Goal: Communication & Community: Answer question/provide support

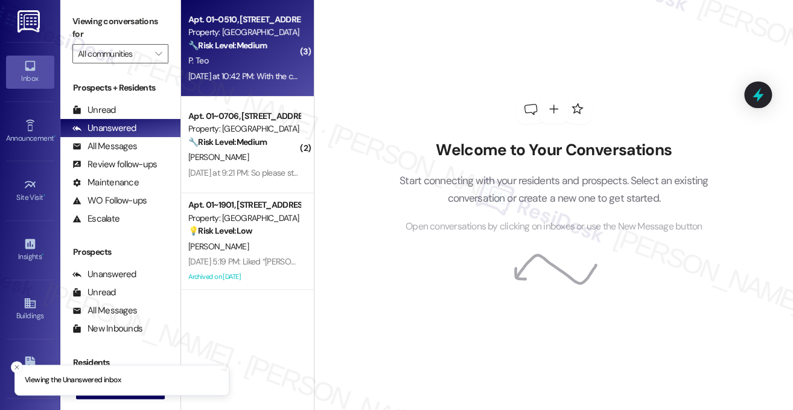
click at [251, 51] on div "🔧 Risk Level: Medium The resident is reporting an issue with the WiFi in a comm…" at bounding box center [244, 45] width 112 height 13
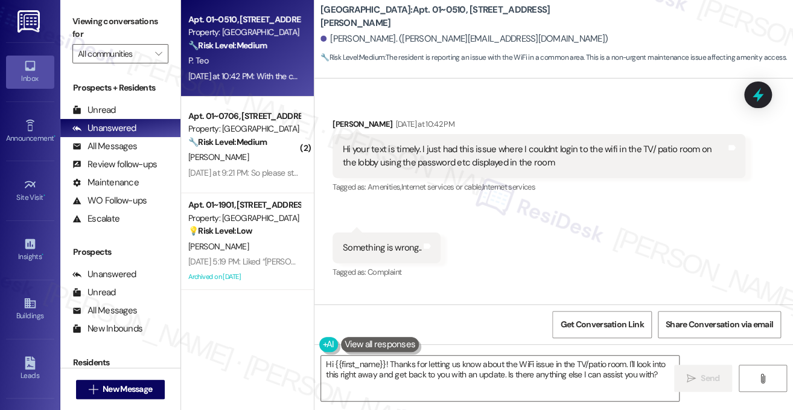
scroll to position [5263, 0]
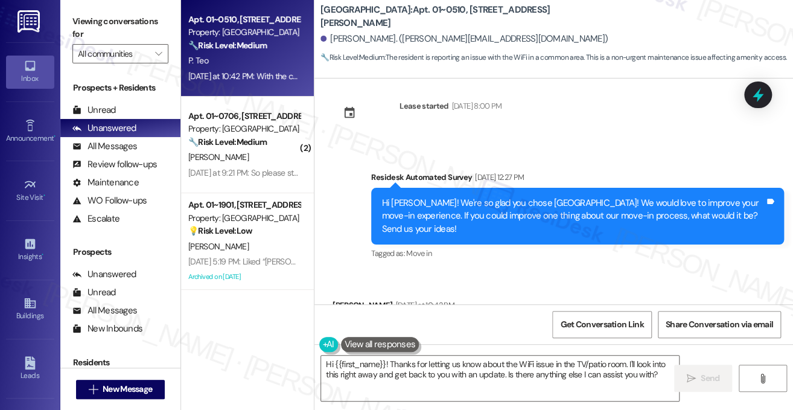
click at [417, 324] on div "Hi your text is timely. I just had this issue where I couldnt login to the wifi…" at bounding box center [534, 337] width 383 height 26
click at [546, 290] on div "Received via SMS [PERSON_NAME] [DATE] at 10:42 PM Hi your text is timely. I jus…" at bounding box center [539, 338] width 431 height 97
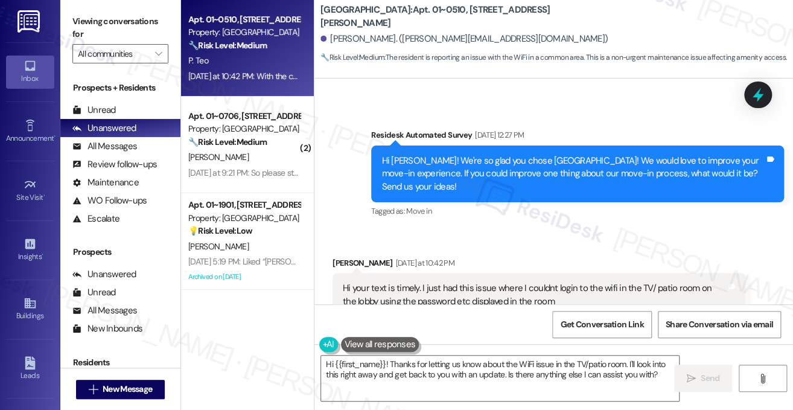
scroll to position [5323, 0]
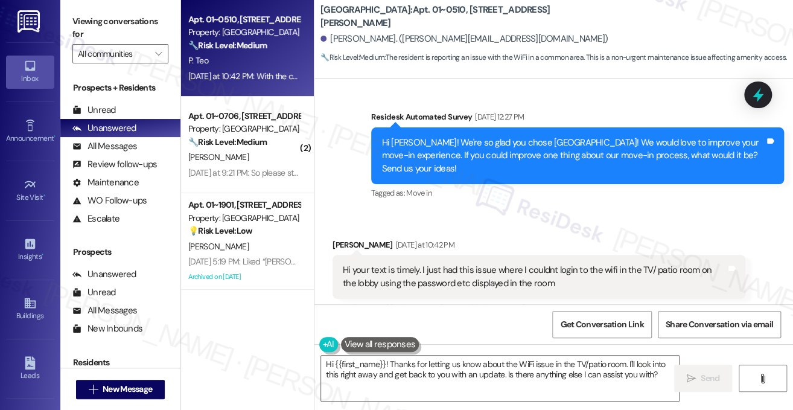
click at [534, 264] on div "Hi your text is timely. I just had this issue where I couldnt login to the wifi…" at bounding box center [534, 277] width 383 height 26
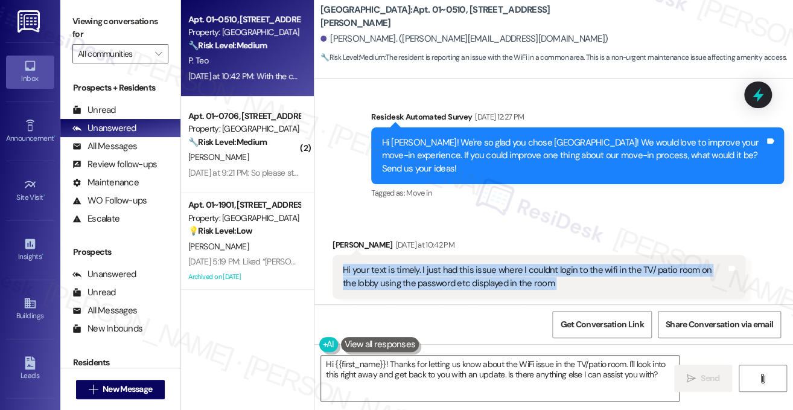
click at [534, 264] on div "Hi your text is timely. I just had this issue where I couldnt login to the wifi…" at bounding box center [534, 277] width 383 height 26
click at [453, 264] on div "Hi your text is timely. I just had this issue where I couldnt login to the wifi…" at bounding box center [534, 277] width 383 height 26
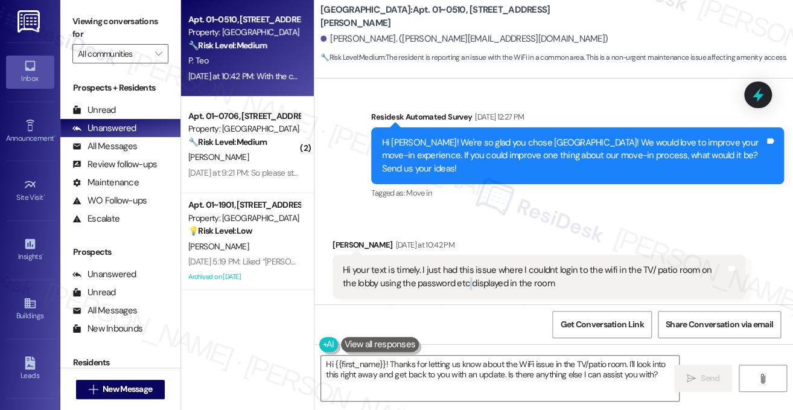
click at [453, 264] on div "Hi your text is timely. I just had this issue where I couldnt login to the wifi…" at bounding box center [534, 277] width 383 height 26
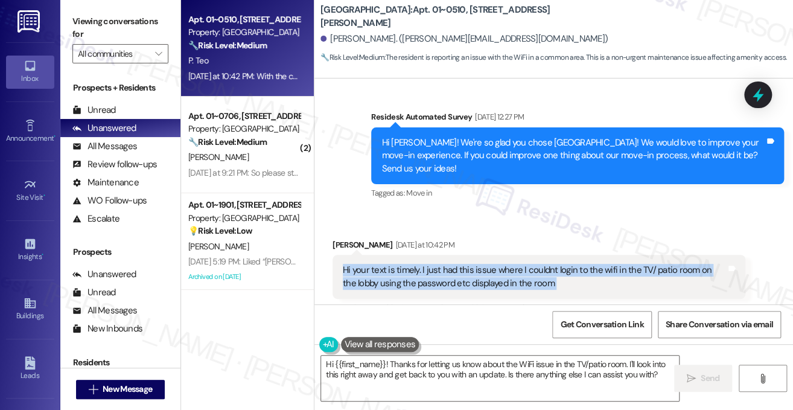
click at [453, 264] on div "Hi your text is timely. I just had this issue where I couldnt login to the wifi…" at bounding box center [534, 277] width 383 height 26
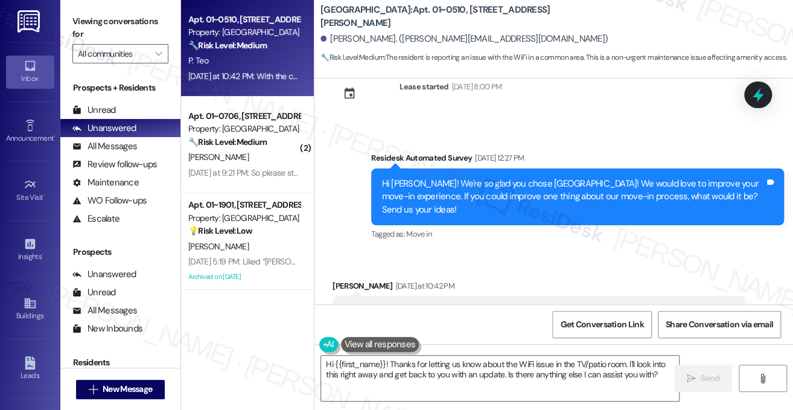
scroll to position [5263, 0]
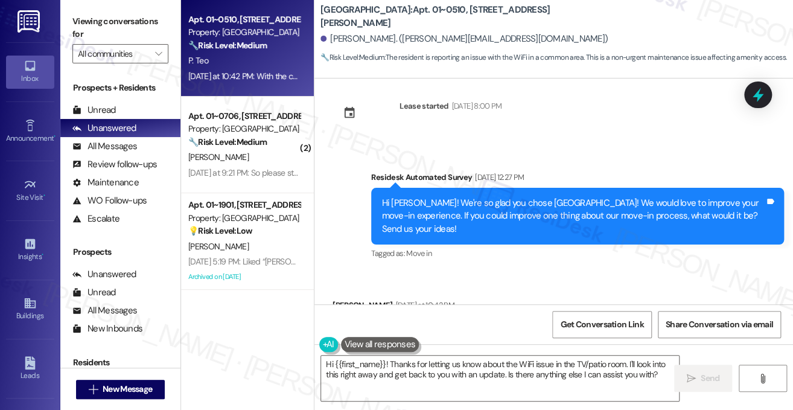
click at [510, 197] on div "Hi [PERSON_NAME]! We're so glad you chose [GEOGRAPHIC_DATA]! We would love to i…" at bounding box center [573, 216] width 383 height 39
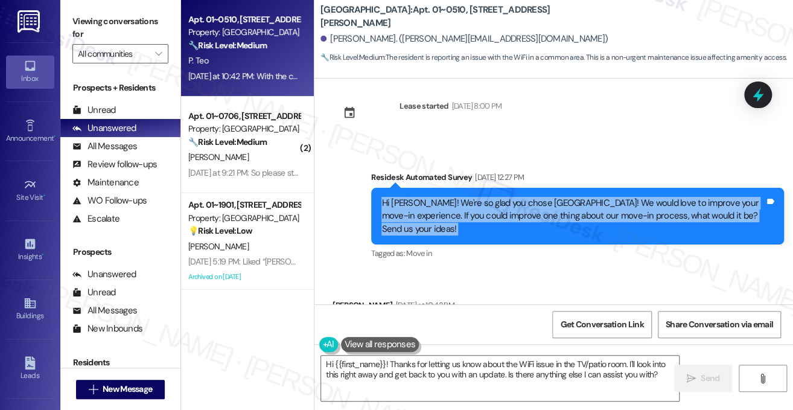
click at [510, 197] on div "Hi [PERSON_NAME]! We're so glad you chose [GEOGRAPHIC_DATA]! We would love to i…" at bounding box center [573, 216] width 383 height 39
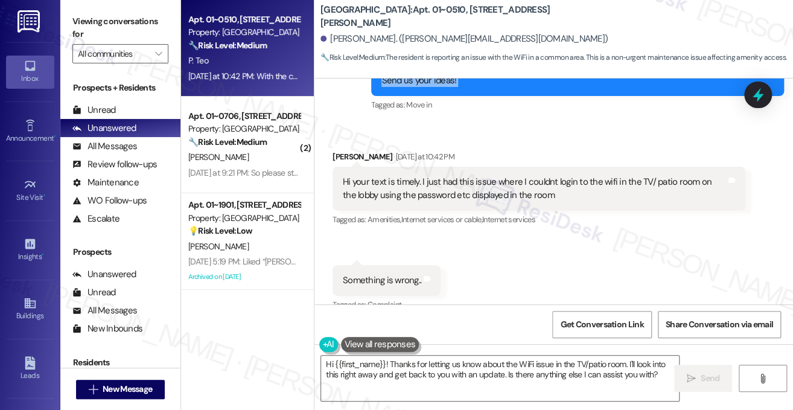
scroll to position [5384, 0]
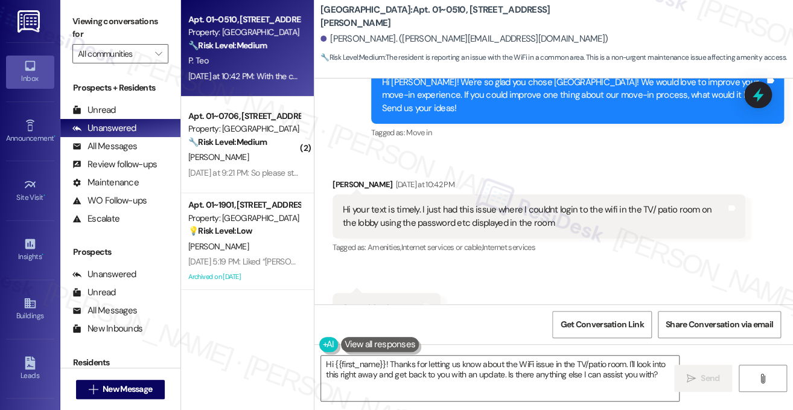
click at [437, 203] on div "Hi your text is timely. I just had this issue where I couldnt login to the wifi…" at bounding box center [534, 216] width 383 height 26
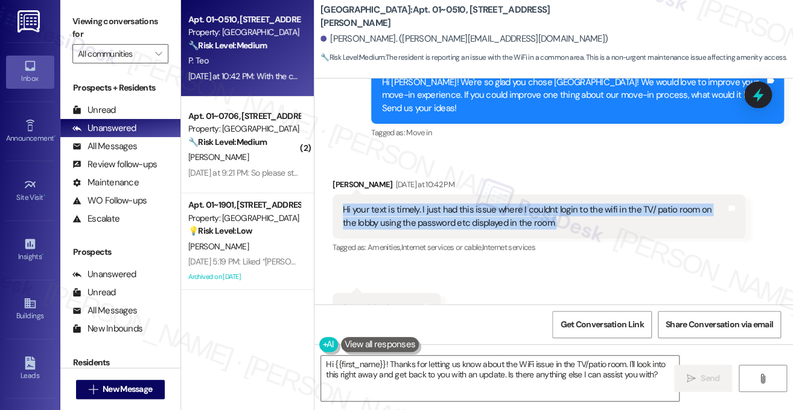
click at [437, 203] on div "Hi your text is timely. I just had this issue where I couldnt login to the wifi…" at bounding box center [534, 216] width 383 height 26
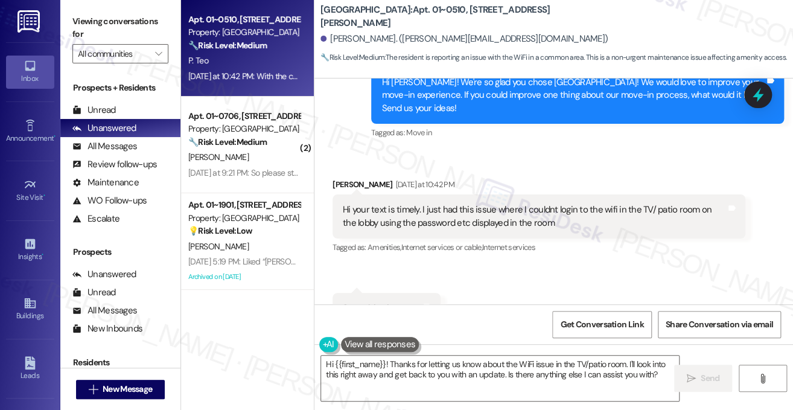
click at [149, 21] on label "Viewing conversations for" at bounding box center [120, 28] width 96 height 32
drag, startPoint x: 320, startPoint y: 18, endPoint x: 384, endPoint y: 24, distance: 64.3
click at [384, 24] on div "[GEOGRAPHIC_DATA]: Apt. 01~0510, [GEOGRAPHIC_DATA][PERSON_NAME]" at bounding box center [442, 16] width 242 height 15
copy b "[GEOGRAPHIC_DATA]"
click at [130, 21] on label "Viewing conversations for" at bounding box center [120, 28] width 96 height 32
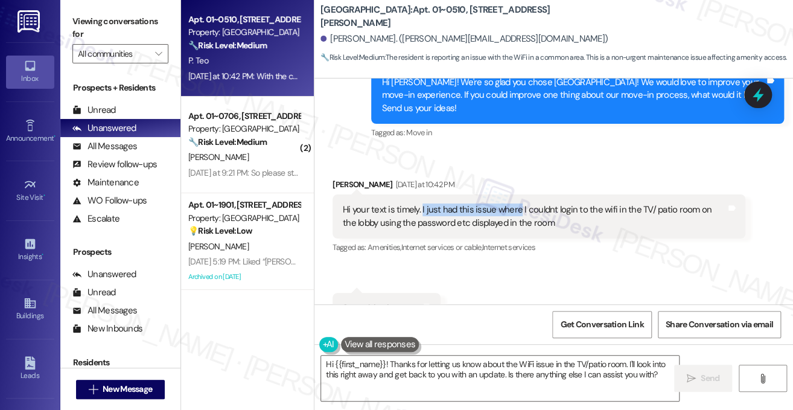
drag, startPoint x: 420, startPoint y: 153, endPoint x: 530, endPoint y: 154, distance: 109.3
click at [525, 203] on div "Hi your text is timely. I just had this issue where I couldnt login to the wifi…" at bounding box center [534, 216] width 383 height 26
click at [531, 203] on div "Hi your text is timely. I just had this issue where I couldnt login to the wifi…" at bounding box center [534, 216] width 383 height 26
click at [599, 203] on div "Hi your text is timely. I just had this issue where I couldnt login to the wifi…" at bounding box center [534, 216] width 383 height 26
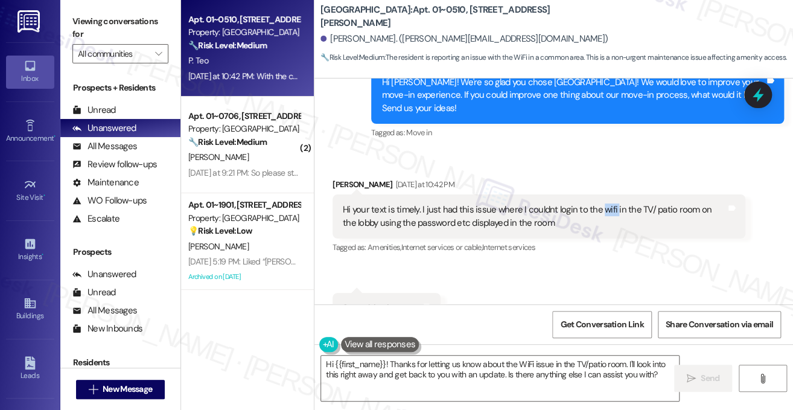
copy div "wifi"
click at [138, 25] on label "Viewing conversations for" at bounding box center [120, 28] width 96 height 32
click at [416, 203] on div "Hi your text is timely. I just had this issue where I couldnt login to the wifi…" at bounding box center [534, 216] width 383 height 26
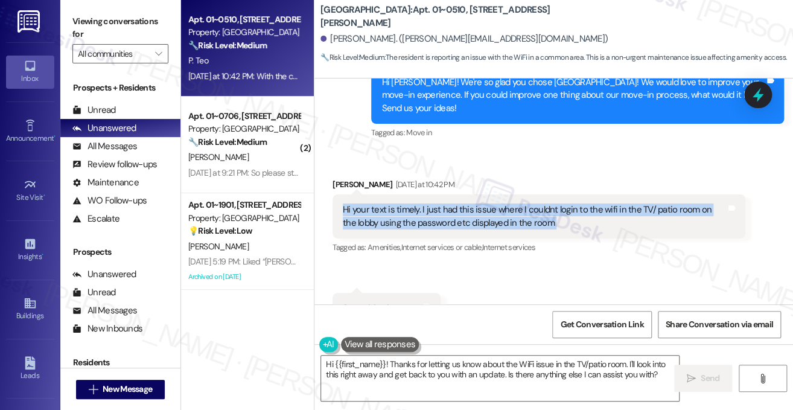
click at [416, 203] on div "Hi your text is timely. I just had this issue where I couldnt login to the wifi…" at bounding box center [534, 216] width 383 height 26
copy div "Hi your text is timely. I just had this issue where I couldnt login to the wifi…"
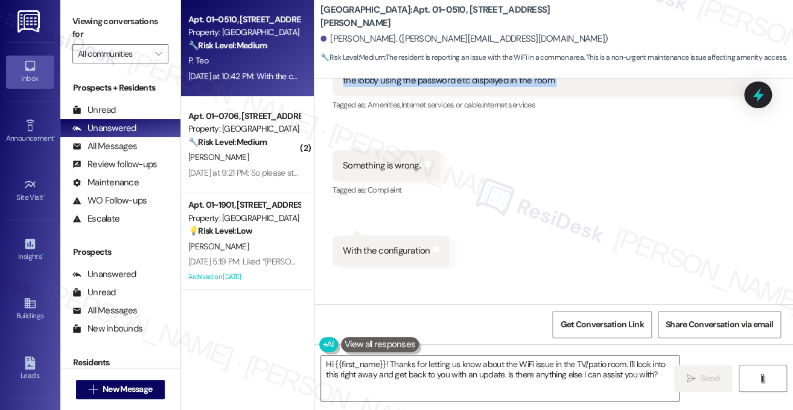
scroll to position [5509, 0]
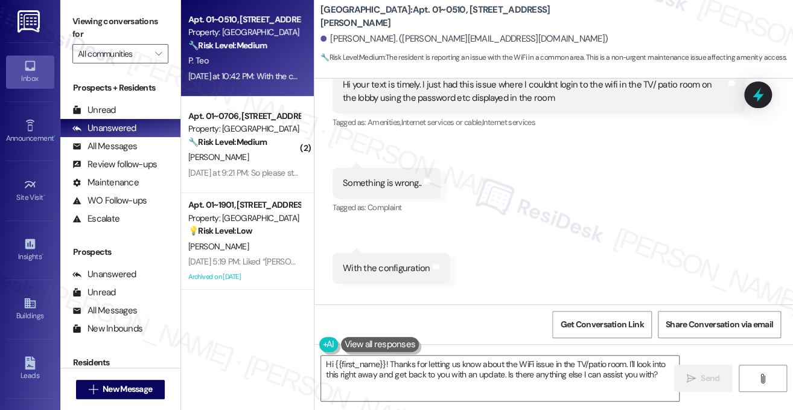
click at [118, 19] on label "Viewing conversations for" at bounding box center [120, 28] width 96 height 32
click at [365, 253] on div "With the configuration Tags and notes" at bounding box center [391, 268] width 117 height 31
click at [391, 177] on div "Something is wrong.." at bounding box center [382, 183] width 78 height 13
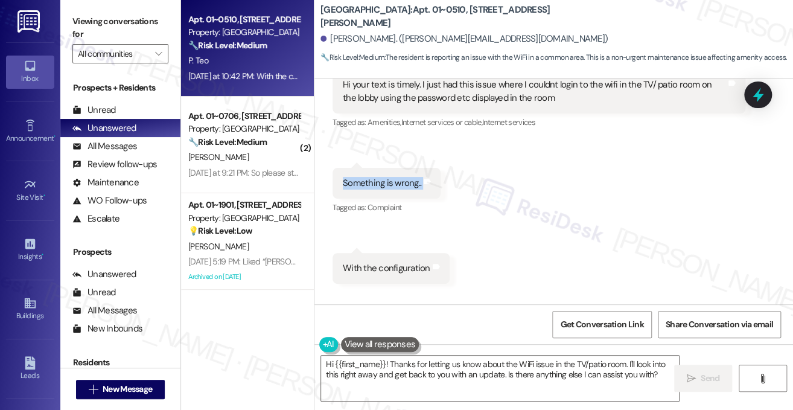
copy div "Something is wrong.. Tags and notes"
click at [132, 30] on label "Viewing conversations for" at bounding box center [120, 28] width 96 height 32
click at [371, 262] on div "With the configuration" at bounding box center [387, 268] width 88 height 13
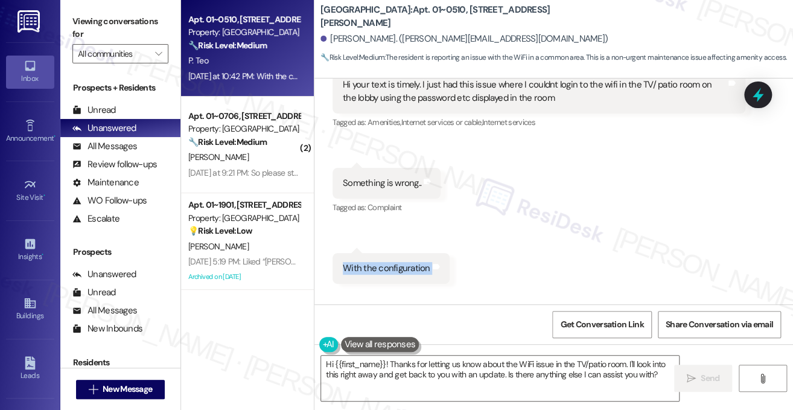
copy div "With the configuration Tags and notes"
click at [139, 9] on div "Viewing conversations for All communities " at bounding box center [120, 37] width 120 height 75
click at [104, 19] on label "Viewing conversations for" at bounding box center [120, 28] width 96 height 32
click at [119, 18] on label "Viewing conversations for" at bounding box center [120, 28] width 96 height 32
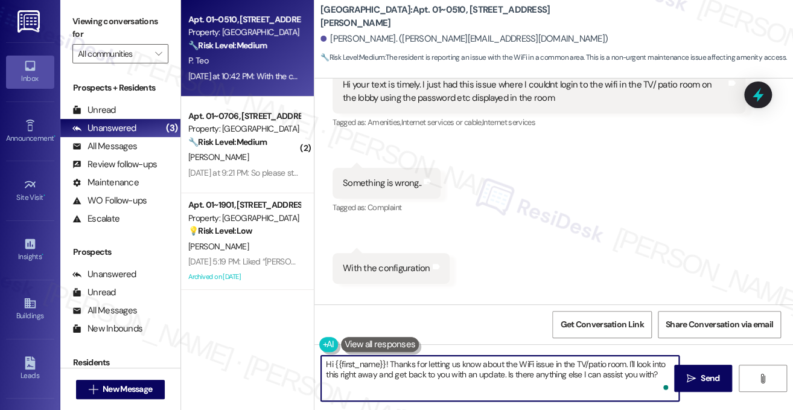
drag, startPoint x: 391, startPoint y: 362, endPoint x: 637, endPoint y: 365, distance: 246.4
click at [637, 365] on textarea "Hi {{first_name}}! Thanks for letting us know about the WiFi issue in the TV/pa…" at bounding box center [500, 378] width 358 height 45
drag, startPoint x: 655, startPoint y: 372, endPoint x: 607, endPoint y: 365, distance: 48.2
click at [607, 365] on textarea "Hi {{first_name}}! Thanks for letting us know about the WiFi issue in the TV/pa…" at bounding box center [500, 378] width 358 height 45
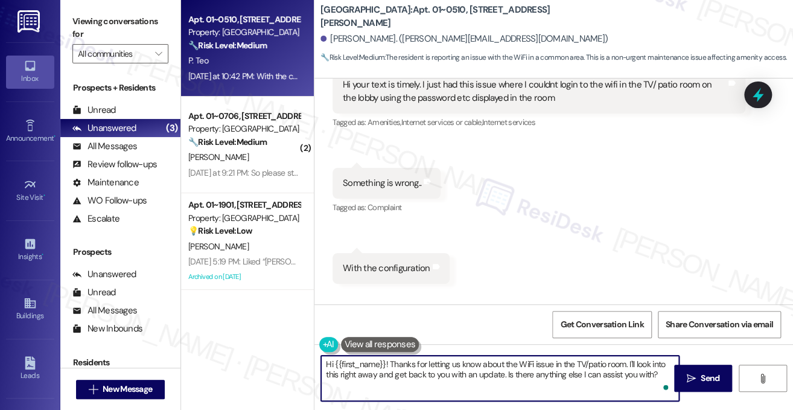
click at [584, 367] on textarea "Hi {{first_name}}! Thanks for letting us know about the WiFi issue in the TV/pa…" at bounding box center [500, 378] width 358 height 45
drag, startPoint x: 629, startPoint y: 363, endPoint x: 656, endPoint y: 374, distance: 29.0
click at [656, 374] on textarea "Hi {{first_name}}! Thanks for letting us know about the WiFi issue in the TV/pa…" at bounding box center [500, 378] width 358 height 45
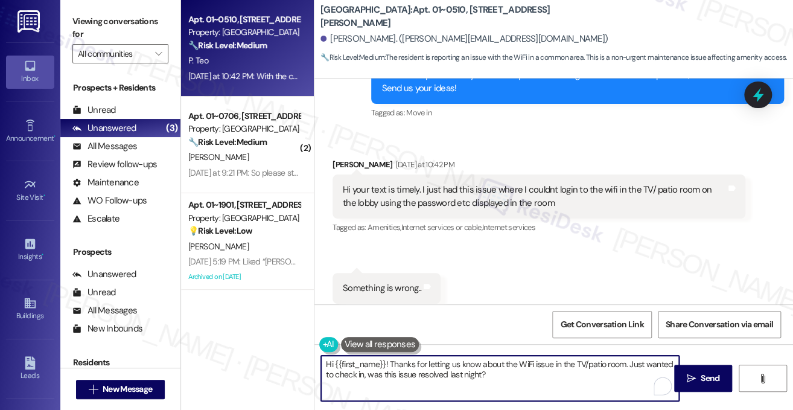
scroll to position [5327, 0]
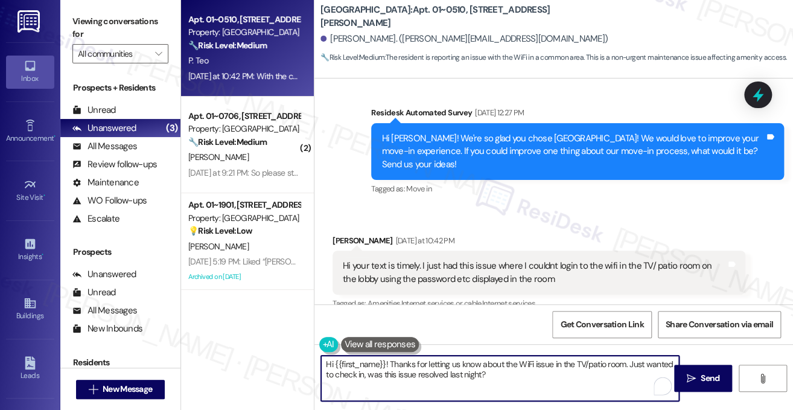
click at [460, 251] on div "Hi your text is timely. I just had this issue where I couldnt login to the wifi…" at bounding box center [539, 273] width 413 height 44
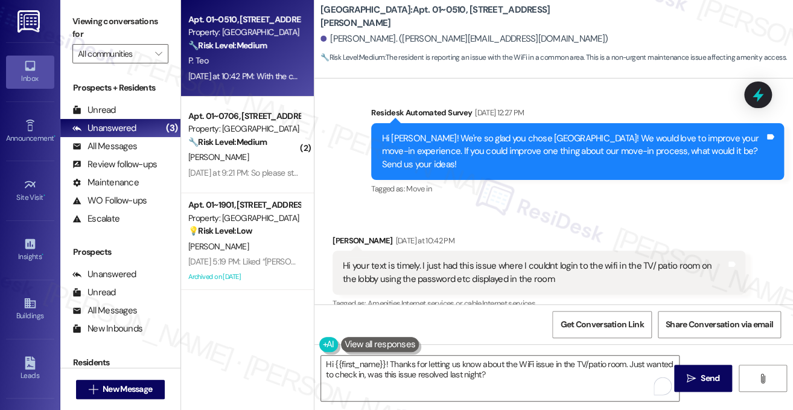
click at [458, 251] on div "Hi your text is timely. I just had this issue where I couldnt login to the wifi…" at bounding box center [539, 273] width 413 height 44
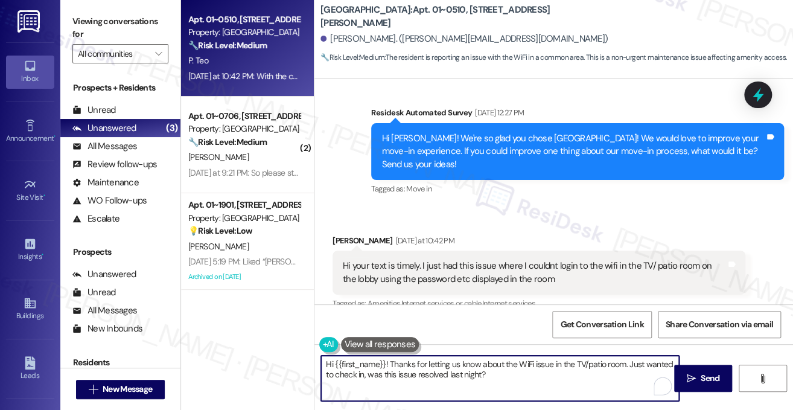
click at [444, 365] on textarea "Hi {{first_name}}! Thanks for letting us know about the WiFi issue in the TV/pa…" at bounding box center [500, 378] width 358 height 45
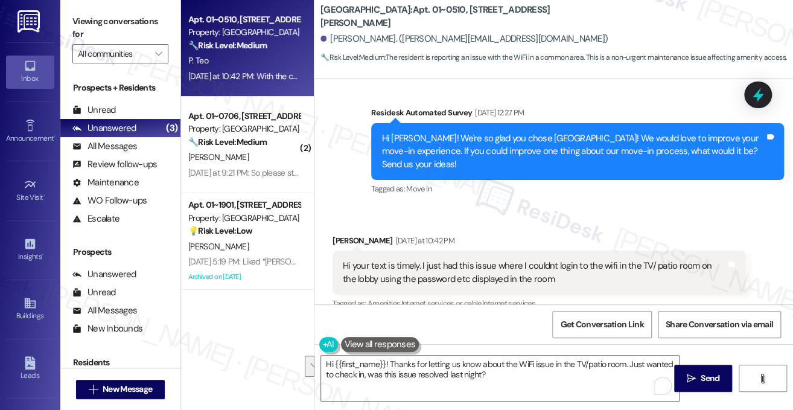
click at [125, 25] on label "Viewing conversations for" at bounding box center [120, 28] width 96 height 32
click at [87, 22] on label "Viewing conversations for" at bounding box center [120, 28] width 96 height 32
click at [459, 374] on textarea "Hi {{first_name}}! Thanks for letting us know about the WiFi issue in the TV/pa…" at bounding box center [500, 378] width 358 height 45
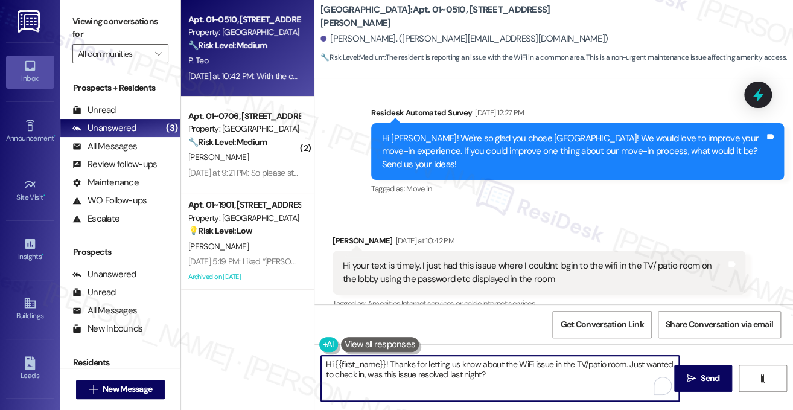
click at [459, 374] on textarea "Hi {{first_name}}! Thanks for letting us know about the WiFi issue in the TV/pa…" at bounding box center [500, 378] width 358 height 45
paste textarea "again for letting us know about the Wi-Fi issue in the TV/patio room. I just wa…"
click at [345, 234] on div "[PERSON_NAME] [DATE] at 10:42 PM" at bounding box center [539, 242] width 413 height 17
drag, startPoint x: 389, startPoint y: 363, endPoint x: 502, endPoint y: 360, distance: 113.6
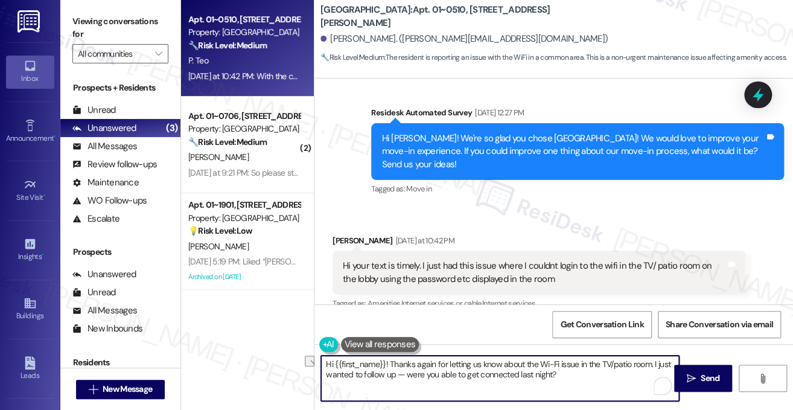
click at [502, 360] on textarea "Hi {{first_name}}! Thanks again for letting us know about the Wi-Fi issue in th…" at bounding box center [500, 378] width 358 height 45
click at [548, 364] on textarea "Hi {{first_name}}! I'm sorry to hear about the Wi-Fi issue in the TV/patio room…" at bounding box center [500, 378] width 358 height 45
click at [556, 376] on textarea "Hi {{first_name}}! I'm sorry to hear about the Wi-Fi issue in the TV/patio room…" at bounding box center [500, 378] width 358 height 45
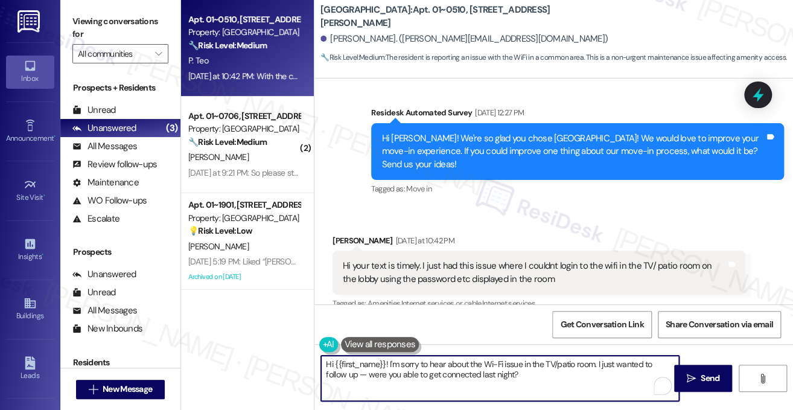
drag, startPoint x: 368, startPoint y: 373, endPoint x: 406, endPoint y: 368, distance: 38.9
click at [357, 374] on textarea "Hi {{first_name}}! I'm sorry to hear about the Wi-Fi issue in the TV/patio room…" at bounding box center [500, 378] width 358 height 45
click at [473, 363] on textarea "Hi {{first_name}}! I'm sorry to hear about the Wi-Fi issue in the TV/patio room…" at bounding box center [500, 378] width 358 height 45
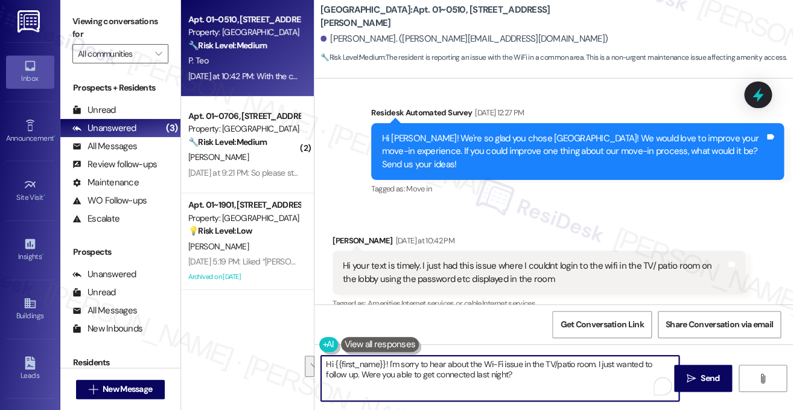
type textarea "Hi {{first_name}}! I'm sorry to hear about the Wi-Fi issue in the TV/patio room…"
click at [613, 295] on div "Tagged as: Amenities , Click to highlight conversations about Amenities Interne…" at bounding box center [539, 304] width 413 height 18
click at [546, 367] on textarea "Hi {{first_name}}! I'm sorry to hear about the Wi-Fi issue in the TV/patio room…" at bounding box center [500, 378] width 358 height 45
click at [531, 260] on div "Hi your text is timely. I just had this issue where I couldnt login to the wifi…" at bounding box center [534, 273] width 383 height 26
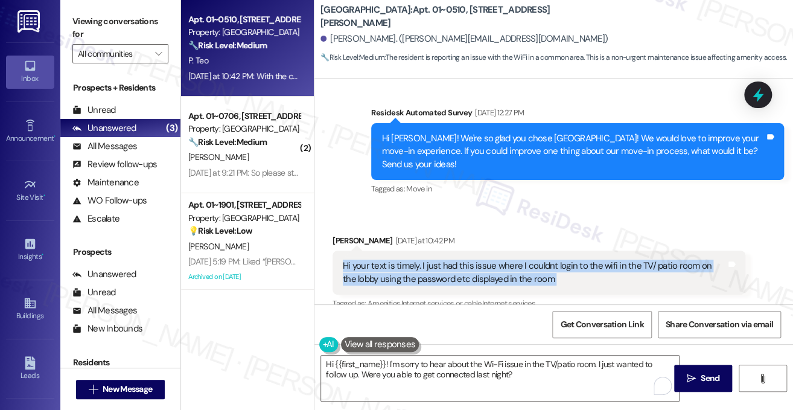
click at [531, 260] on div "Hi your text is timely. I just had this issue where I couldnt login to the wifi…" at bounding box center [534, 273] width 383 height 26
click at [527, 260] on div "Hi your text is timely. I just had this issue where I couldnt login to the wifi…" at bounding box center [534, 273] width 383 height 26
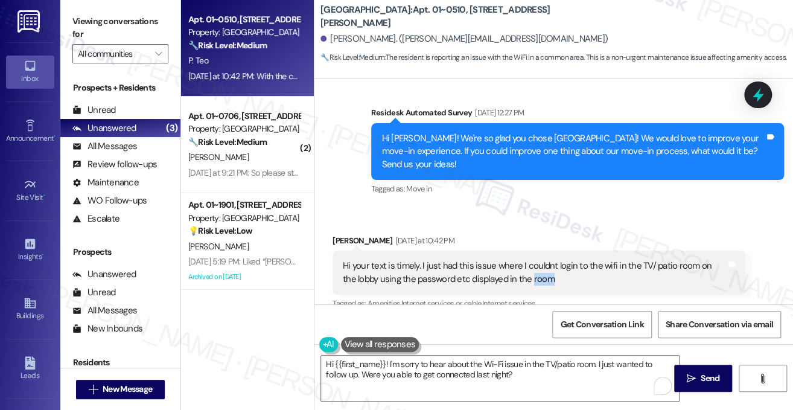
click at [527, 260] on div "Hi your text is timely. I just had this issue where I couldnt login to the wifi…" at bounding box center [534, 273] width 383 height 26
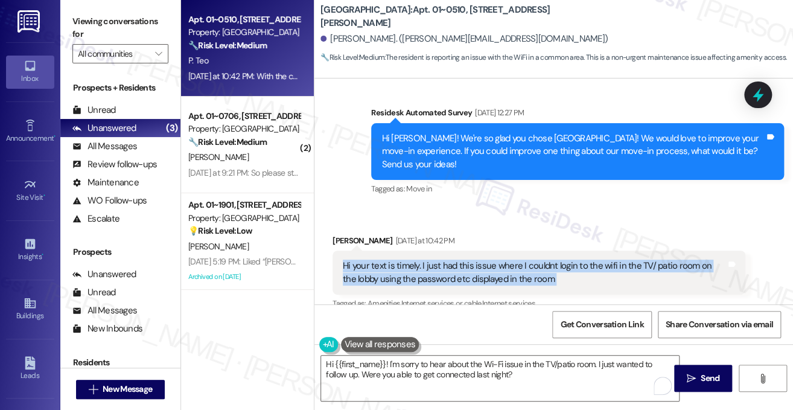
click at [527, 260] on div "Hi your text is timely. I just had this issue where I couldnt login to the wifi…" at bounding box center [534, 273] width 383 height 26
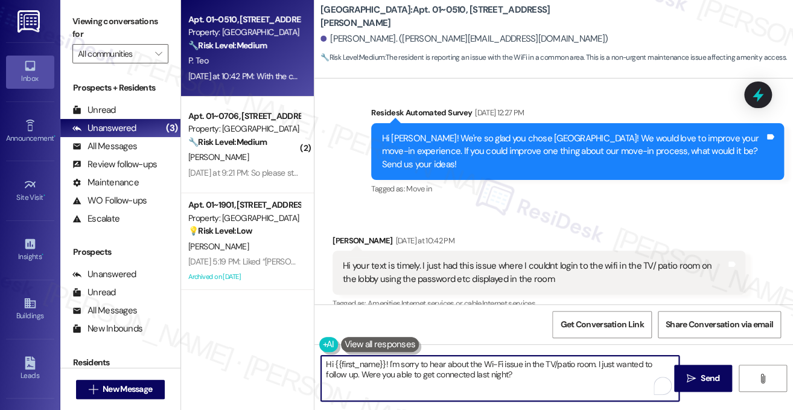
click at [485, 360] on textarea "Hi {{first_name}}! I'm sorry to hear about the Wi-Fi issue in the TV/patio room…" at bounding box center [500, 378] width 358 height 45
click at [484, 360] on textarea "Hi {{first_name}}! I'm sorry to hear about the Wi-Fi issue in the TV/patio room…" at bounding box center [500, 378] width 358 height 45
click at [561, 362] on textarea "Hi {{first_name}}! I'm sorry to hear about the Wi-Fi issue in the TV/patio room…" at bounding box center [500, 378] width 358 height 45
drag, startPoint x: 525, startPoint y: 374, endPoint x: 344, endPoint y: 373, distance: 181.1
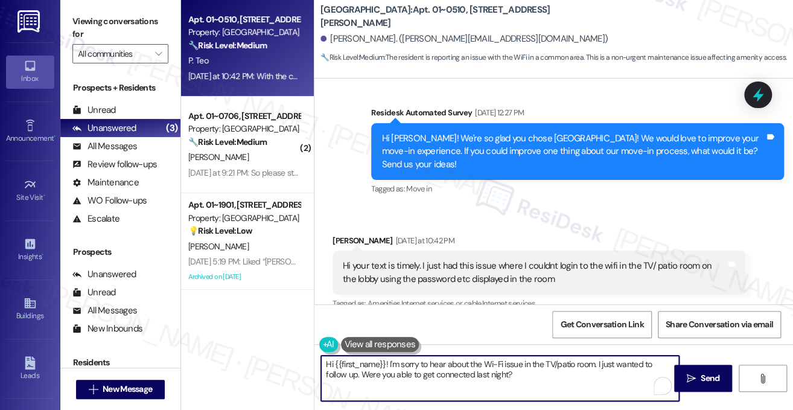
click at [344, 373] on textarea "Hi {{first_name}}! I'm sorry to hear about the Wi-Fi issue in the TV/patio room…" at bounding box center [500, 378] width 358 height 45
click at [431, 370] on textarea "Hi {{first_name}}! I'm sorry to hear about the Wi-Fi issue in the TV/patio room…" at bounding box center [500, 378] width 358 height 45
click at [515, 370] on textarea "Hi {{first_name}}! I'm sorry to hear about the Wi-Fi issue in the TV/patio room…" at bounding box center [500, 378] width 358 height 45
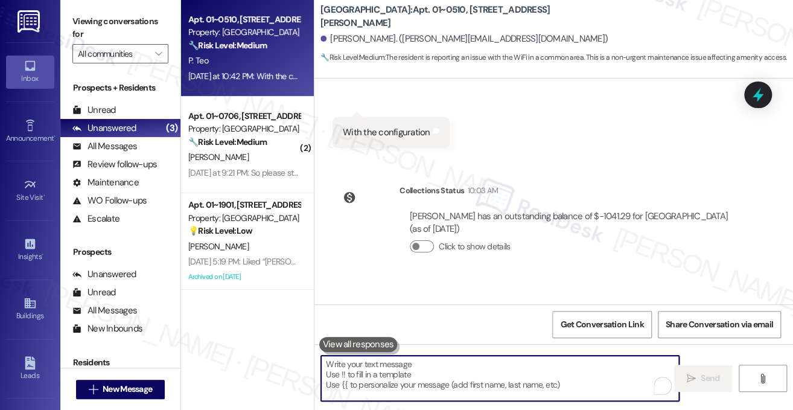
scroll to position [5666, 0]
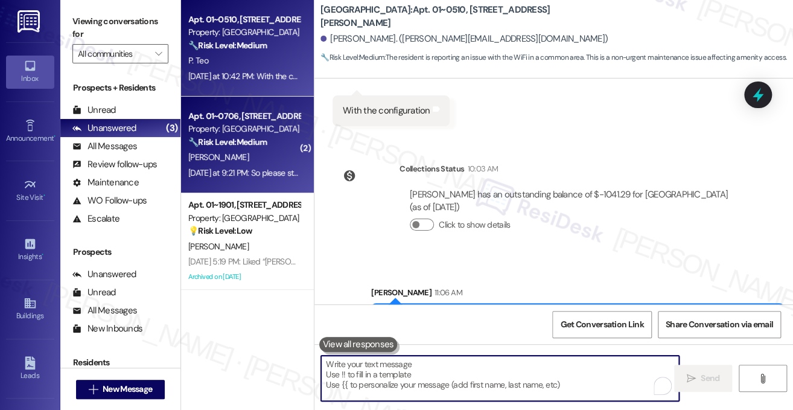
click at [263, 144] on strong "🔧 Risk Level: Medium" at bounding box center [227, 141] width 78 height 11
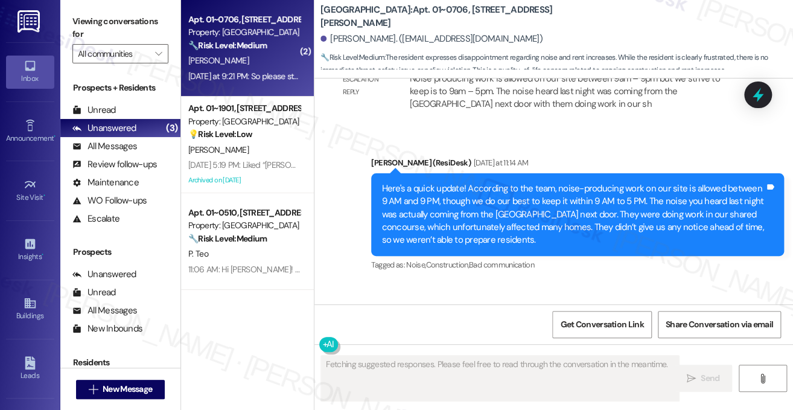
scroll to position [9862, 0]
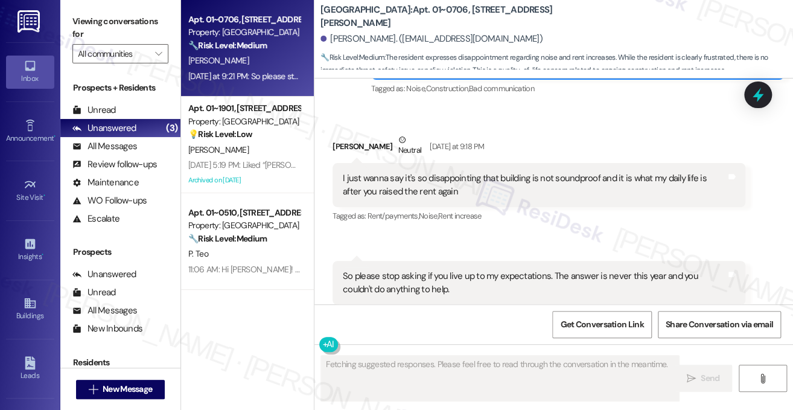
click at [373, 172] on div "I just wanna say it's so disappointing that building is not soundproof and it i…" at bounding box center [534, 185] width 383 height 26
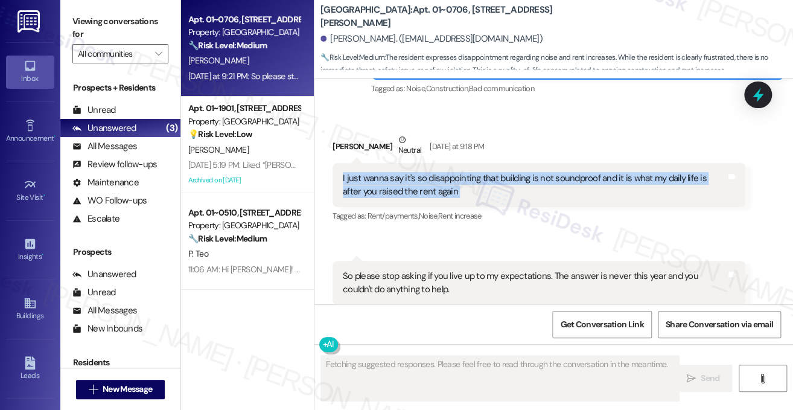
click at [373, 172] on div "I just wanna say it's so disappointing that building is not soundproof and it i…" at bounding box center [534, 185] width 383 height 26
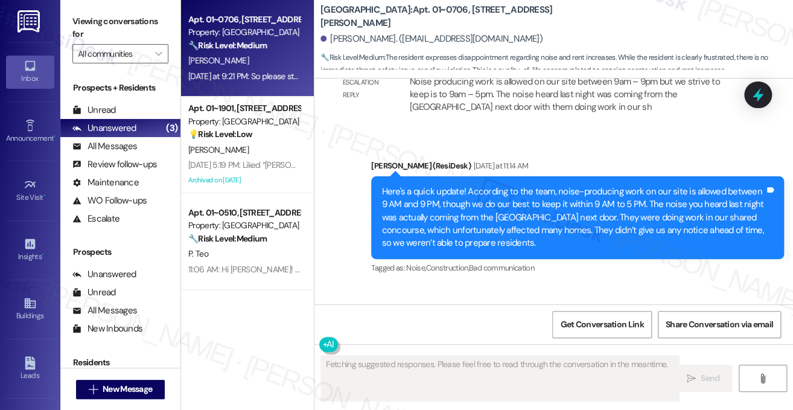
scroll to position [9681, 0]
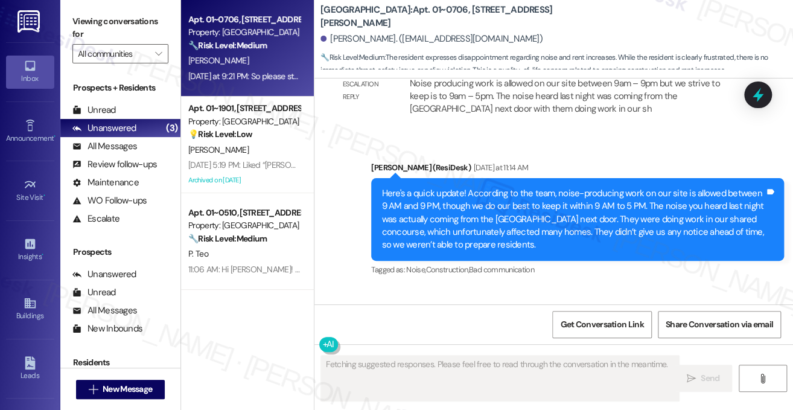
click at [458, 187] on div "Here's a quick update! According to the team, noise-producing work on our site …" at bounding box center [573, 219] width 383 height 65
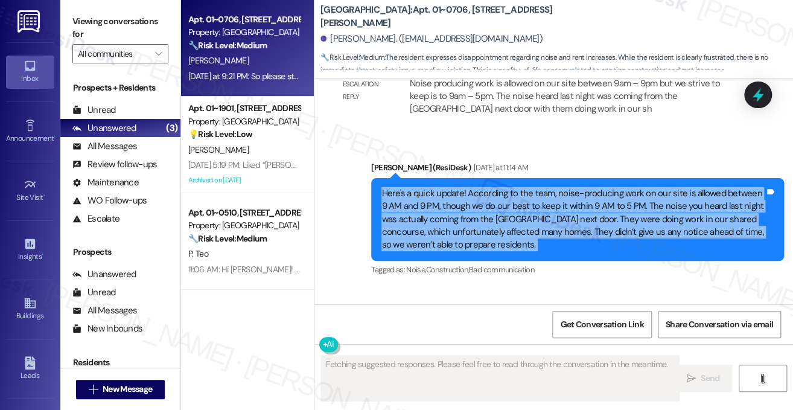
click at [458, 187] on div "Here's a quick update! According to the team, noise-producing work on our site …" at bounding box center [573, 219] width 383 height 65
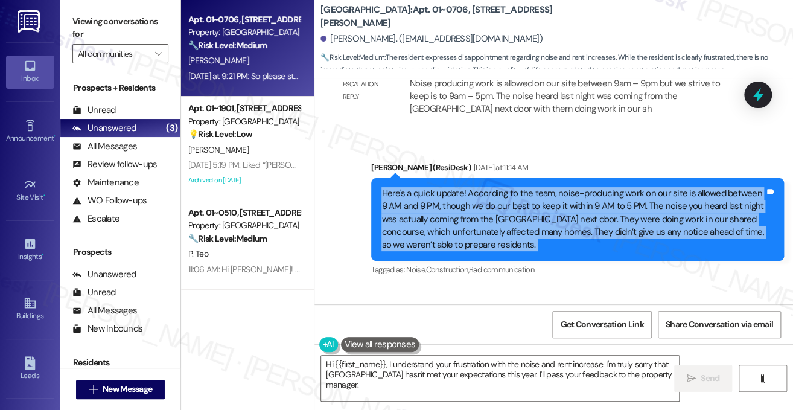
click at [505, 187] on div "Here's a quick update! According to the team, noise-producing work on our site …" at bounding box center [573, 219] width 383 height 65
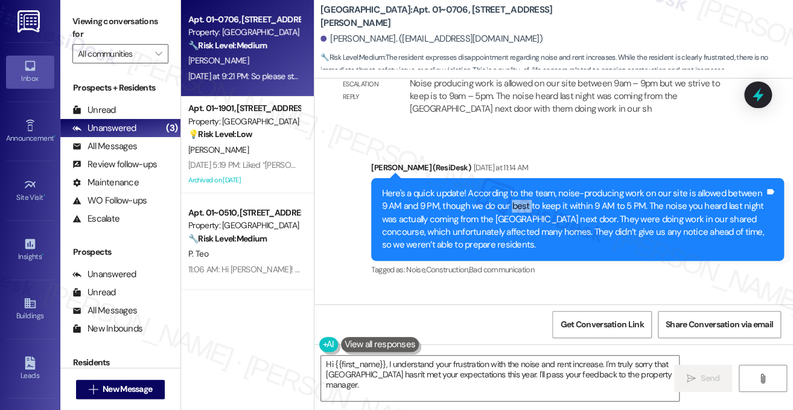
click at [505, 187] on div "Here's a quick update! According to the team, noise-producing work on our site …" at bounding box center [573, 219] width 383 height 65
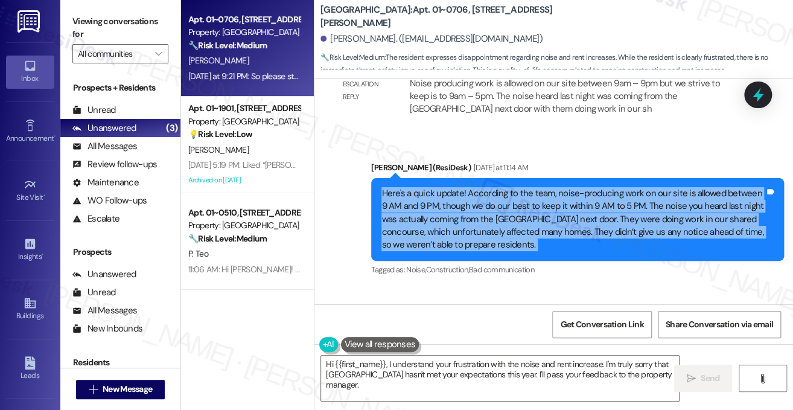
click at [505, 187] on div "Here's a quick update! According to the team, noise-producing work on our site …" at bounding box center [573, 219] width 383 height 65
click at [481, 187] on div "Here's a quick update! According to the team, noise-producing work on our site …" at bounding box center [573, 219] width 383 height 65
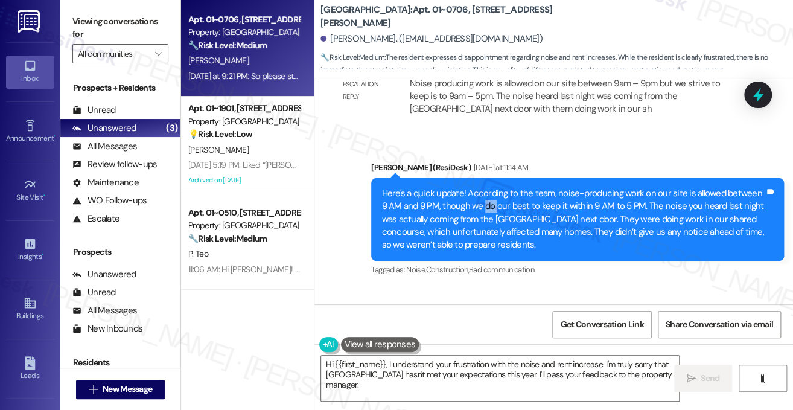
click at [481, 187] on div "Here's a quick update! According to the team, noise-producing work on our site …" at bounding box center [573, 219] width 383 height 65
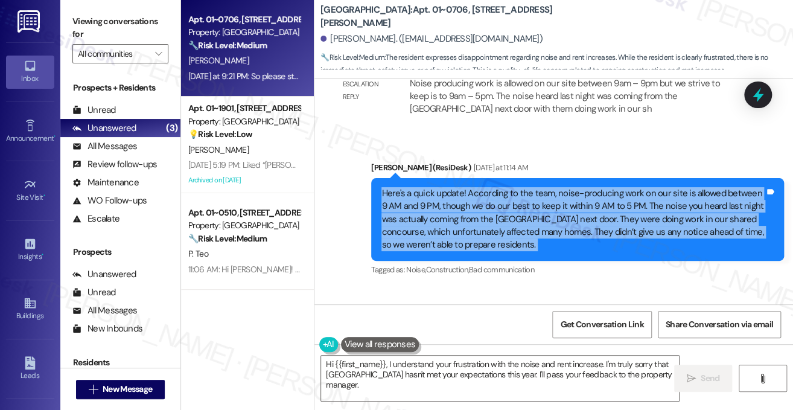
click at [481, 187] on div "Here's a quick update! According to the team, noise-producing work on our site …" at bounding box center [573, 219] width 383 height 65
click at [515, 187] on div "Here's a quick update! According to the team, noise-producing work on our site …" at bounding box center [573, 219] width 383 height 65
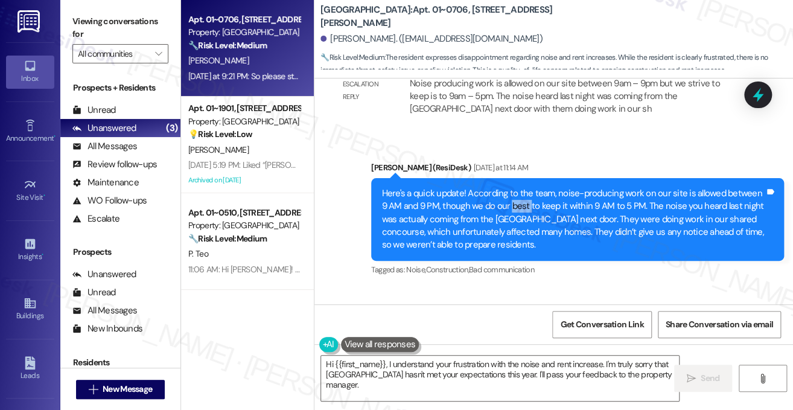
click at [515, 187] on div "Here's a quick update! According to the team, noise-producing work on our site …" at bounding box center [573, 219] width 383 height 65
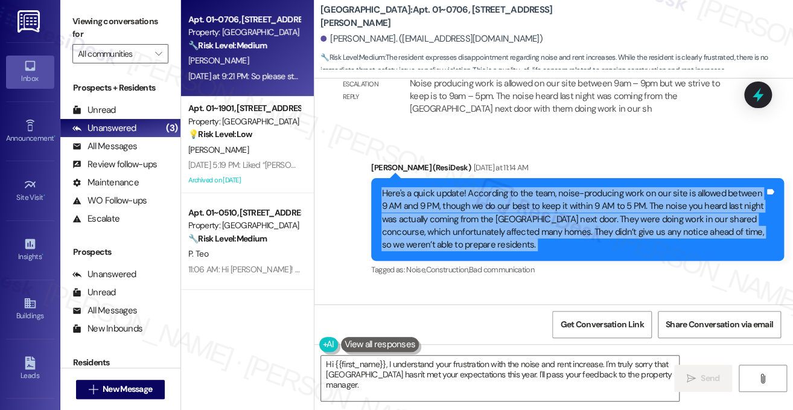
click at [515, 187] on div "Here's a quick update! According to the team, noise-producing work on our site …" at bounding box center [573, 219] width 383 height 65
click at [502, 188] on div "Here's a quick update! According to the team, noise-producing work on our site …" at bounding box center [573, 219] width 383 height 65
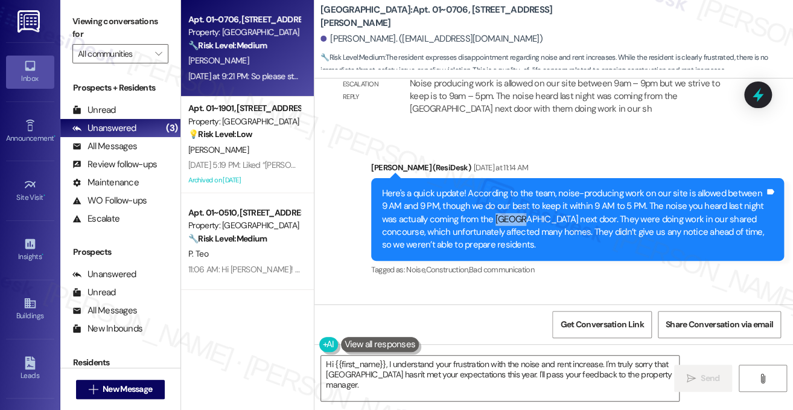
click at [502, 188] on div "Here's a quick update! According to the team, noise-producing work on our site …" at bounding box center [573, 219] width 383 height 65
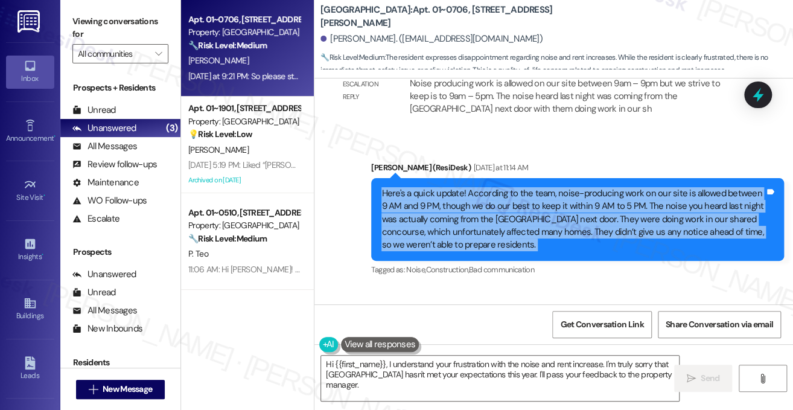
click at [502, 188] on div "Here's a quick update! According to the team, noise-producing work on our site …" at bounding box center [573, 219] width 383 height 65
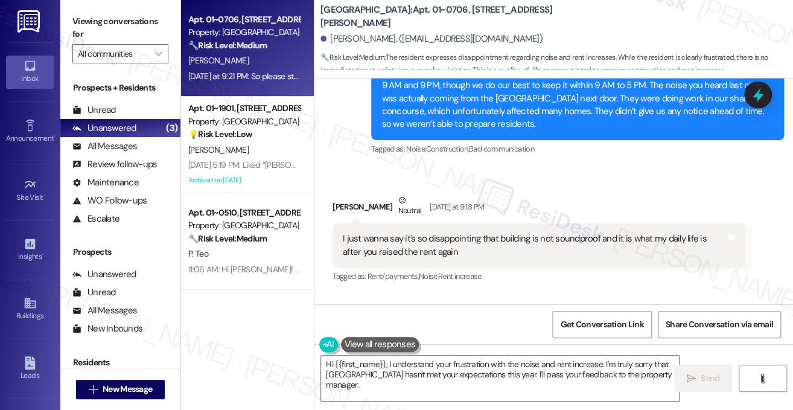
click at [396, 223] on div "I just wanna say it's so disappointing that building is not soundproof and it i…" at bounding box center [539, 245] width 413 height 44
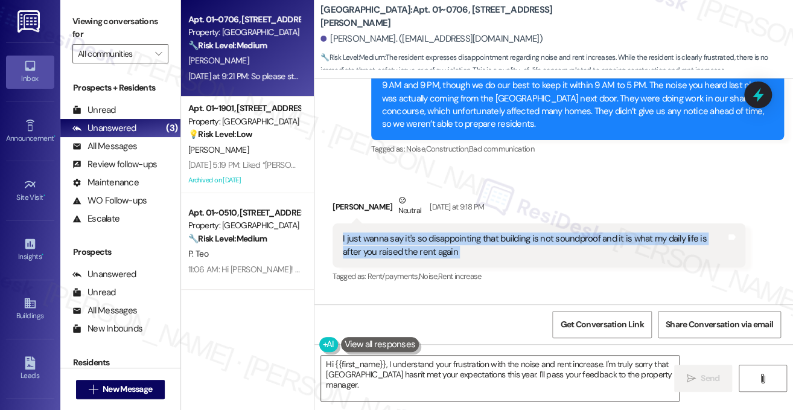
click at [396, 223] on div "I just wanna say it's so disappointing that building is not soundproof and it i…" at bounding box center [539, 245] width 413 height 44
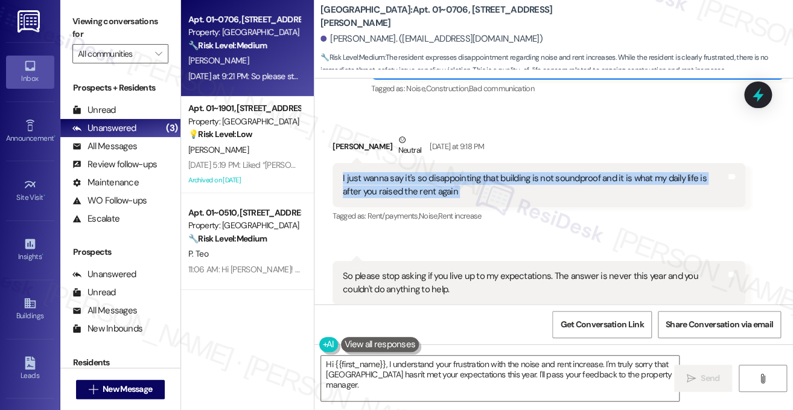
scroll to position [9863, 0]
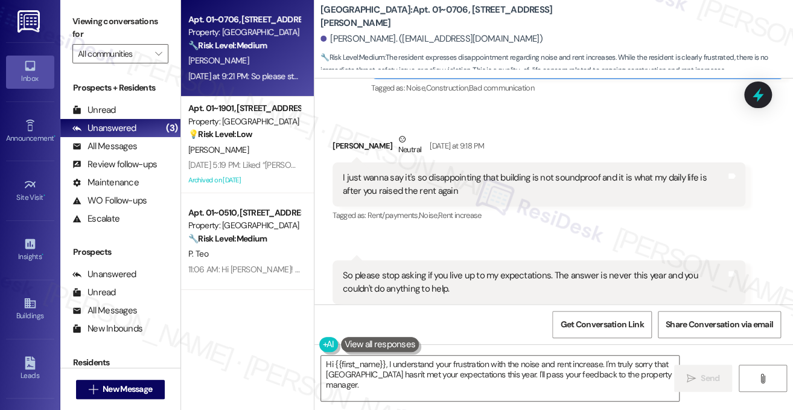
click at [391, 260] on div "So please stop asking if you live up to my expectations. The answer is never th…" at bounding box center [539, 282] width 413 height 44
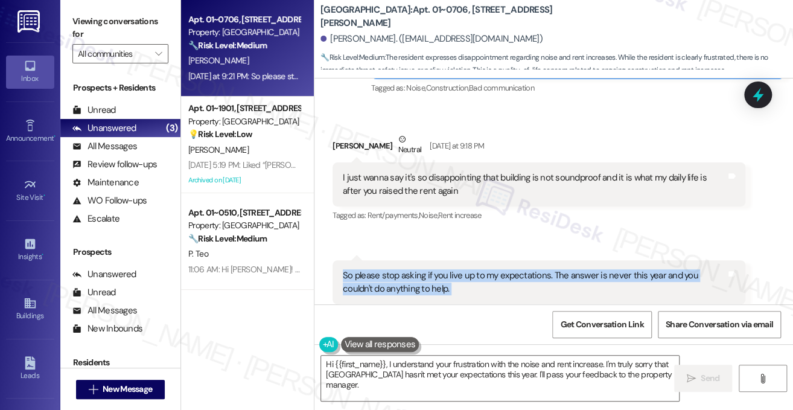
click at [391, 260] on div "So please stop asking if you live up to my expectations. The answer is never th…" at bounding box center [539, 282] width 413 height 44
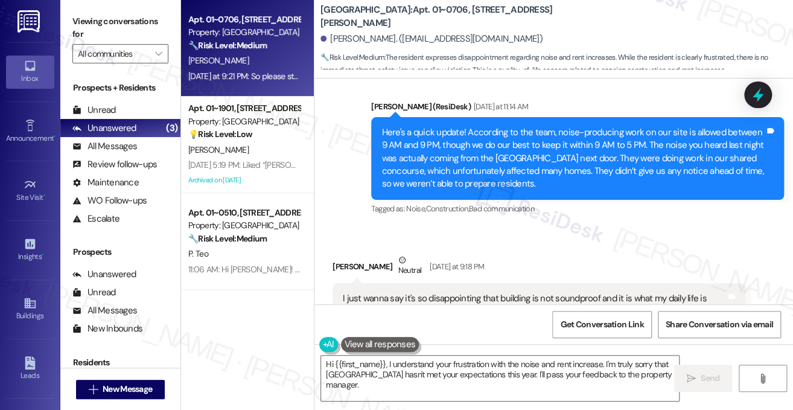
click at [445, 149] on div "Here's a quick update! According to the team, noise-producing work on our site …" at bounding box center [573, 158] width 383 height 65
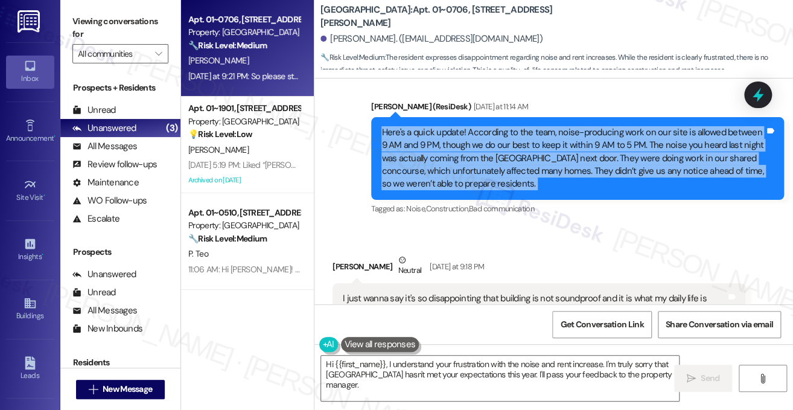
click at [445, 149] on div "Here's a quick update! According to the team, noise-producing work on our site …" at bounding box center [573, 158] width 383 height 65
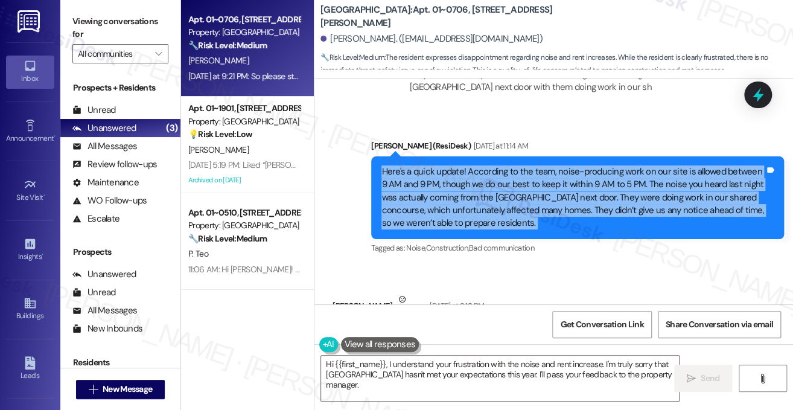
scroll to position [9621, 0]
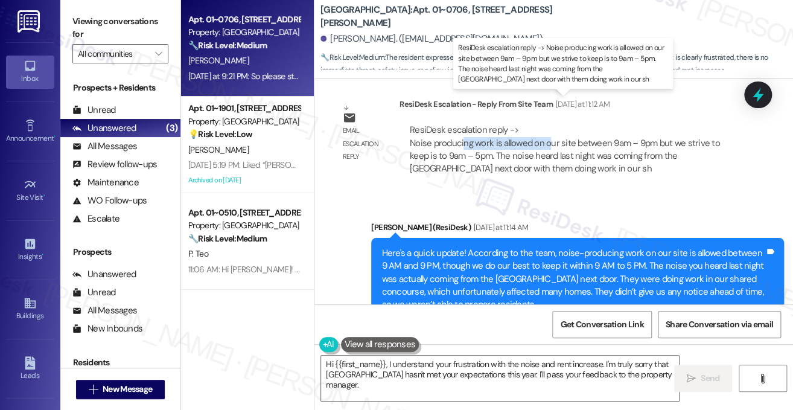
drag, startPoint x: 461, startPoint y: 119, endPoint x: 551, endPoint y: 120, distance: 89.4
click at [551, 124] on div "ResiDesk escalation reply -> Noise producing work is allowed on our site betwee…" at bounding box center [565, 149] width 310 height 51
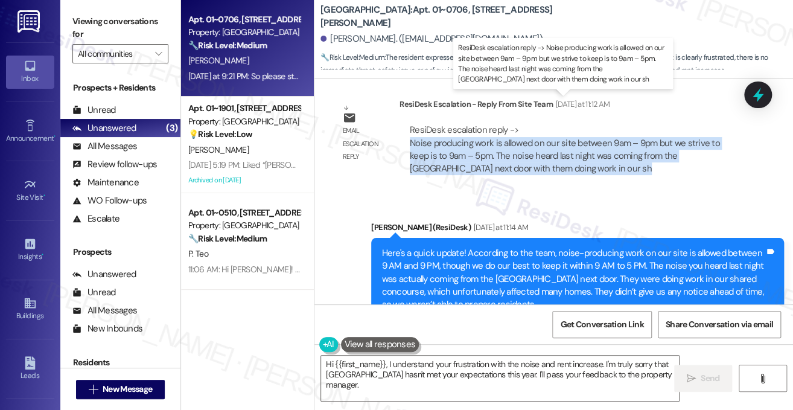
click at [551, 124] on div "ResiDesk escalation reply -> Noise producing work is allowed on our site betwee…" at bounding box center [565, 149] width 310 height 51
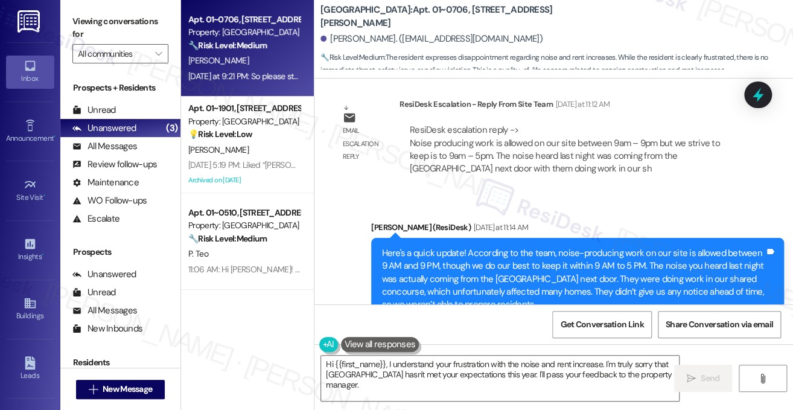
click at [461, 247] on div "Here's a quick update! According to the team, noise-producing work on our site …" at bounding box center [573, 279] width 383 height 65
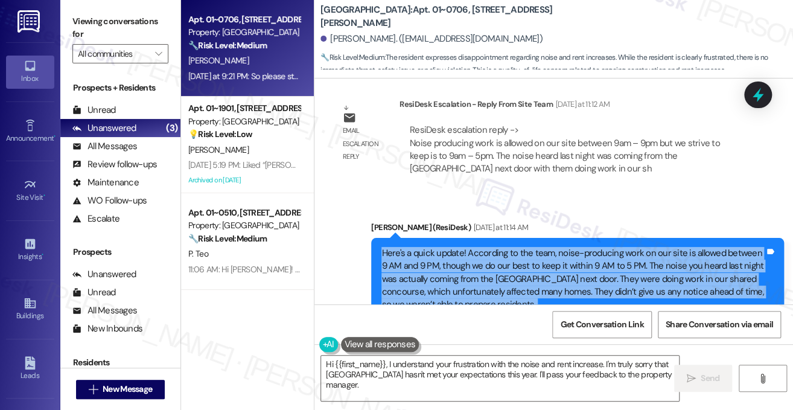
click at [461, 247] on div "Here's a quick update! According to the team, noise-producing work on our site …" at bounding box center [573, 279] width 383 height 65
click at [534, 247] on div "Here's a quick update! According to the team, noise-producing work on our site …" at bounding box center [573, 279] width 383 height 65
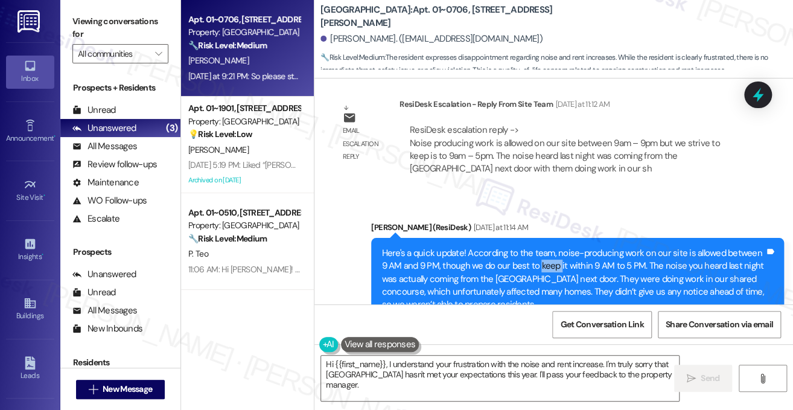
click at [534, 247] on div "Here's a quick update! According to the team, noise-producing work on our site …" at bounding box center [573, 279] width 383 height 65
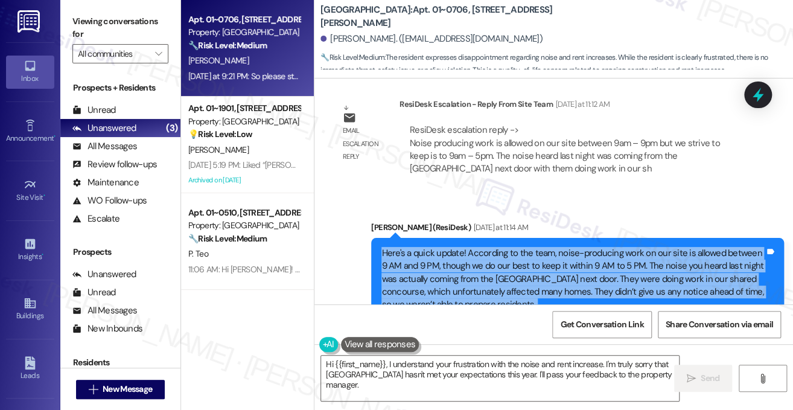
click at [534, 247] on div "Here's a quick update! According to the team, noise-producing work on our site …" at bounding box center [573, 279] width 383 height 65
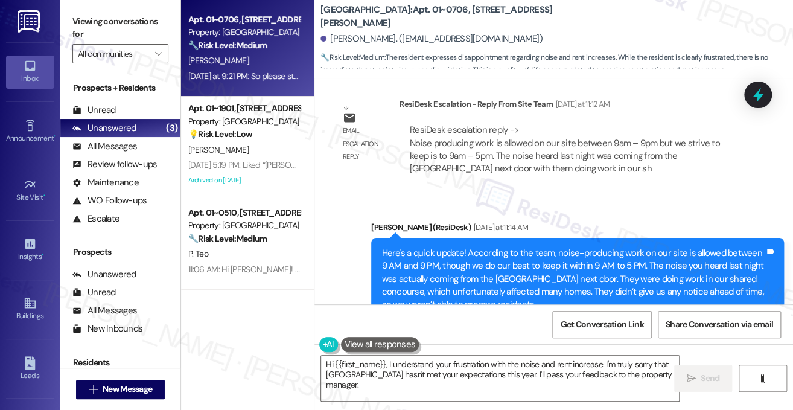
drag, startPoint x: 92, startPoint y: 18, endPoint x: 128, endPoint y: 30, distance: 38.2
click at [92, 18] on label "Viewing conversations for" at bounding box center [120, 28] width 96 height 32
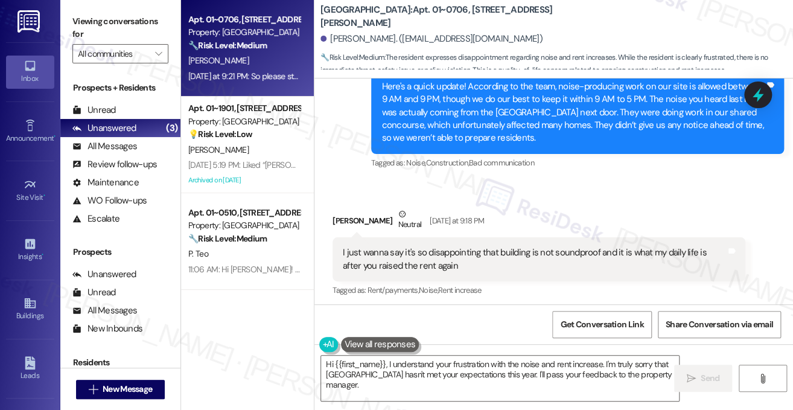
scroll to position [9863, 0]
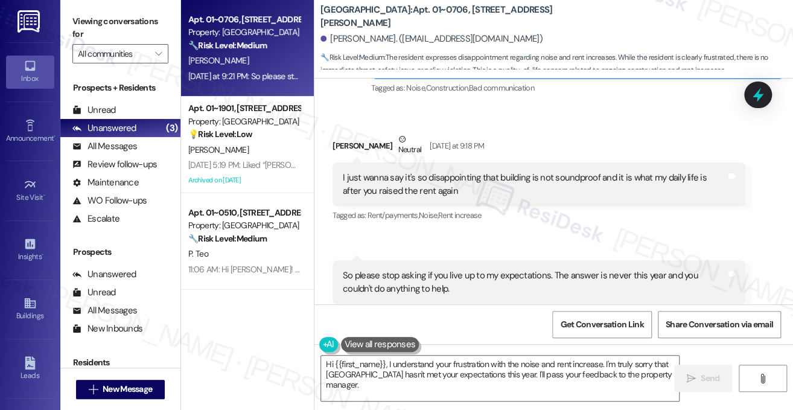
click at [389, 171] on div "I just wanna say it's so disappointing that building is not soundproof and it i…" at bounding box center [534, 184] width 383 height 26
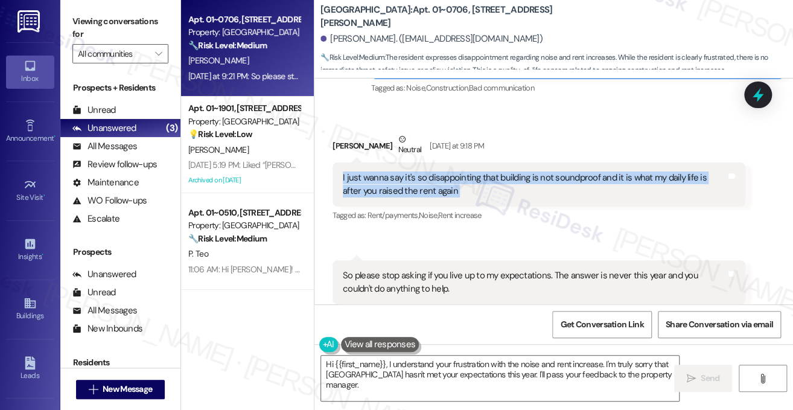
click at [389, 171] on div "I just wanna say it's so disappointing that building is not soundproof and it i…" at bounding box center [534, 184] width 383 height 26
copy div "I just wanna say it's so disappointing that building is not soundproof and it i…"
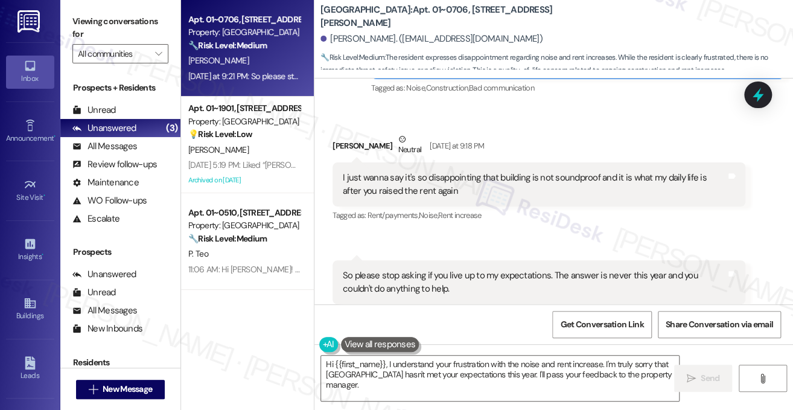
click at [114, 16] on label "Viewing conversations for" at bounding box center [120, 28] width 96 height 32
click at [411, 269] on div "So please stop asking if you live up to my expectations. The answer is never th…" at bounding box center [534, 282] width 383 height 26
click at [410, 269] on div "So please stop asking if you live up to my expectations. The answer is never th…" at bounding box center [534, 282] width 383 height 26
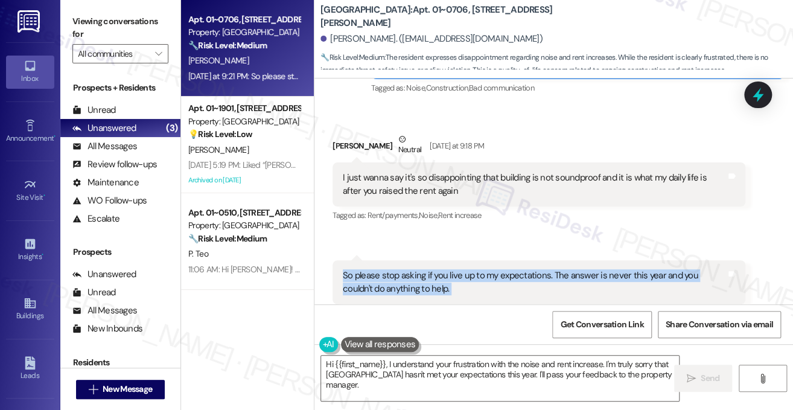
click at [410, 269] on div "So please stop asking if you live up to my expectations. The answer is never th…" at bounding box center [534, 282] width 383 height 26
copy div "So please stop asking if you live up to my expectations. The answer is never th…"
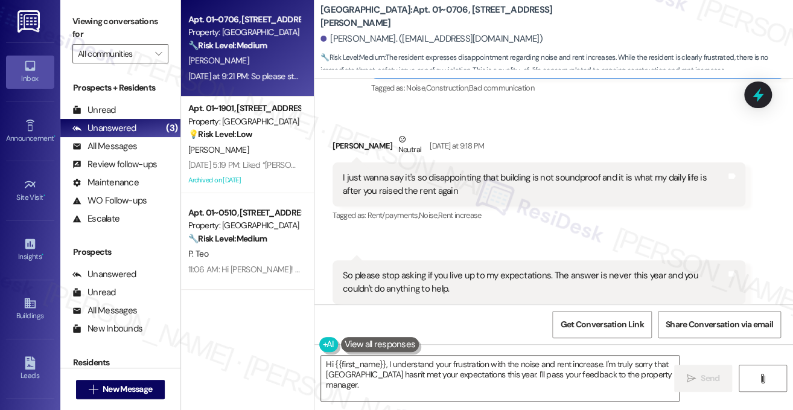
drag, startPoint x: 138, startPoint y: 21, endPoint x: 133, endPoint y: 16, distance: 6.8
click at [138, 21] on label "Viewing conversations for" at bounding box center [120, 28] width 96 height 32
click at [433, 360] on textarea "Hi {{first_name}}, I understand your frustration with the noise and rent increa…" at bounding box center [500, 378] width 358 height 45
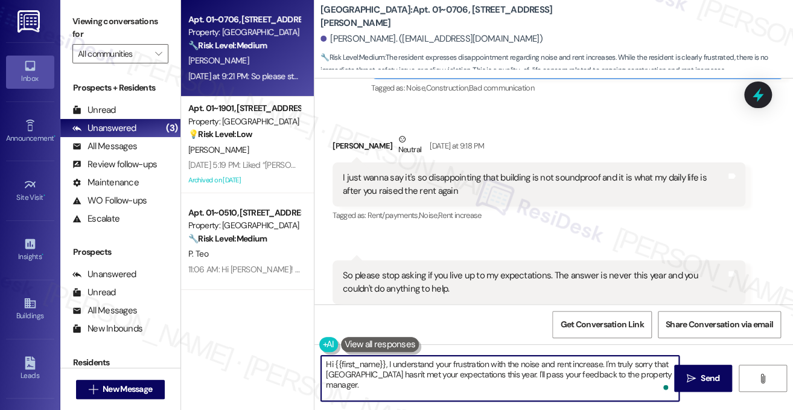
click at [433, 360] on textarea "Hi {{first_name}}, I understand your frustration with the noise and rent increa…" at bounding box center [500, 378] width 358 height 45
click at [475, 361] on textarea "Hi {{first_name}}, I understand your frustration with the noise and rent increa…" at bounding box center [500, 378] width 358 height 45
click at [617, 361] on textarea "Hi {{first_name}}, I understand your concern with the noise and rent increase. …" at bounding box center [500, 378] width 358 height 45
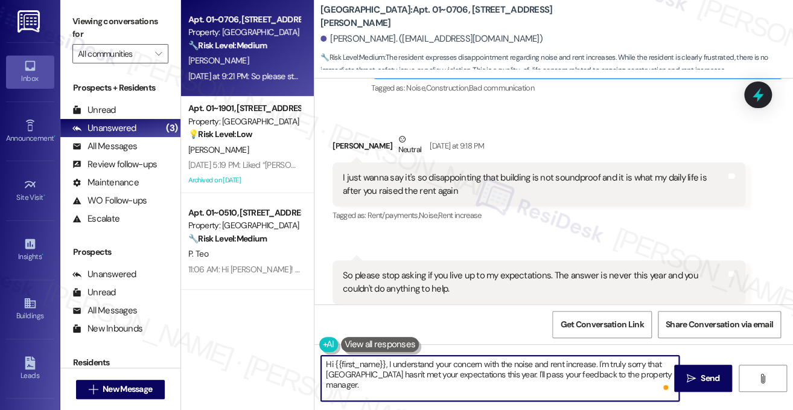
drag, startPoint x: 382, startPoint y: 375, endPoint x: 357, endPoint y: 374, distance: 24.8
click at [357, 374] on textarea "Hi {{first_name}}, I understand your concern with the noise and rent increase. …" at bounding box center [500, 378] width 358 height 45
click at [488, 375] on textarea "Hi {{first_name}}, I understand your concern with the noise and rent increase. …" at bounding box center [500, 378] width 358 height 45
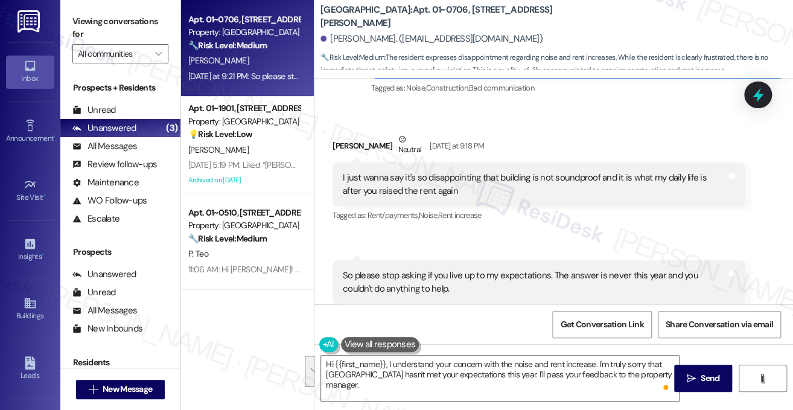
click at [136, 35] on label "Viewing conversations for" at bounding box center [120, 28] width 96 height 32
click at [469, 360] on textarea "Hi {{first_name}}, I understand your concern with the noise and rent increase. …" at bounding box center [500, 378] width 358 height 45
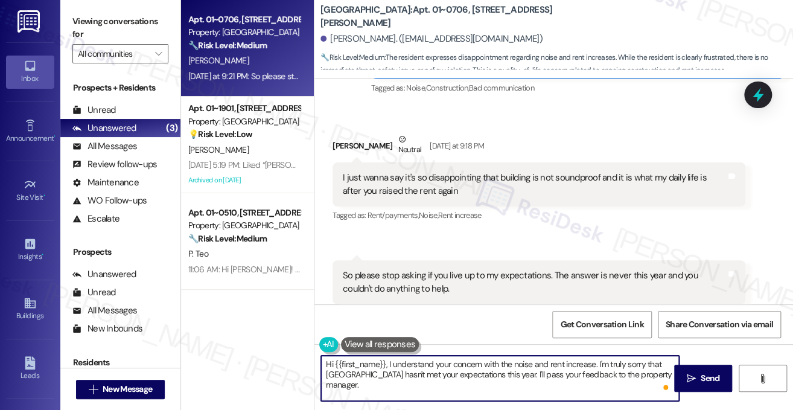
click at [469, 360] on textarea "Hi {{first_name}}, I understand your concern with the noise and rent increase. …" at bounding box center [500, 378] width 358 height 45
click at [434, 376] on textarea "Hi {{first_name}}, I understand your concern with the noise and rent increase. …" at bounding box center [500, 378] width 358 height 45
click at [391, 384] on textarea "Hi {{first_name}}, I understand your concern with the noise and rent increase. …" at bounding box center [500, 378] width 358 height 45
drag, startPoint x: 406, startPoint y: 385, endPoint x: 389, endPoint y: 357, distance: 32.8
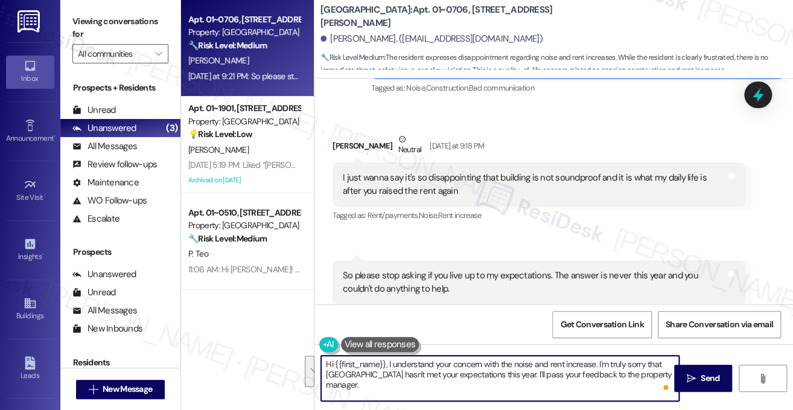
click at [389, 357] on textarea "Hi {{first_name}}, I understand your concern with the noise and rent increase. …" at bounding box center [500, 378] width 358 height 45
paste textarea "Hi {{first_name}}, I hear you — that sounds really frustrating and I’m so sorry…"
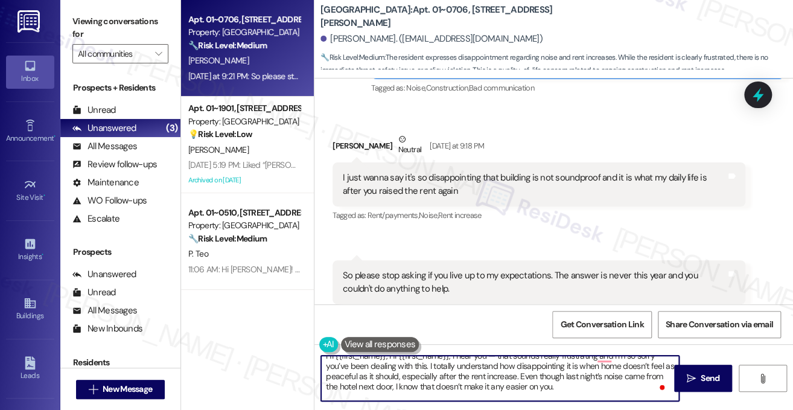
scroll to position [0, 0]
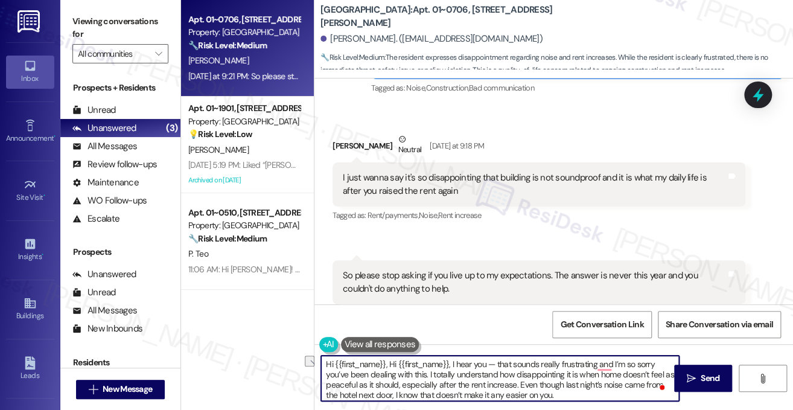
drag, startPoint x: 452, startPoint y: 362, endPoint x: 388, endPoint y: 362, distance: 63.4
click at [388, 362] on textarea "Hi {{first_name}}, Hi {{first_name}}, I hear you — that sounds really frustrati…" at bounding box center [500, 378] width 358 height 45
drag, startPoint x: 431, startPoint y: 363, endPoint x: 421, endPoint y: 362, distance: 9.2
click at [421, 362] on textarea "Hi {{first_name}}, I hear you — that sounds really frustrating and I’m so sorry…" at bounding box center [500, 378] width 358 height 45
click at [516, 359] on textarea "Hi {{first_name}}, I hear you. That sounds really frustrating and I’m so sorry …" at bounding box center [500, 378] width 358 height 45
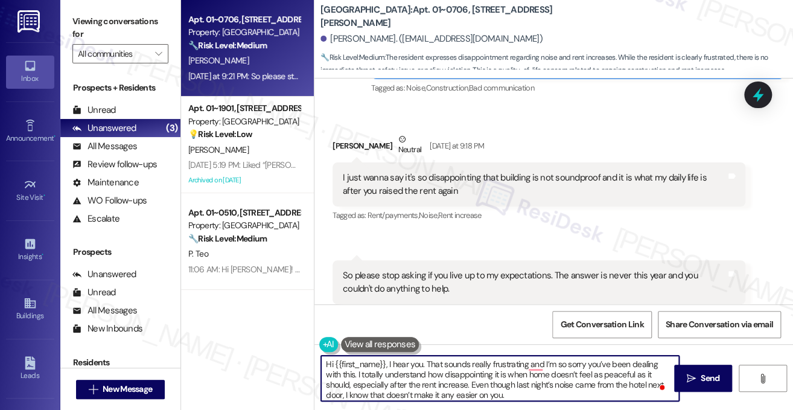
click at [516, 359] on textarea "Hi {{first_name}}, I hear you. That sounds really frustrating and I’m so sorry …" at bounding box center [500, 378] width 358 height 45
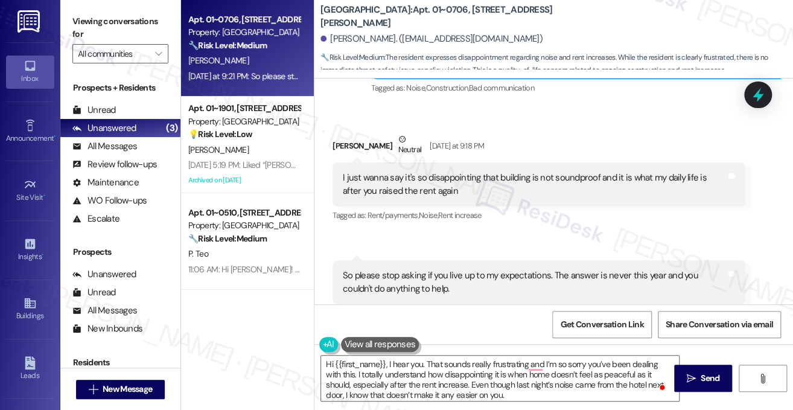
click at [140, 29] on label "Viewing conversations for" at bounding box center [120, 28] width 96 height 32
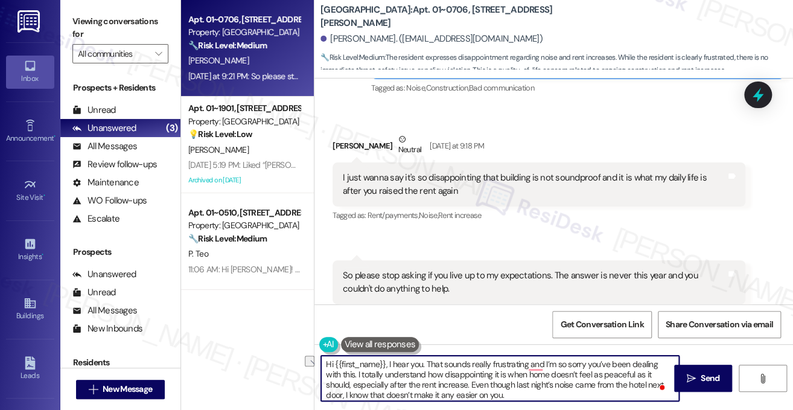
drag, startPoint x: 543, startPoint y: 362, endPoint x: 430, endPoint y: 365, distance: 113.5
click at [430, 365] on textarea "Hi {{first_name}}, I hear you. That sounds really frustrating and I’m so sorry …" at bounding box center [500, 378] width 358 height 45
click at [437, 360] on textarea "Hi {{first_name}}, I hear you. I’m so sorry you’ve been dealing with this. I to…" at bounding box center [500, 378] width 358 height 45
click at [575, 362] on textarea "Hi {{first_name}}, I hear you. I’m sorry you’ve been dealing with this. I total…" at bounding box center [500, 378] width 358 height 45
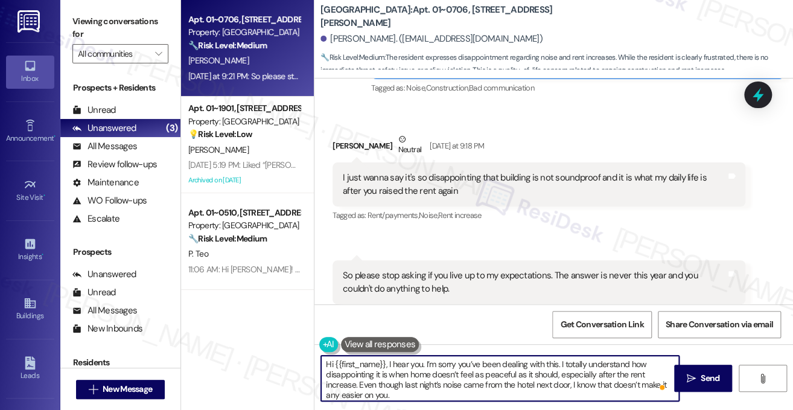
click at [575, 362] on textarea "Hi {{first_name}}, I hear you. I’m sorry you’ve been dealing with this. I total…" at bounding box center [500, 378] width 358 height 45
click at [407, 374] on textarea "Hi {{first_name}}, I hear you. I’m sorry you’ve been dealing with this. I under…" at bounding box center [500, 378] width 358 height 45
click at [406, 374] on textarea "Hi {{first_name}}, I hear you. I’m sorry you’ve been dealing with this. I under…" at bounding box center [500, 378] width 358 height 45
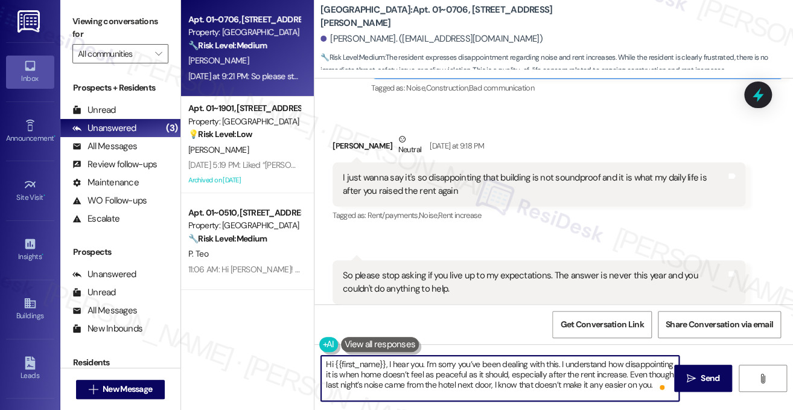
click at [437, 171] on div "I just wanna say it's so disappointing that building is not soundproof and it i…" at bounding box center [534, 184] width 383 height 26
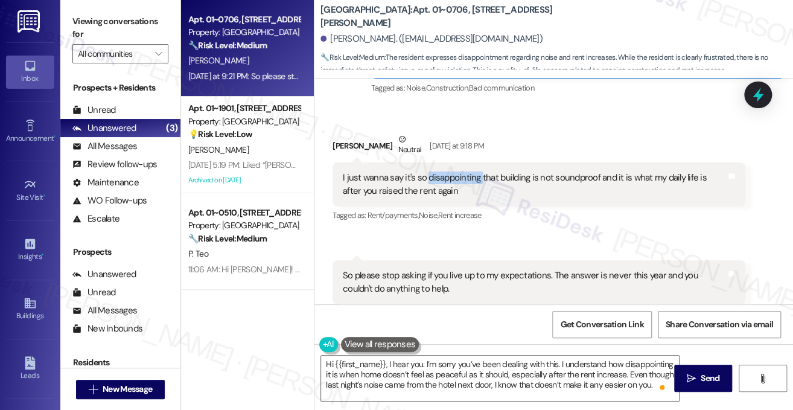
click at [437, 171] on div "I just wanna say it's so disappointing that building is not soundproof and it i…" at bounding box center [534, 184] width 383 height 26
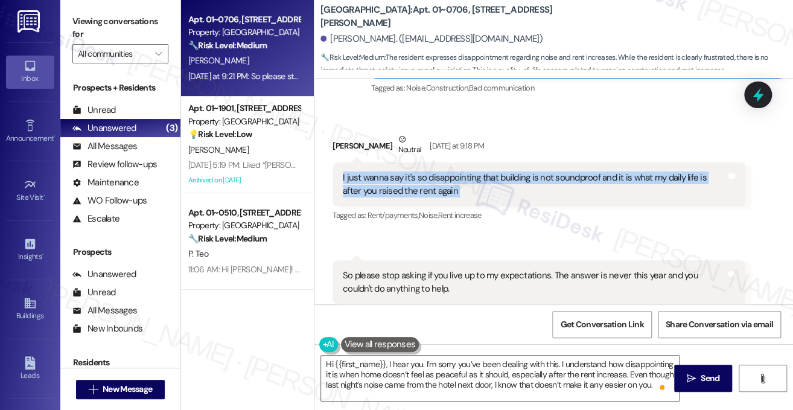
click at [437, 171] on div "I just wanna say it's so disappointing that building is not soundproof and it i…" at bounding box center [534, 184] width 383 height 26
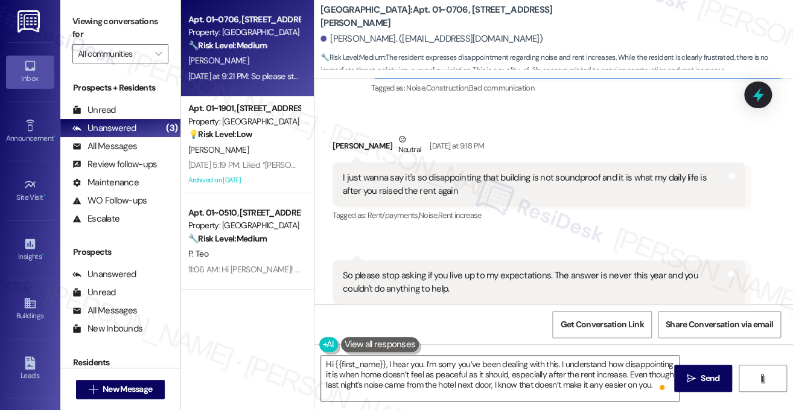
click at [432, 269] on div "So please stop asking if you live up to my expectations. The answer is never th…" at bounding box center [534, 282] width 383 height 26
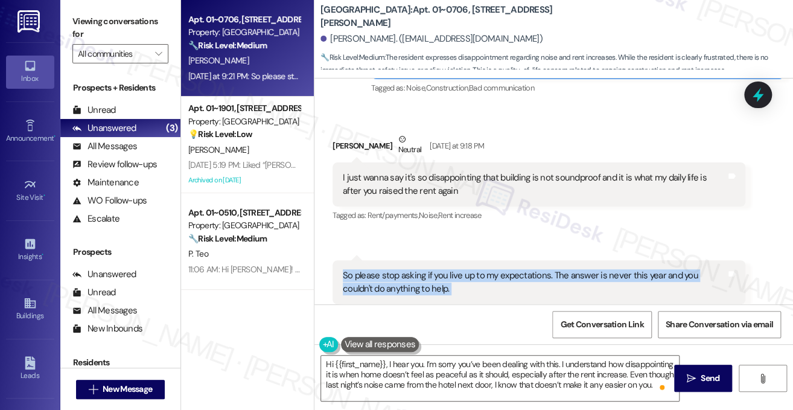
click at [432, 269] on div "So please stop asking if you live up to my expectations. The answer is never th…" at bounding box center [534, 282] width 383 height 26
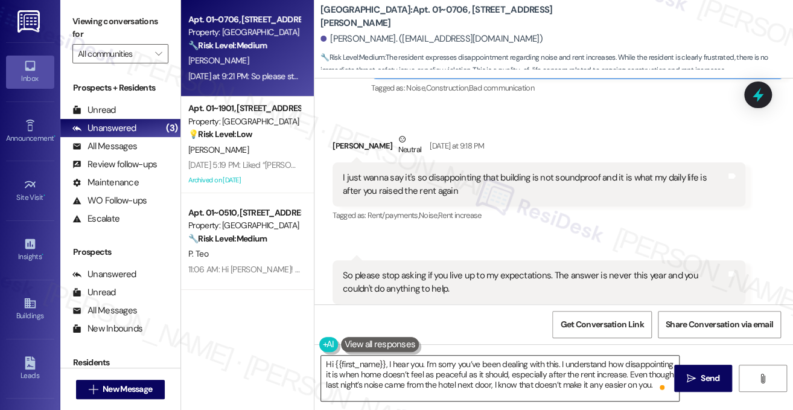
click at [464, 374] on textarea "Hi {{first_name}}, I hear you. I’m sorry you’ve been dealing with this. I under…" at bounding box center [500, 378] width 358 height 45
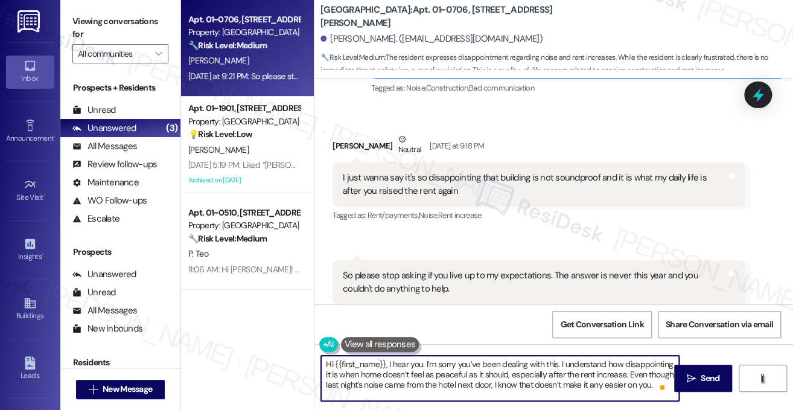
click at [476, 376] on textarea "Hi {{first_name}}, I hear you. I’m sorry you’ve been dealing with this. I under…" at bounding box center [500, 378] width 358 height 45
click at [389, 374] on textarea "Hi {{first_name}}, I hear you. I’m sorry you’ve been dealing with this. I under…" at bounding box center [500, 378] width 358 height 45
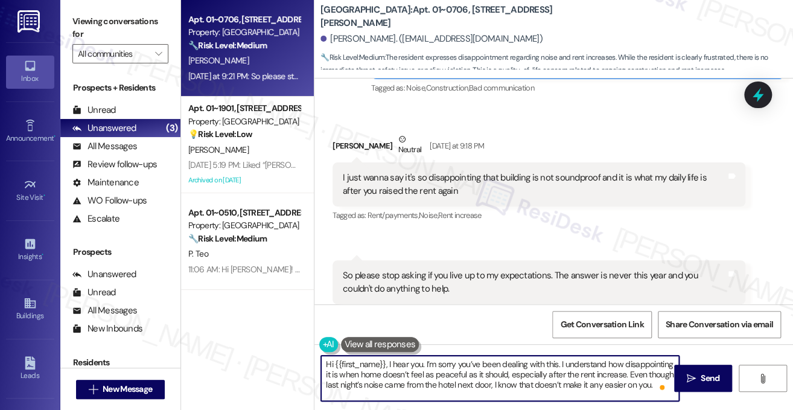
click at [353, 373] on textarea "Hi {{first_name}}, I hear you. I’m sorry you’ve been dealing with this. I under…" at bounding box center [500, 378] width 358 height 45
click at [375, 373] on textarea "Hi {{first_name}}, I hear you. I’m sorry you’ve been dealing with this. I under…" at bounding box center [500, 378] width 358 height 45
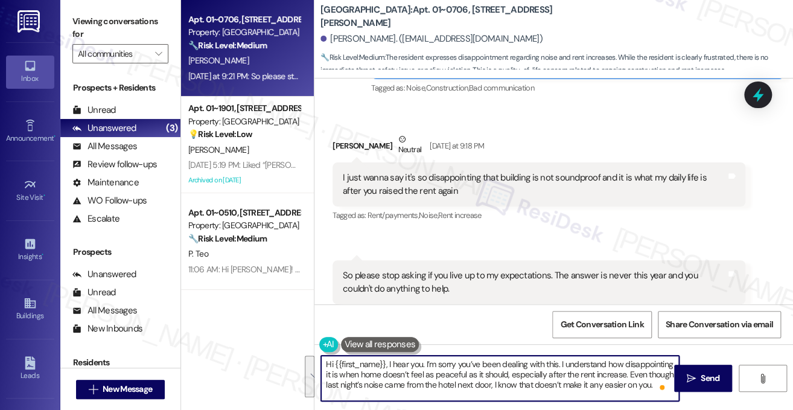
click at [435, 372] on textarea "Hi {{first_name}}, I hear you. I’m sorry you’ve been dealing with this. I under…" at bounding box center [500, 378] width 358 height 45
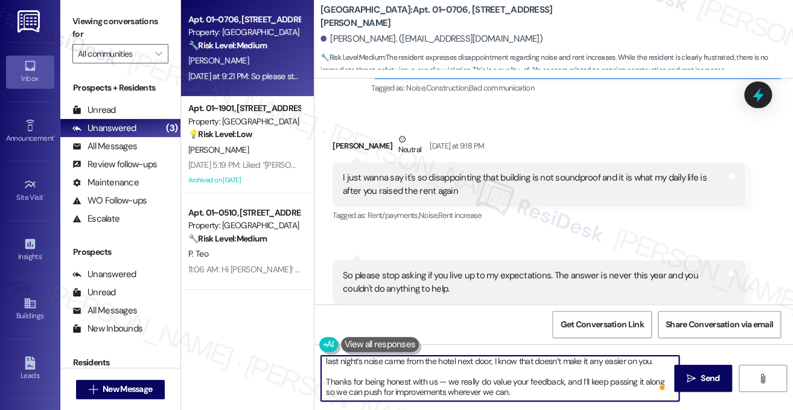
scroll to position [10, 0]
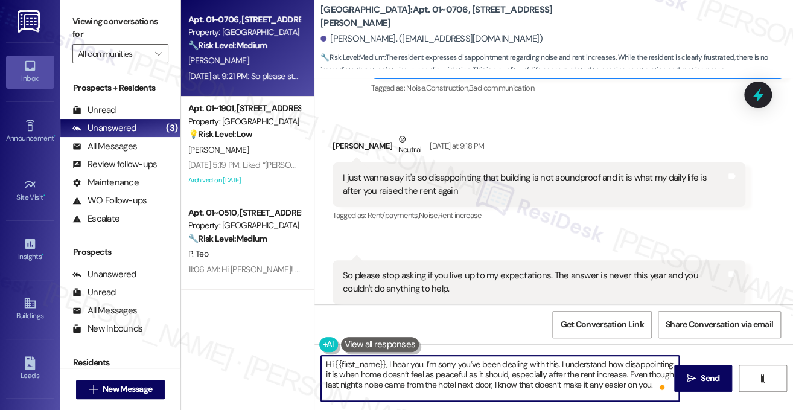
click at [399, 387] on textarea "Hi {{first_name}}, I hear you. I’m sorry you’ve been dealing with this. I under…" at bounding box center [500, 378] width 358 height 45
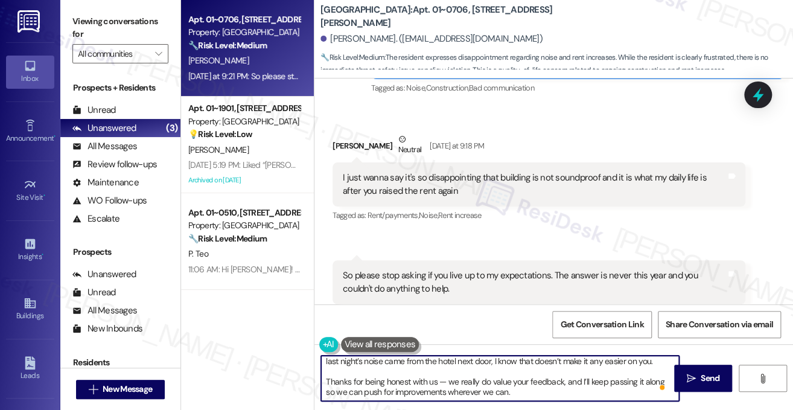
drag, startPoint x: 444, startPoint y: 381, endPoint x: 437, endPoint y: 381, distance: 7.2
click at [437, 381] on textarea "Hi {{first_name}}, I hear you. I’m sorry you’ve been dealing with this. I under…" at bounding box center [500, 378] width 358 height 45
drag, startPoint x: 326, startPoint y: 382, endPoint x: 343, endPoint y: 380, distance: 17.0
click at [326, 382] on textarea "Hi {{first_name}}, I hear you. I’m sorry you’ve been dealing with this. I under…" at bounding box center [500, 378] width 358 height 45
click at [435, 382] on textarea "Hi {{first_name}}, I hear you. I’m sorry you’ve been dealing with this. I under…" at bounding box center [500, 378] width 358 height 45
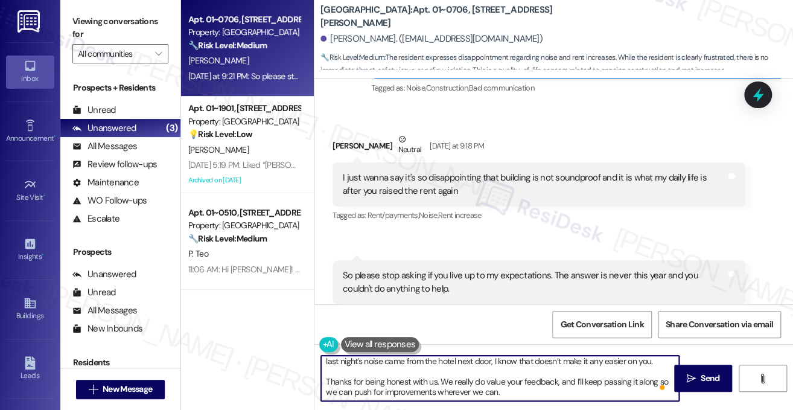
click at [519, 386] on textarea "Hi {{first_name}}, I hear you. I’m sorry you’ve been dealing with this. I under…" at bounding box center [500, 378] width 358 height 45
click at [531, 386] on textarea "Hi {{first_name}}, I hear you. I’m sorry you’ve been dealing with this. I under…" at bounding box center [500, 378] width 358 height 45
click at [506, 385] on textarea "Hi {{first_name}}, I hear you. I’m sorry you’ve been dealing with this. I under…" at bounding box center [500, 378] width 358 height 45
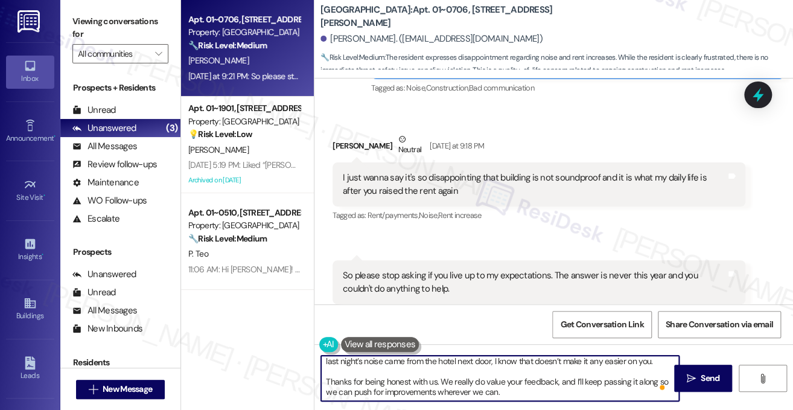
click at [382, 373] on textarea "Hi {{first_name}}, I hear you. I’m sorry you’ve been dealing with this. I under…" at bounding box center [500, 378] width 358 height 45
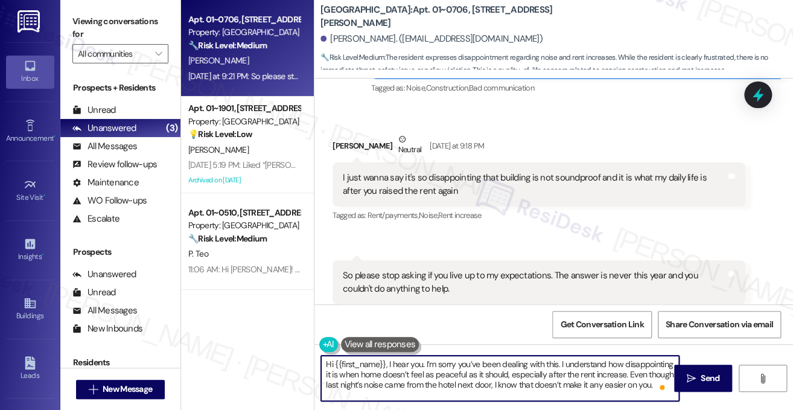
click at [400, 368] on textarea "Hi {{first_name}}, I hear you. I’m sorry you’ve been dealing with this. I under…" at bounding box center [500, 378] width 358 height 45
click at [433, 260] on div "So please stop asking if you live up to my expectations. The answer is never th…" at bounding box center [539, 282] width 413 height 44
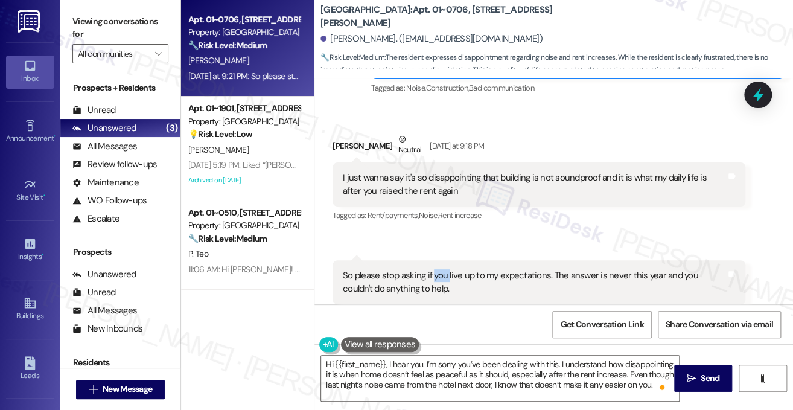
click at [433, 260] on div "So please stop asking if you live up to my expectations. The answer is never th…" at bounding box center [539, 282] width 413 height 44
click at [424, 366] on textarea "Hi {{first_name}}, I hear you. I’m sorry you’ve been dealing with this. I under…" at bounding box center [500, 378] width 358 height 45
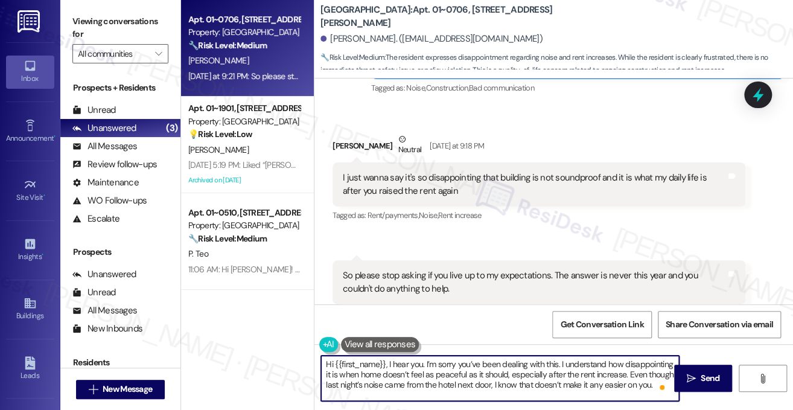
click at [424, 366] on textarea "Hi {{first_name}}, I hear you. I’m sorry you’ve been dealing with this. I under…" at bounding box center [500, 378] width 358 height 45
click at [403, 377] on textarea "Hi {{first_name}}, I hear you. I’m sorry you’ve been dealing with this. I under…" at bounding box center [500, 378] width 358 height 45
click at [356, 373] on textarea "Hi {{first_name}}, I hear you. I’m sorry you’ve been dealing with this. I under…" at bounding box center [500, 378] width 358 height 45
click at [407, 371] on textarea "Hi {{first_name}}, I hear you. I’m sorry you’ve been dealing with this. I under…" at bounding box center [500, 378] width 358 height 45
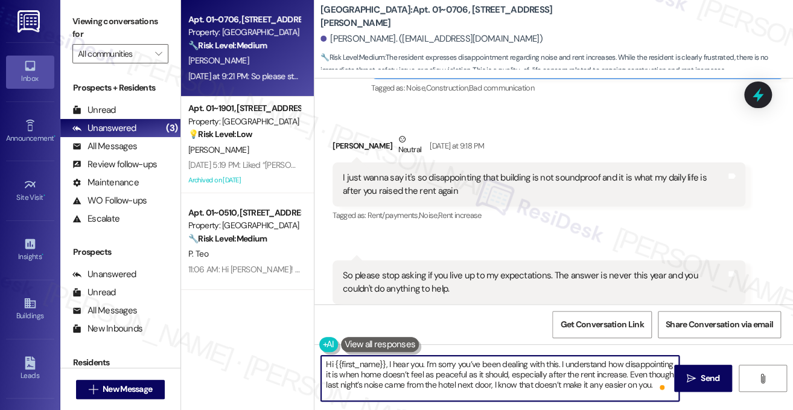
click at [360, 371] on textarea "Hi {{first_name}}, I hear you. I’m sorry you’ve been dealing with this. I under…" at bounding box center [500, 378] width 358 height 45
click at [415, 356] on textarea "Hi {{first_name}}, I hear you. I’m sorry you’ve been dealing with this. I under…" at bounding box center [500, 378] width 358 height 45
click at [416, 356] on textarea "Hi {{first_name}}, I hear you. I’m sorry you’ve been dealing with this. I under…" at bounding box center [500, 378] width 358 height 45
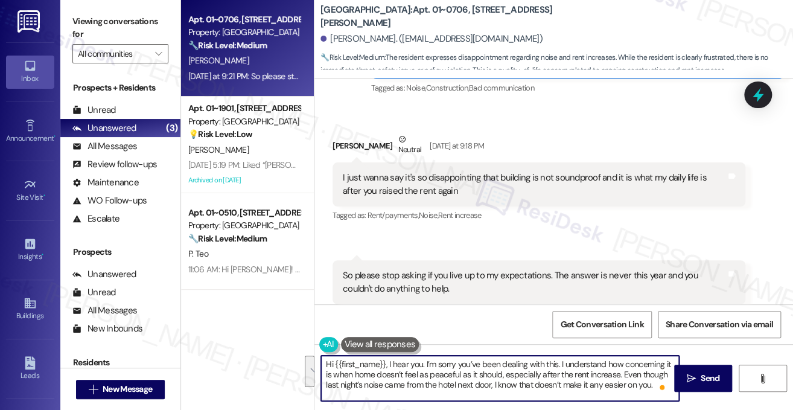
click at [459, 387] on textarea "Hi {{first_name}}, I hear you. I’m sorry you’ve been dealing with this. I under…" at bounding box center [500, 378] width 358 height 45
click at [478, 373] on textarea "Hi {{first_name}}, I hear you. I’m sorry you’ve been dealing with this. I under…" at bounding box center [500, 378] width 358 height 45
click at [548, 373] on textarea "Hi {{first_name}}, I hear you. I’m sorry you’ve been dealing with this. I under…" at bounding box center [500, 378] width 358 height 45
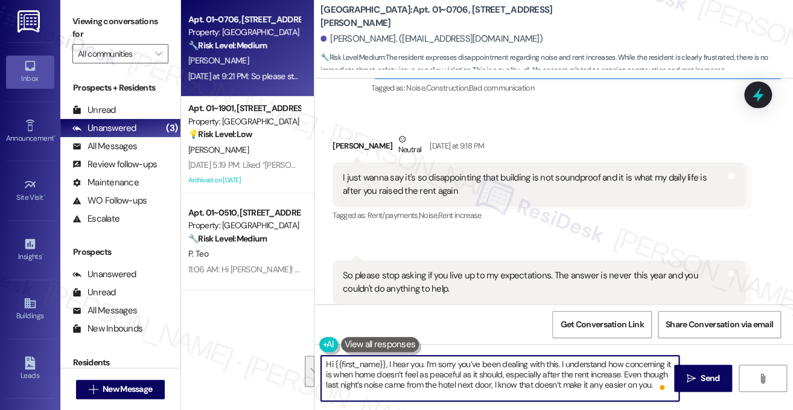
click at [548, 373] on textarea "Hi {{first_name}}, I hear you. I’m sorry you’ve been dealing with this. I under…" at bounding box center [500, 378] width 358 height 45
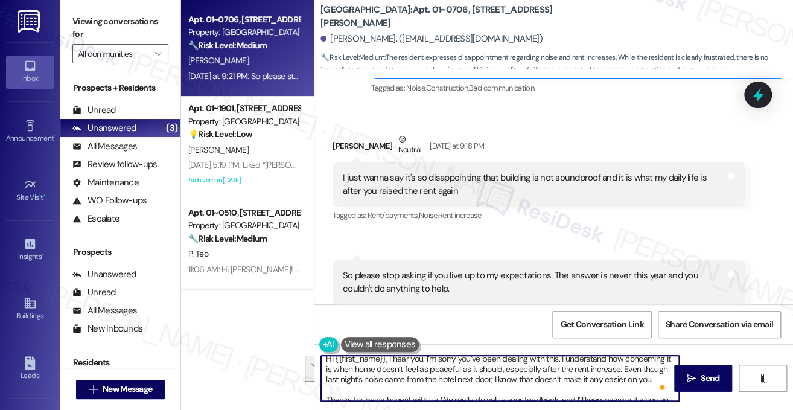
scroll to position [24, 0]
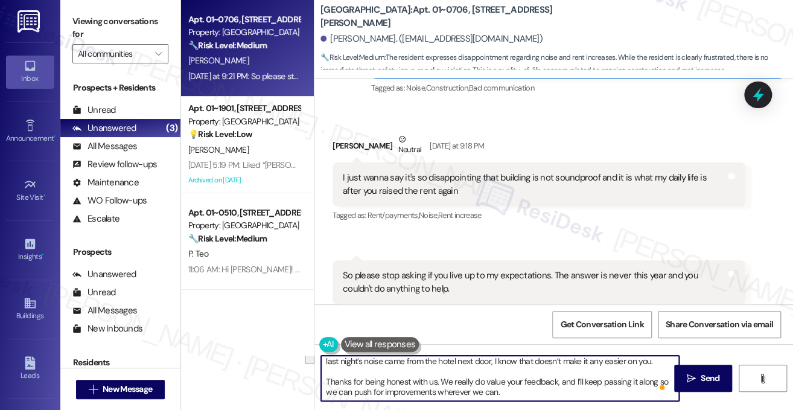
click at [454, 362] on textarea "Hi {{first_name}}, I hear you. I’m sorry you’ve been dealing with this. I under…" at bounding box center [500, 378] width 358 height 45
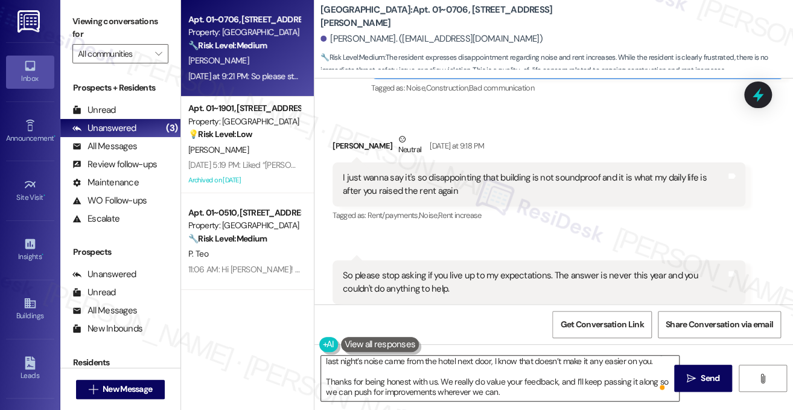
click at [507, 354] on div "Hi {{first_name}}, I hear you. I’m sorry you’ve been dealing with this. I under…" at bounding box center [554, 389] width 479 height 91
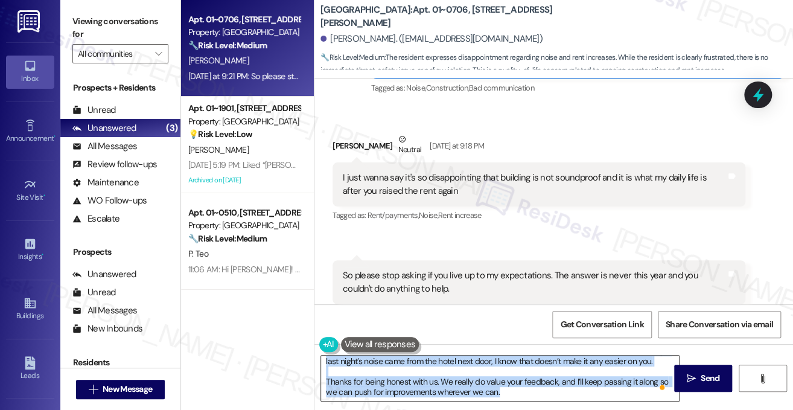
click at [507, 354] on div "Hi {{first_name}}, I hear you. I’m sorry you’ve been dealing with this. I under…" at bounding box center [554, 389] width 479 height 91
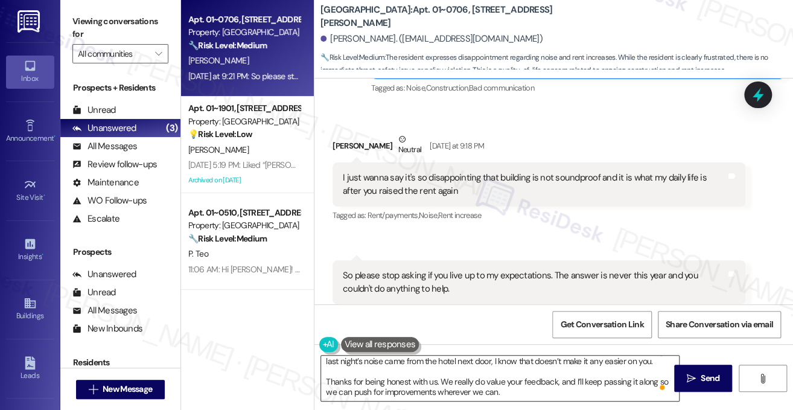
click at [505, 359] on textarea "Hi {{first_name}}, I hear you. I’m sorry you’ve been dealing with this. I under…" at bounding box center [500, 378] width 358 height 45
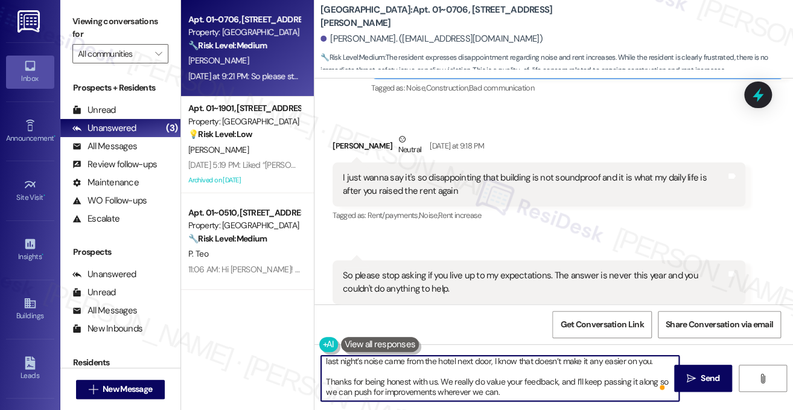
click at [505, 359] on textarea "Hi {{first_name}}, I hear you. I’m sorry you’ve been dealing with this. I under…" at bounding box center [500, 378] width 358 height 45
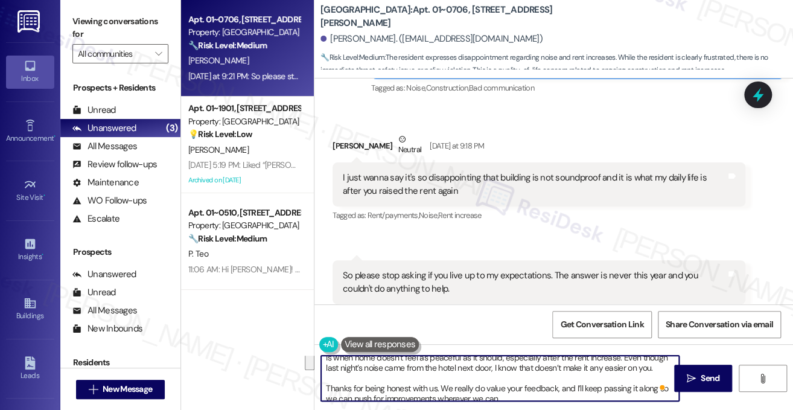
click at [412, 383] on textarea "Hi {{first_name}}, I hear you. I’m sorry you’ve been dealing with this. I under…" at bounding box center [500, 378] width 358 height 45
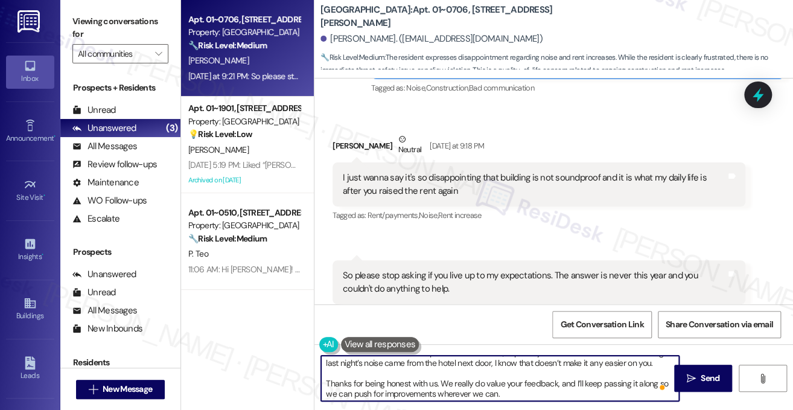
scroll to position [24, 0]
click at [458, 379] on textarea "Hi {{first_name}}, I hear you. I’m sorry you’ve been dealing with this. I under…" at bounding box center [500, 378] width 358 height 45
click at [553, 397] on textarea "Hi {{first_name}}, I hear you. I’m sorry you’ve been dealing with this. I under…" at bounding box center [500, 378] width 358 height 45
click at [565, 391] on textarea "Hi {{first_name}}, I hear you. I’m sorry you’ve been dealing with this. I under…" at bounding box center [500, 378] width 358 height 45
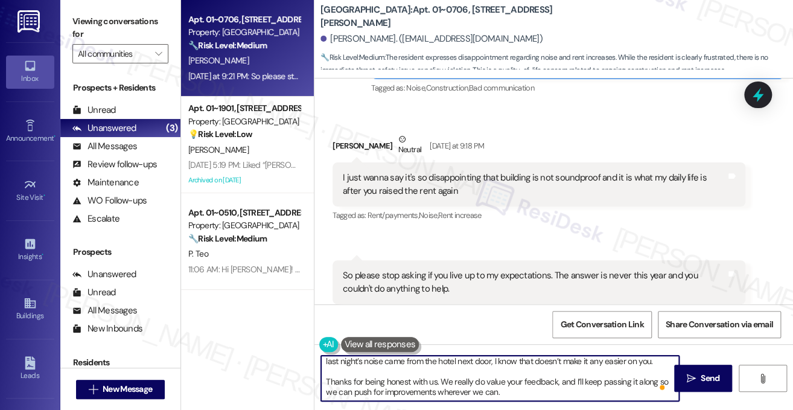
click at [565, 391] on textarea "Hi {{first_name}}, I hear you. I’m sorry you’ve been dealing with this. I under…" at bounding box center [500, 378] width 358 height 45
click at [630, 381] on textarea "Hi {{first_name}}, I hear you. I’m sorry you’ve been dealing with this. I under…" at bounding box center [500, 378] width 358 height 45
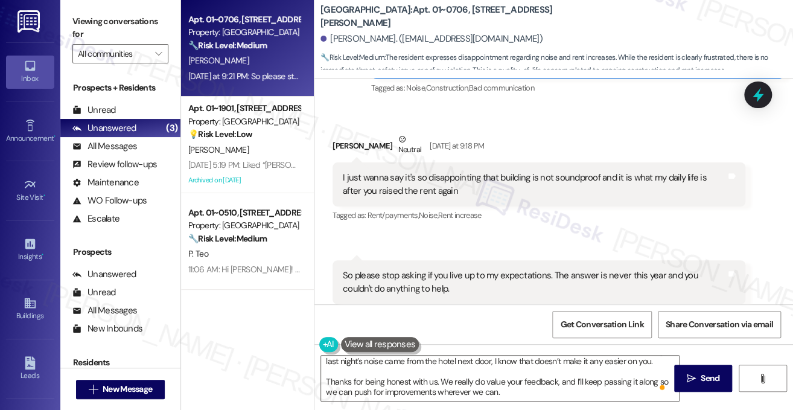
click at [123, 27] on label "Viewing conversations for" at bounding box center [120, 28] width 96 height 32
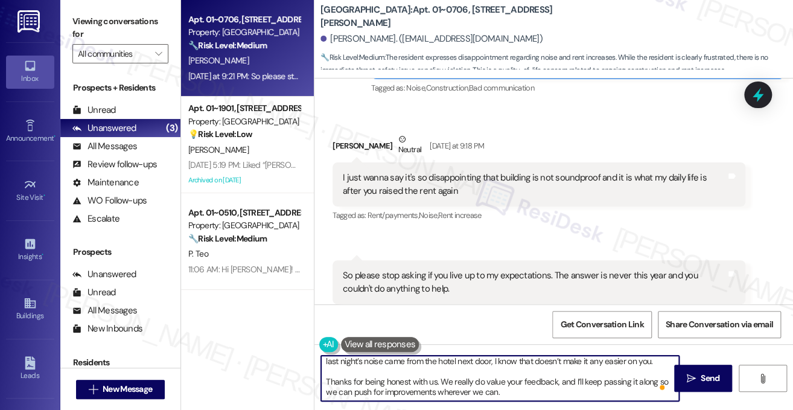
click at [607, 380] on textarea "Hi {{first_name}}, I hear you. I’m sorry you’ve been dealing with this. I under…" at bounding box center [500, 378] width 358 height 45
click at [580, 381] on textarea "Hi {{first_name}}, I hear you. I’m sorry you’ve been dealing with this. I under…" at bounding box center [500, 378] width 358 height 45
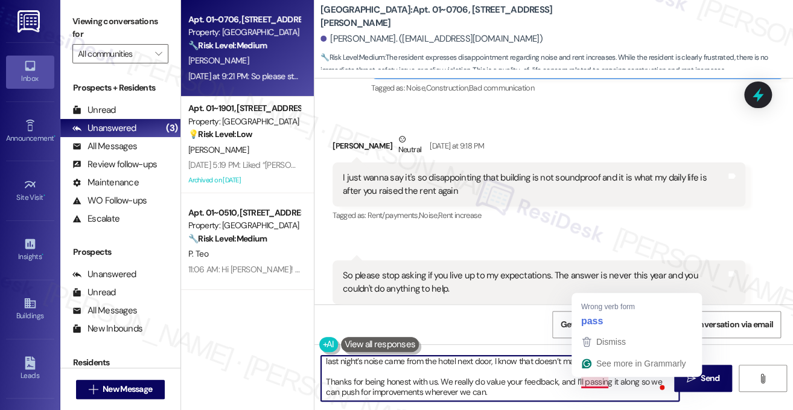
click at [588, 383] on textarea "Hi {{first_name}}, I hear you. I’m sorry you’ve been dealing with this. I under…" at bounding box center [500, 378] width 358 height 45
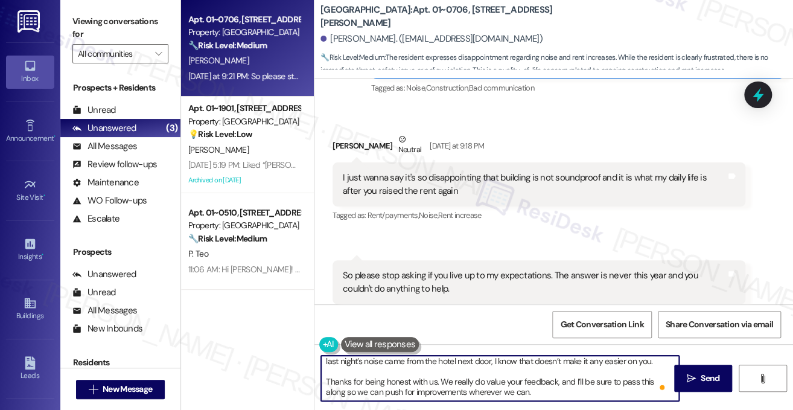
click at [345, 393] on textarea "Hi {{first_name}}, I hear you. I’m sorry you’ve been dealing with this. I under…" at bounding box center [500, 378] width 358 height 45
click at [466, 396] on textarea "Hi {{first_name}}, I hear you. I’m sorry you’ve been dealing with this. I under…" at bounding box center [500, 378] width 358 height 45
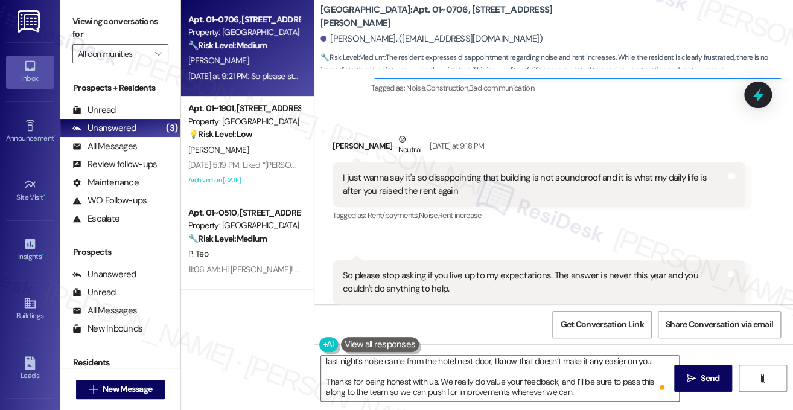
click at [134, 7] on div "Viewing conversations for All communities " at bounding box center [120, 37] width 120 height 75
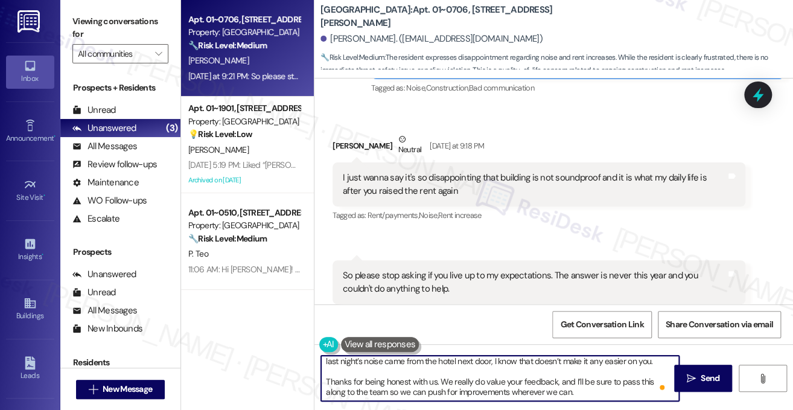
click at [467, 394] on textarea "Hi {{first_name}}, I hear you. I’m sorry you’ve been dealing with this. I under…" at bounding box center [500, 378] width 358 height 45
click at [546, 394] on textarea "Hi {{first_name}}, I hear you. I’m sorry you’ve been dealing with this. I under…" at bounding box center [500, 378] width 358 height 45
drag, startPoint x: 577, startPoint y: 391, endPoint x: 427, endPoint y: 386, distance: 150.4
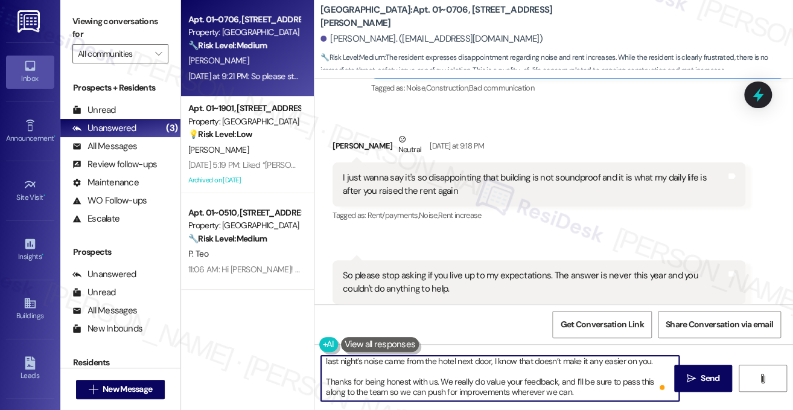
click at [427, 386] on textarea "Hi {{first_name}}, I hear you. I’m sorry you’ve been dealing with this. I under…" at bounding box center [500, 378] width 358 height 45
click at [451, 386] on textarea "Hi {{first_name}}, I hear you. I’m sorry you’ve been dealing with this. I under…" at bounding box center [500, 378] width 358 height 45
click at [455, 391] on textarea "Hi {{first_name}}, I hear you. I’m sorry you’ve been dealing with this. I under…" at bounding box center [500, 378] width 358 height 45
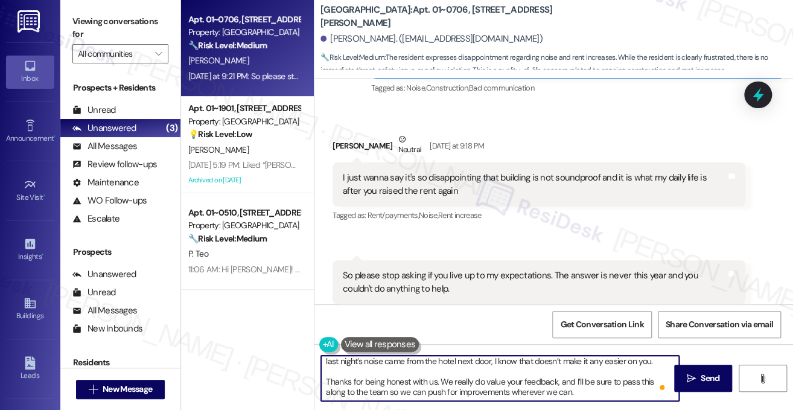
click at [455, 391] on textarea "Hi {{first_name}}, I hear you. I’m sorry you’ve been dealing with this. I under…" at bounding box center [500, 378] width 358 height 45
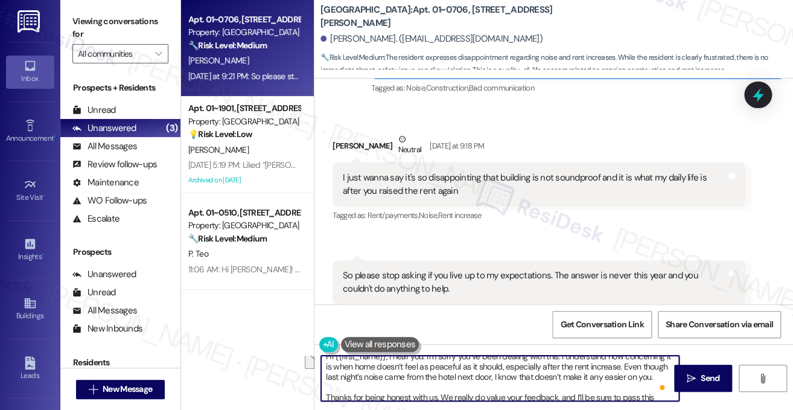
scroll to position [0, 0]
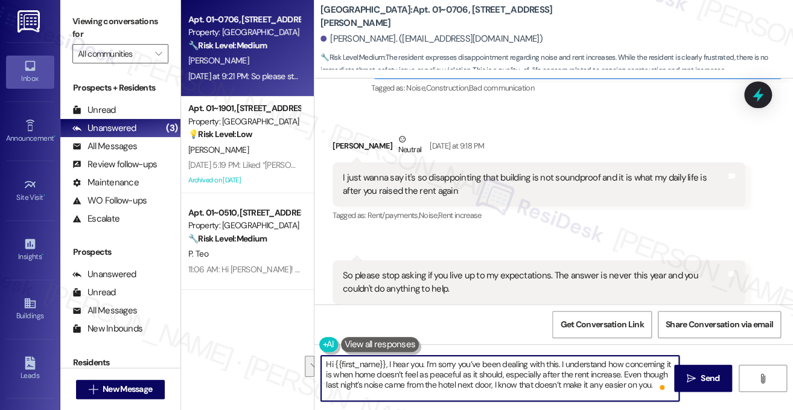
click at [432, 386] on textarea "Hi {{first_name}}, I hear you. I’m sorry you’ve been dealing with this. I under…" at bounding box center [500, 378] width 358 height 45
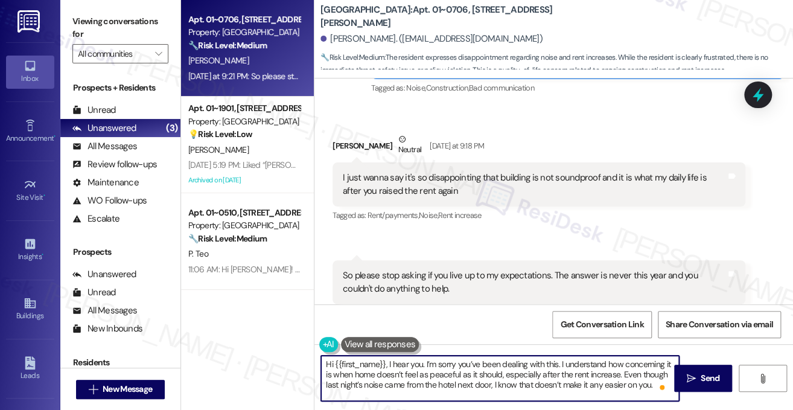
click at [432, 386] on textarea "Hi {{first_name}}, I hear you. I’m sorry you’ve been dealing with this. I under…" at bounding box center [500, 378] width 358 height 45
click at [529, 374] on textarea "Hi {{first_name}}, I hear you. I’m sorry you’ve been dealing with this. I under…" at bounding box center [500, 378] width 358 height 45
click at [417, 376] on textarea "Hi {{first_name}}, I hear you. I’m sorry you’ve been dealing with this. I under…" at bounding box center [500, 378] width 358 height 45
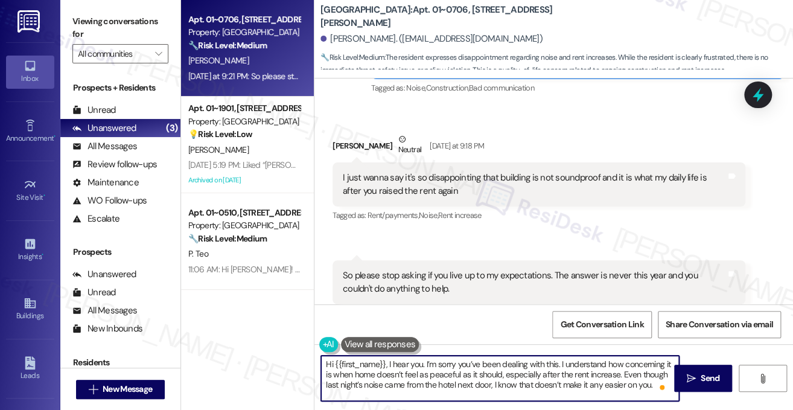
click at [466, 376] on textarea "Hi {{first_name}}, I hear you. I’m sorry you’ve been dealing with this. I under…" at bounding box center [500, 378] width 358 height 45
click at [467, 376] on textarea "Hi {{first_name}}, I hear you. I’m sorry you’ve been dealing with this. I under…" at bounding box center [500, 378] width 358 height 45
click at [428, 376] on textarea "Hi {{first_name}}, I hear you. I’m sorry you’ve been dealing with this. I under…" at bounding box center [500, 378] width 358 height 45
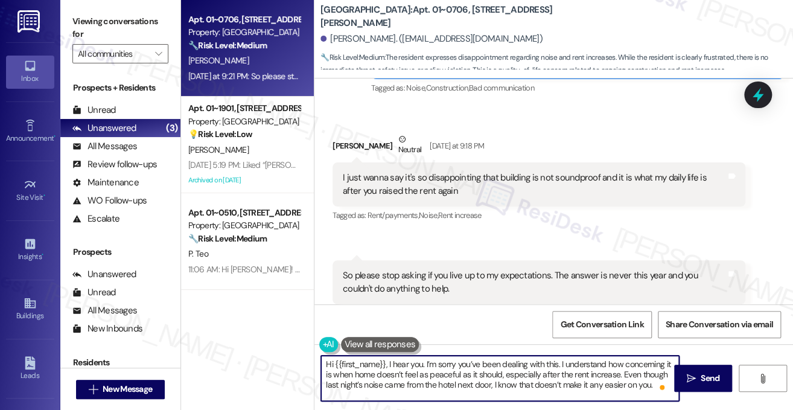
click at [428, 376] on textarea "Hi {{first_name}}, I hear you. I’m sorry you’ve been dealing with this. I under…" at bounding box center [500, 378] width 358 height 45
click at [464, 375] on textarea "Hi {{first_name}}, I hear you. I’m sorry you’ve been dealing with this. I under…" at bounding box center [500, 378] width 358 height 45
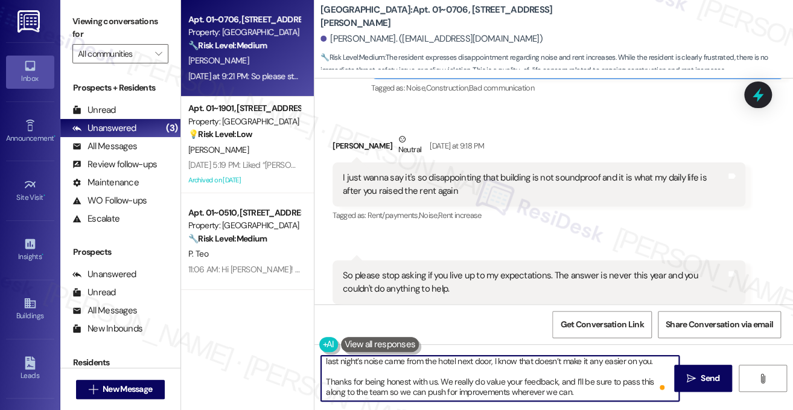
scroll to position [8, 0]
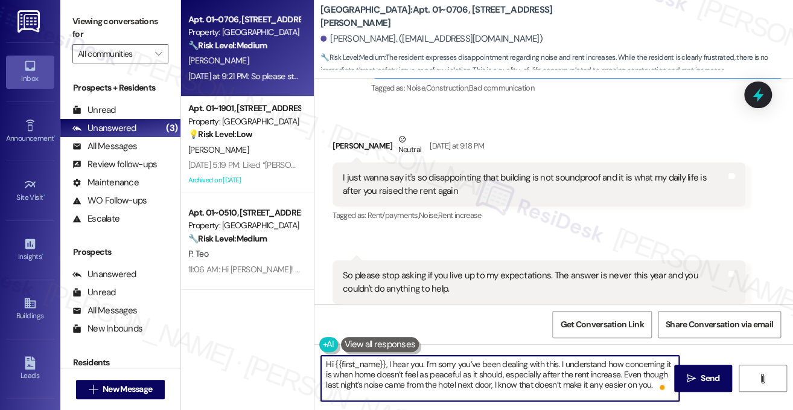
click at [475, 376] on textarea "Hi {{first_name}}, I hear you. I’m sorry you’ve been dealing with this. I under…" at bounding box center [500, 378] width 358 height 45
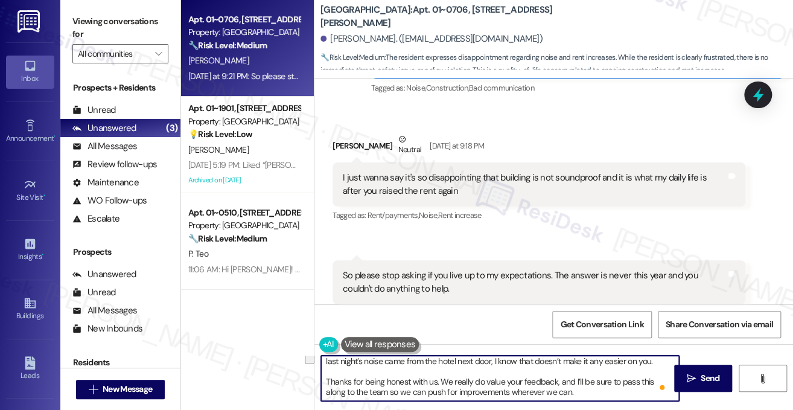
click at [383, 382] on textarea "Hi {{first_name}}, I hear you. I’m sorry you’ve been dealing with this. I under…" at bounding box center [500, 378] width 358 height 45
click at [463, 380] on textarea "Hi {{first_name}}, I hear you. I’m sorry you’ve been dealing with this. I under…" at bounding box center [500, 378] width 358 height 45
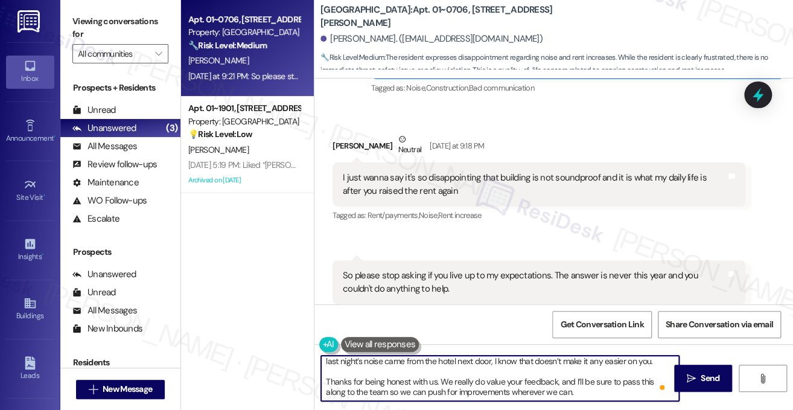
click at [459, 381] on textarea "Hi {{first_name}}, I hear you. I’m sorry you’ve been dealing with this. I under…" at bounding box center [500, 378] width 358 height 45
click at [490, 372] on textarea "Hi {{first_name}}, I hear you. I’m sorry you’ve been dealing with this. I under…" at bounding box center [500, 378] width 358 height 45
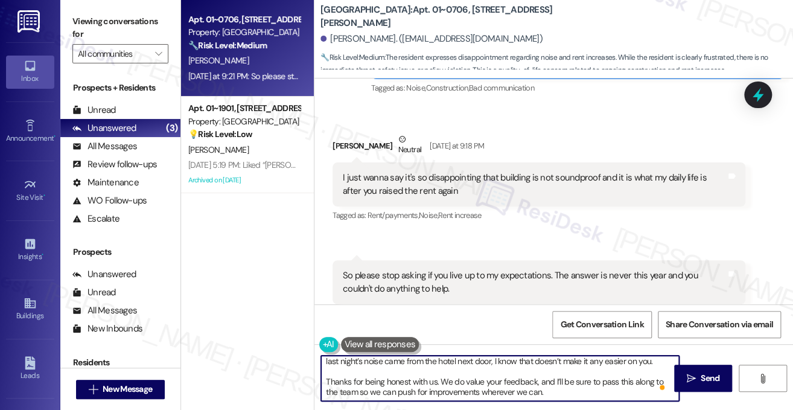
click at [494, 391] on textarea "Hi {{first_name}}, I hear you. I’m sorry you’ve been dealing with this. I under…" at bounding box center [500, 378] width 358 height 45
type textarea "Hi {{first_name}}, I hear you. I’m sorry you’ve been dealing with this. I under…"
click at [562, 402] on div "Hi {{first_name}}, I hear you. I’m sorry you’ve been dealing with this. I under…" at bounding box center [554, 389] width 479 height 91
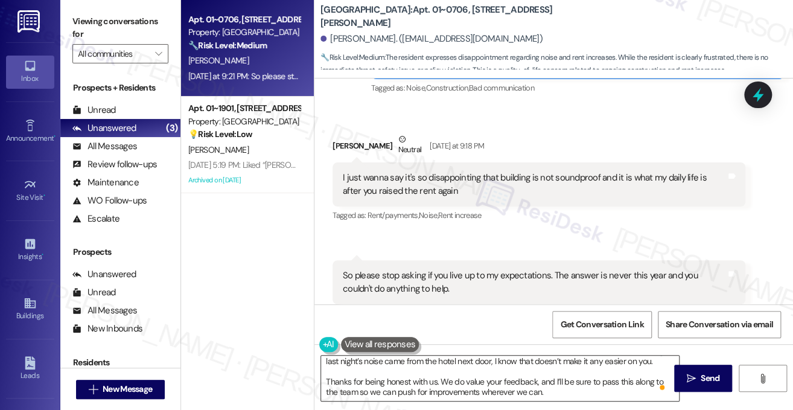
click at [556, 395] on textarea "Hi {{first_name}}, I hear you. I’m sorry you’ve been dealing with this. I under…" at bounding box center [500, 378] width 358 height 45
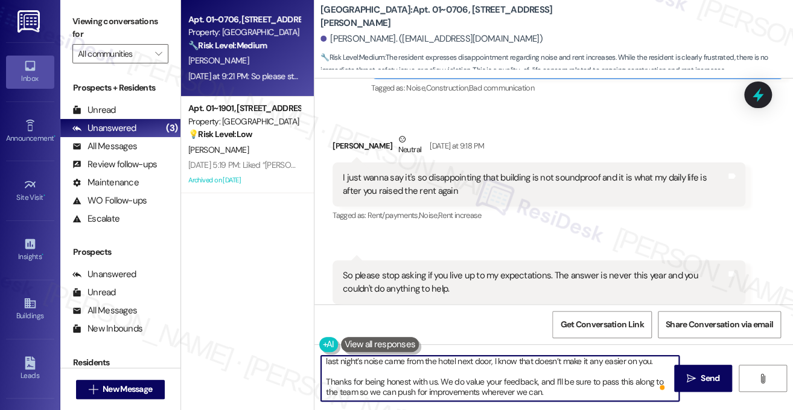
click at [423, 171] on div "I just wanna say it's so disappointing that building is not soundproof and it i…" at bounding box center [534, 184] width 383 height 26
click at [422, 171] on div "I just wanna say it's so disappointing that building is not soundproof and it i…" at bounding box center [534, 184] width 383 height 26
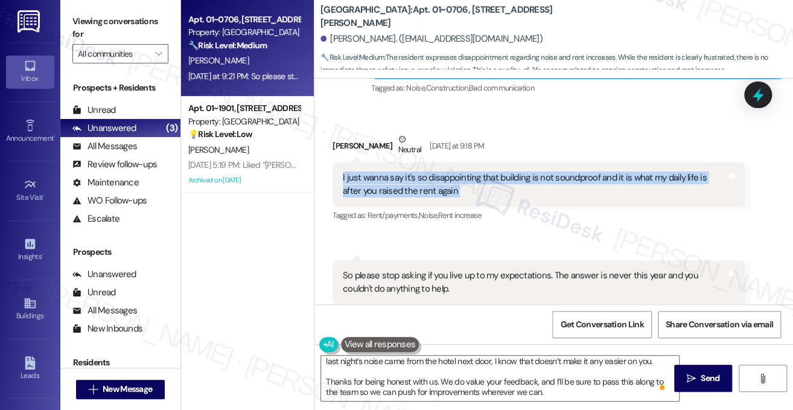
click at [422, 171] on div "I just wanna say it's so disappointing that building is not soundproof and it i…" at bounding box center [534, 184] width 383 height 26
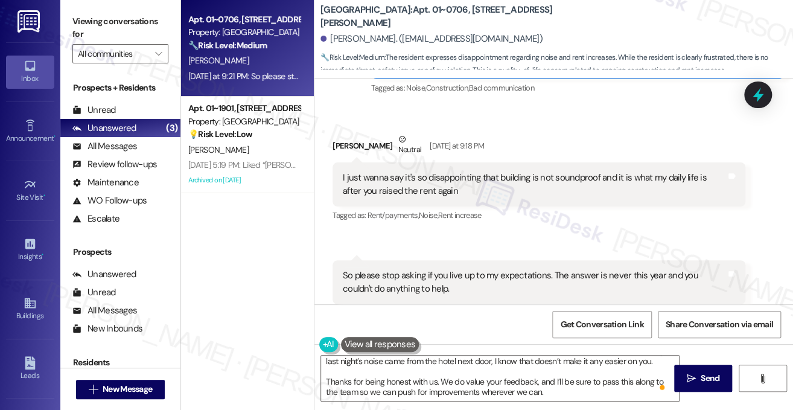
click at [526, 210] on div "Received via SMS [PERSON_NAME] Neutral [DATE] at 9:18 PM I just wanna say it's …" at bounding box center [554, 218] width 479 height 225
click at [572, 394] on textarea "Hi {{first_name}}, I hear you. I’m sorry you’ve been dealing with this. I under…" at bounding box center [500, 378] width 358 height 45
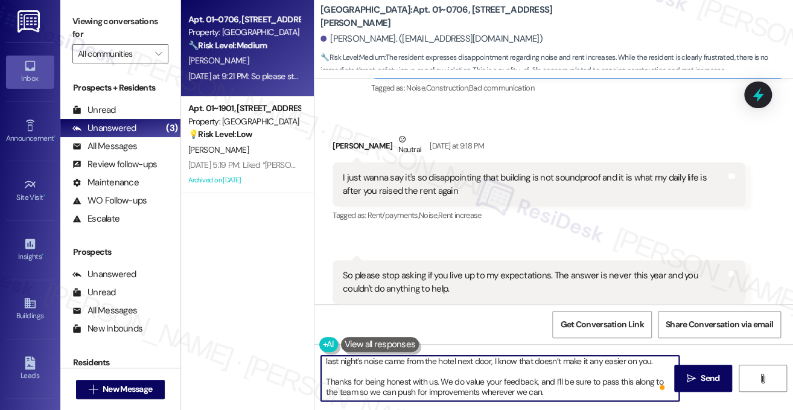
click at [575, 394] on textarea "Hi {{first_name}}, I hear you. I’m sorry you’ve been dealing with this. I under…" at bounding box center [500, 378] width 358 height 45
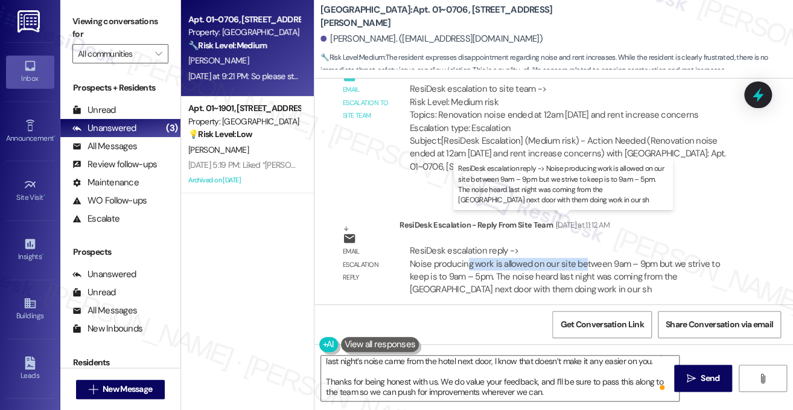
drag, startPoint x: 467, startPoint y: 237, endPoint x: 583, endPoint y: 237, distance: 115.9
click at [583, 245] on div "ResiDesk escalation reply -> Noise producing work is allowed on our site betwee…" at bounding box center [565, 270] width 310 height 51
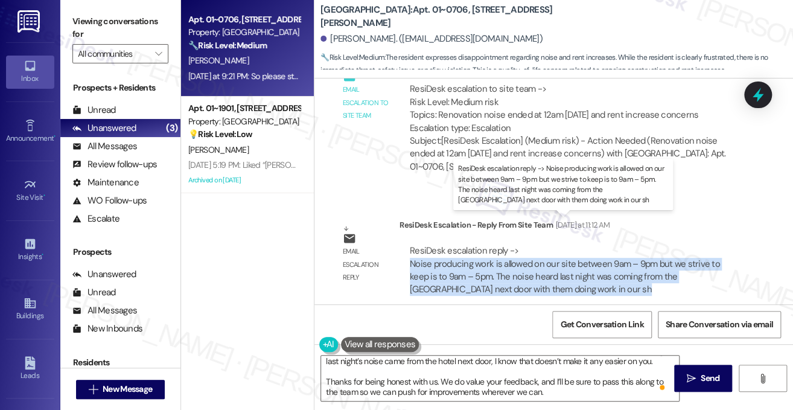
click at [583, 245] on div "ResiDesk escalation reply -> Noise producing work is allowed on our site betwee…" at bounding box center [565, 270] width 310 height 51
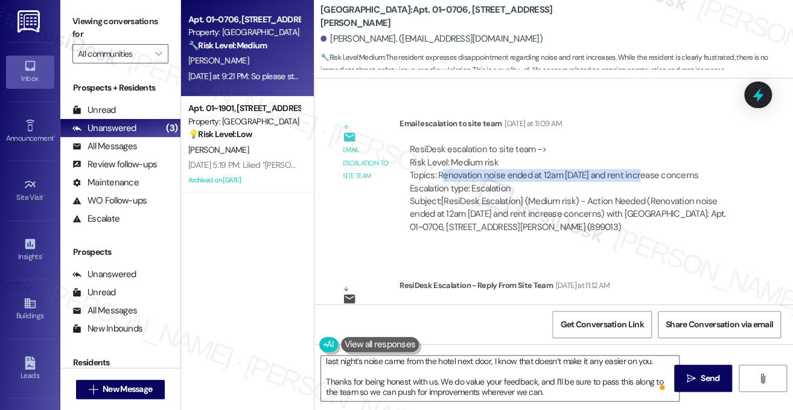
drag, startPoint x: 440, startPoint y: 147, endPoint x: 635, endPoint y: 147, distance: 195.6
click at [635, 147] on div "ResiDesk escalation to site team -> Risk Level: Medium risk Topics: Renovation …" at bounding box center [572, 169] width 325 height 52
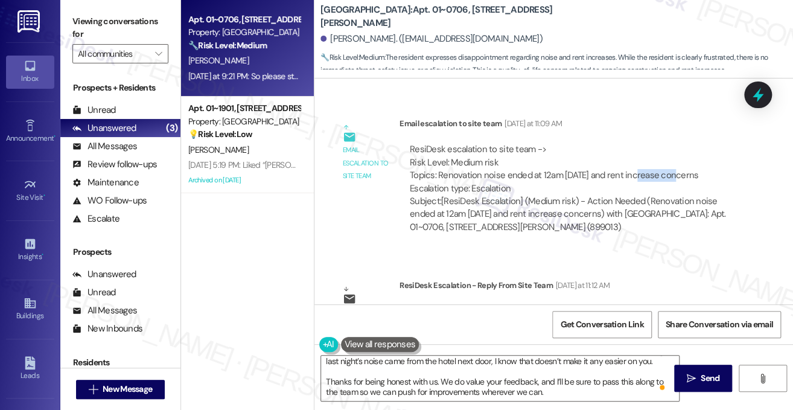
click at [635, 147] on div "ResiDesk escalation to site team -> Risk Level: Medium risk Topics: Renovation …" at bounding box center [572, 169] width 325 height 52
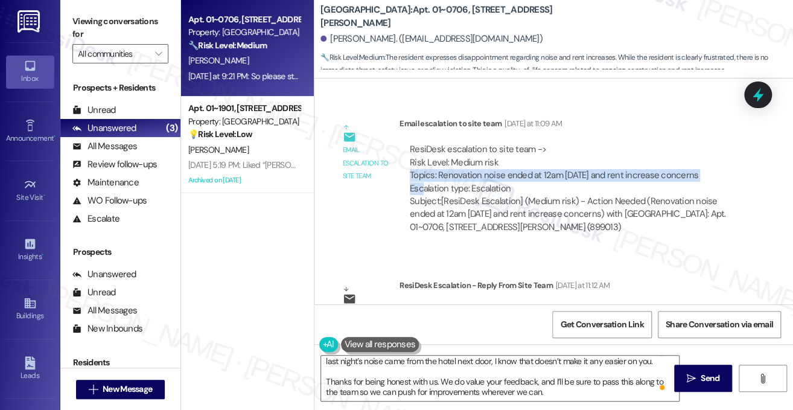
click at [635, 147] on div "ResiDesk escalation to site team -> Risk Level: Medium risk Topics: Renovation …" at bounding box center [572, 169] width 325 height 52
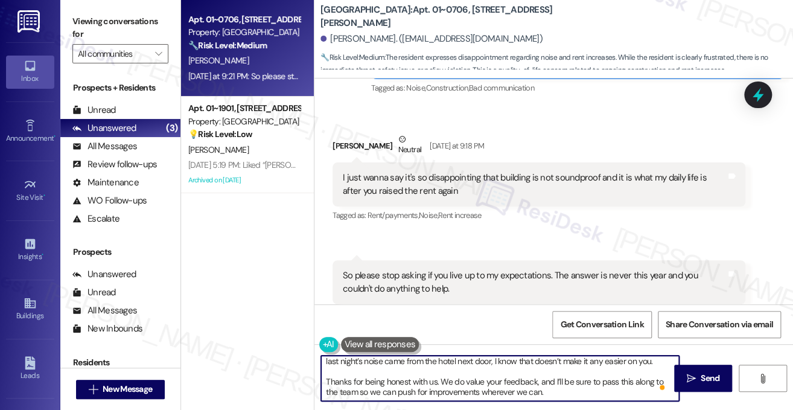
click at [599, 362] on textarea "Hi {{first_name}}, I hear you. I’m sorry you’ve been dealing with this. I under…" at bounding box center [500, 378] width 358 height 45
click at [591, 381] on textarea "Hi {{first_name}}, I hear you. I’m sorry you’ve been dealing with this. I under…" at bounding box center [500, 378] width 358 height 45
click at [580, 386] on textarea "Hi {{first_name}}, I hear you. I’m sorry you’ve been dealing with this. I under…" at bounding box center [500, 378] width 358 height 45
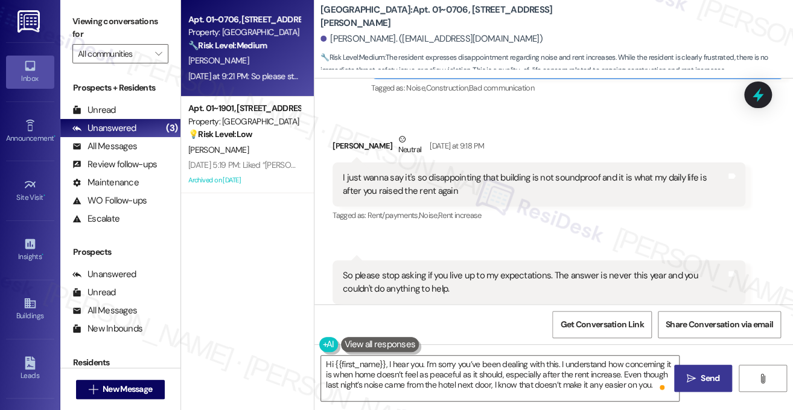
click at [685, 375] on span " Send" at bounding box center [704, 378] width 38 height 13
click at [444, 171] on div "I just wanna say it's so disappointing that building is not soundproof and it i…" at bounding box center [534, 184] width 383 height 26
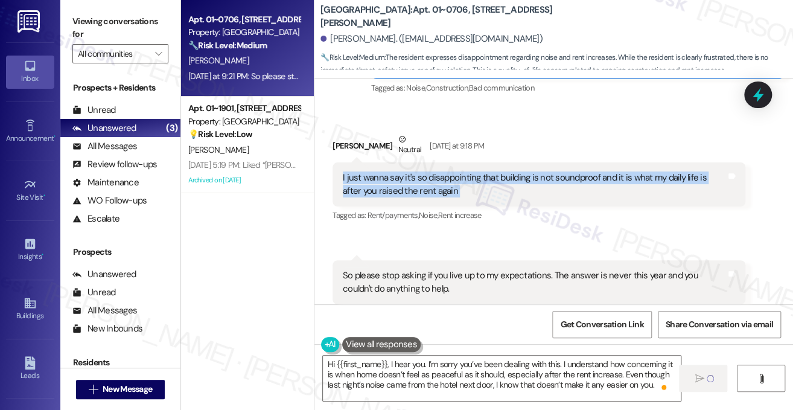
click at [444, 171] on div "I just wanna say it's so disappointing that building is not soundproof and it i…" at bounding box center [534, 184] width 383 height 26
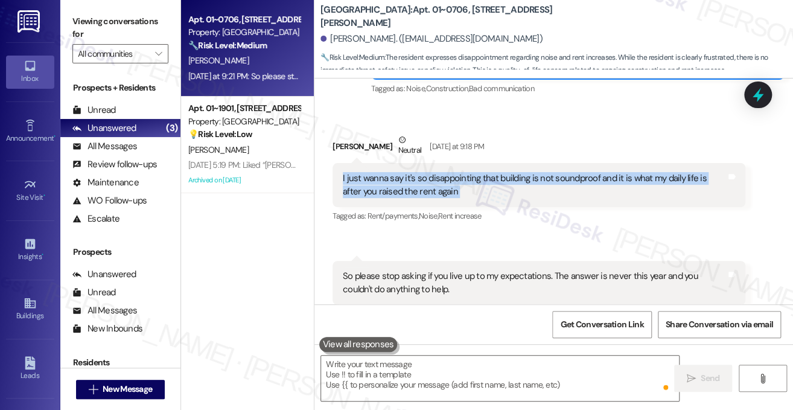
click at [453, 172] on div "I just wanna say it's so disappointing that building is not soundproof and it i…" at bounding box center [534, 185] width 383 height 26
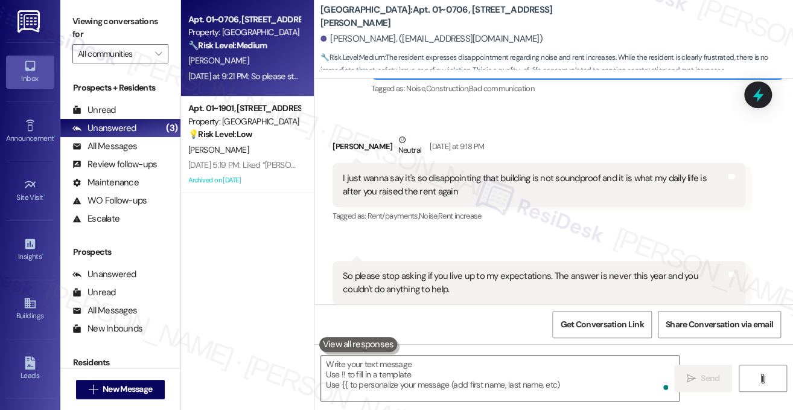
click at [453, 172] on div "I just wanna say it's so disappointing that building is not soundproof and it i…" at bounding box center [534, 185] width 383 height 26
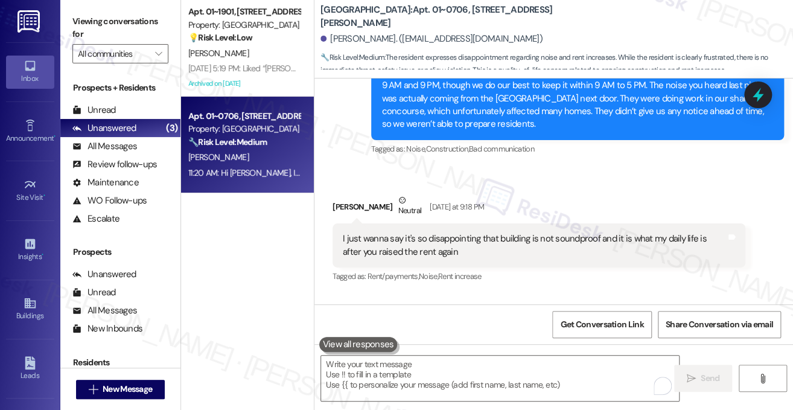
click at [549, 232] on div "I just wanna say it's so disappointing that building is not soundproof and it i…" at bounding box center [534, 245] width 383 height 26
click at [560, 232] on div "I just wanna say it's so disappointing that building is not soundproof and it i…" at bounding box center [534, 245] width 383 height 26
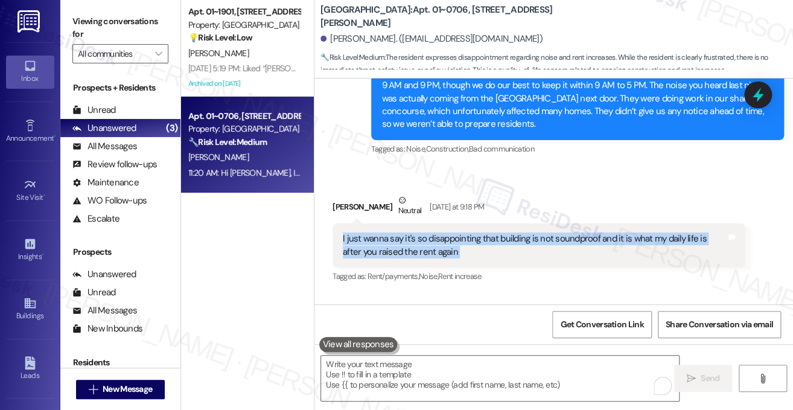
click at [560, 232] on div "I just wanna say it's so disappointing that building is not soundproof and it i…" at bounding box center [534, 245] width 383 height 26
copy div "I just wanna say it's so disappointing that building is not soundproof and it i…"
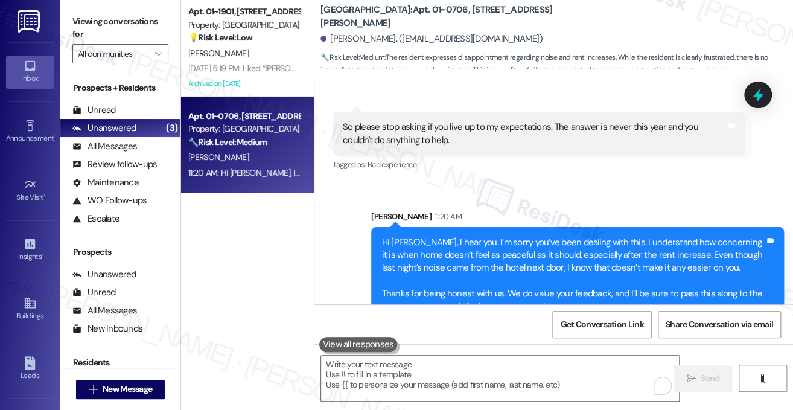
click at [488, 236] on div "Hi [PERSON_NAME], I hear you. I’m sorry you’ve been dealing with this. I unders…" at bounding box center [573, 275] width 383 height 78
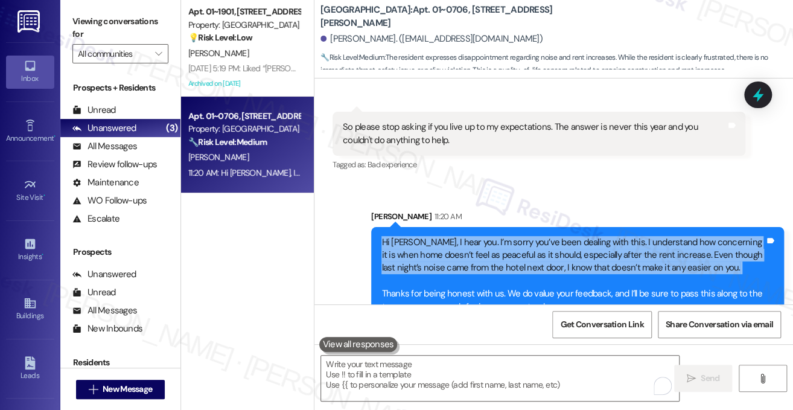
click at [488, 236] on div "Hi [PERSON_NAME], I hear you. I’m sorry you’ve been dealing with this. I unders…" at bounding box center [573, 275] width 383 height 78
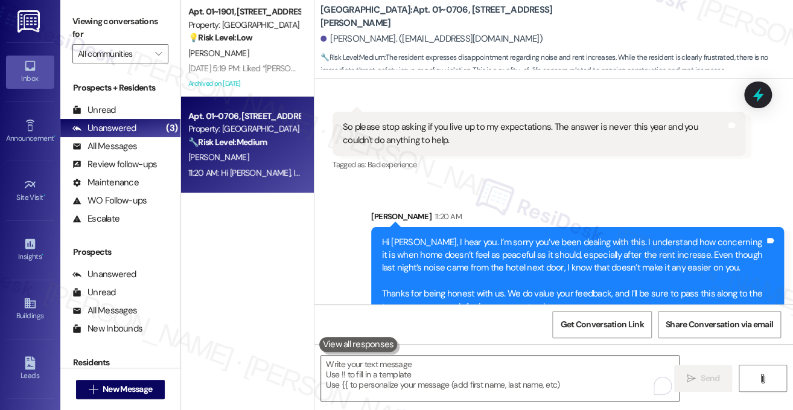
click at [534, 265] on div "Hi [PERSON_NAME], I hear you. I’m sorry you’ve been dealing with this. I unders…" at bounding box center [573, 275] width 383 height 78
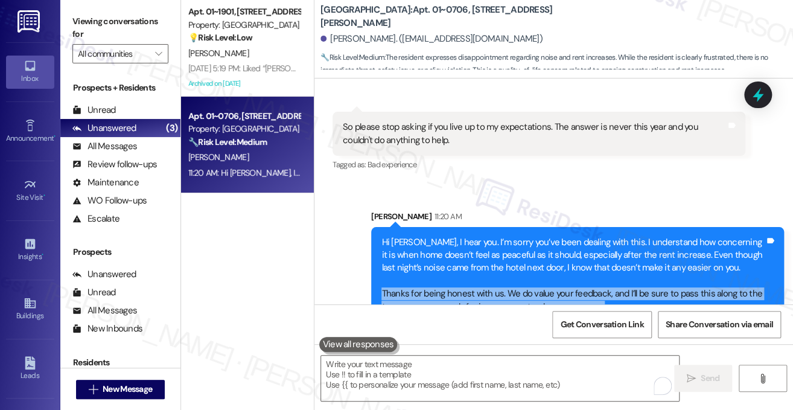
click at [534, 265] on div "Hi [PERSON_NAME], I hear you. I’m sorry you’ve been dealing with this. I unders…" at bounding box center [573, 275] width 383 height 78
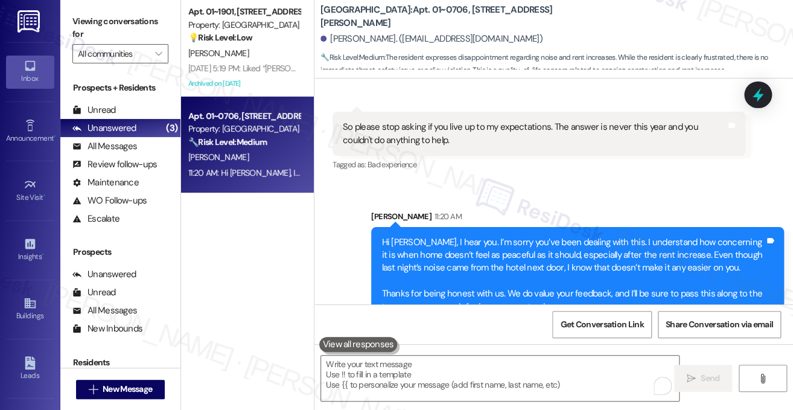
click at [256, 296] on div "Apt. 01~1901, [STREET_ADDRESS][GEOGRAPHIC_DATA][US_STATE][STREET_ADDRESS] Prope…" at bounding box center [247, 162] width 133 height 324
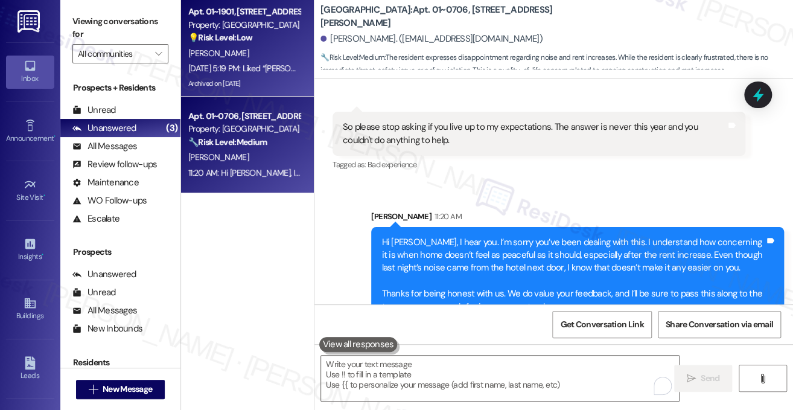
click at [287, 19] on div "Property: [GEOGRAPHIC_DATA]" at bounding box center [244, 25] width 112 height 13
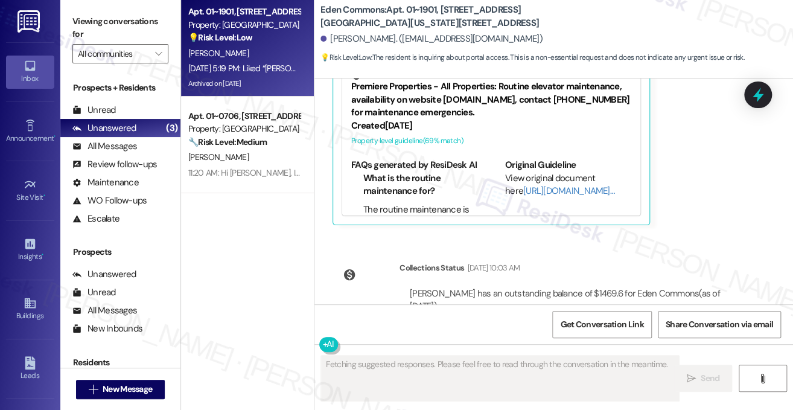
scroll to position [7261, 0]
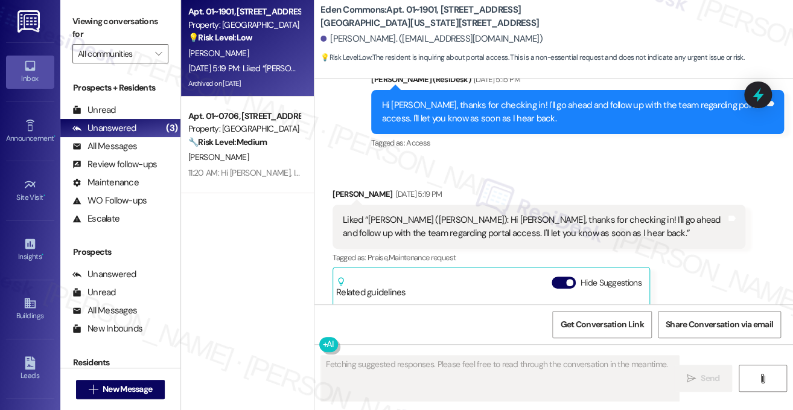
click at [426, 214] on div "Liked “[PERSON_NAME] ([PERSON_NAME]): Hi [PERSON_NAME], thanks for checking in!…" at bounding box center [534, 227] width 383 height 26
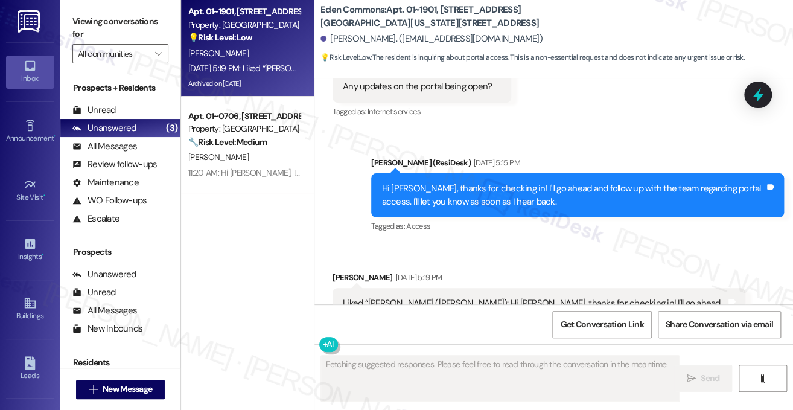
scroll to position [7080, 0]
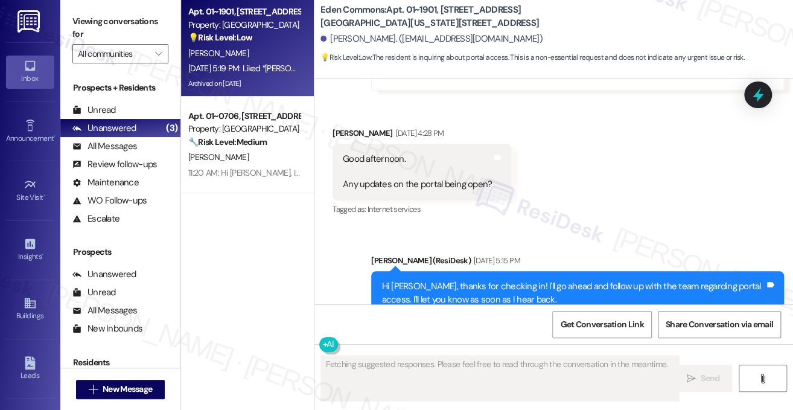
click at [409, 271] on div "Hi [PERSON_NAME], thanks for checking in! I'll go ahead and follow up with the …" at bounding box center [577, 293] width 413 height 44
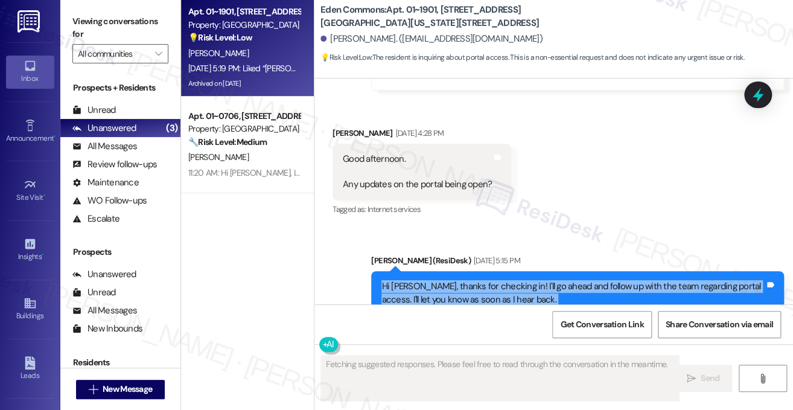
click at [409, 271] on div "Hi [PERSON_NAME], thanks for checking in! I'll go ahead and follow up with the …" at bounding box center [577, 293] width 413 height 44
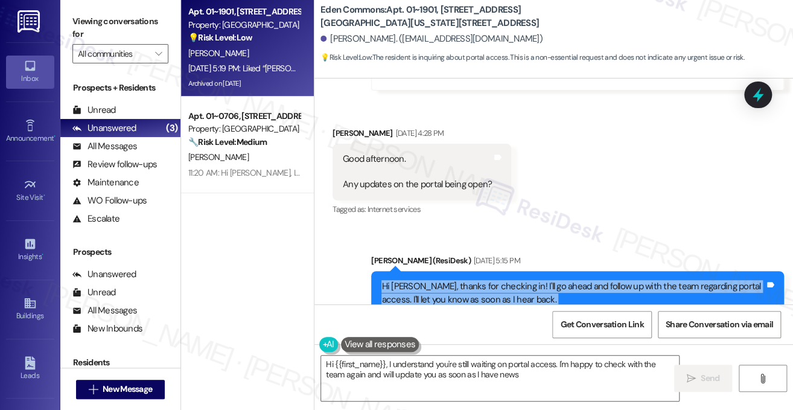
type textarea "Hi {{first_name}}, I understand you're still waiting on portal access. I'm happ…"
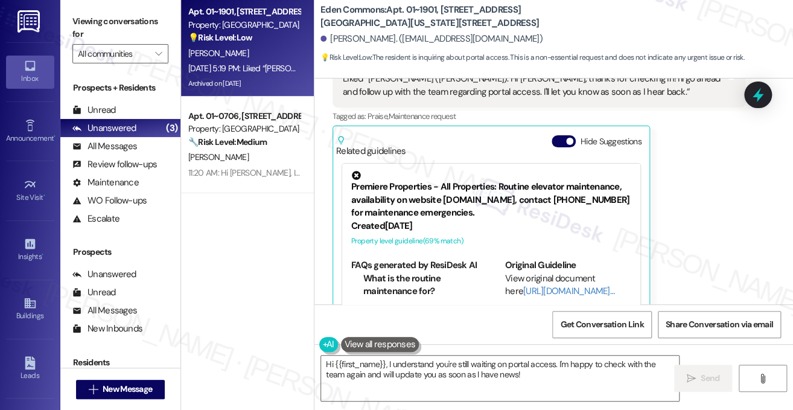
scroll to position [7382, 0]
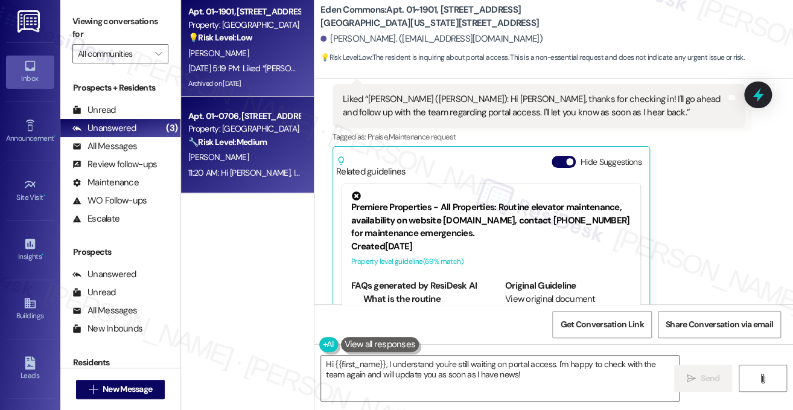
click at [261, 158] on div "[PERSON_NAME]" at bounding box center [244, 157] width 114 height 15
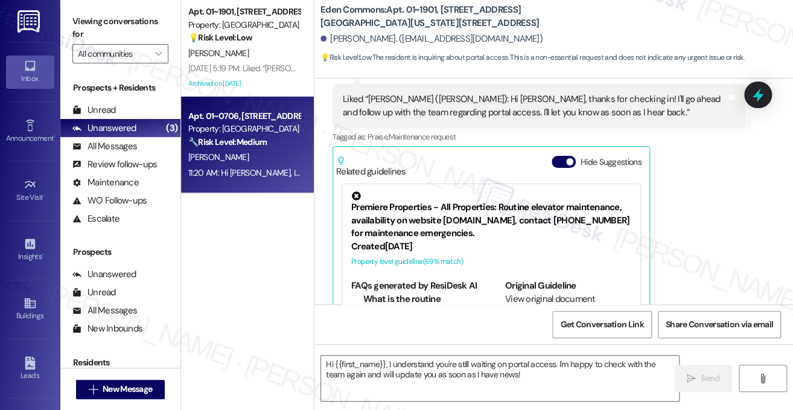
type textarea "Fetching suggested responses. Please feel free to read through the conversation…"
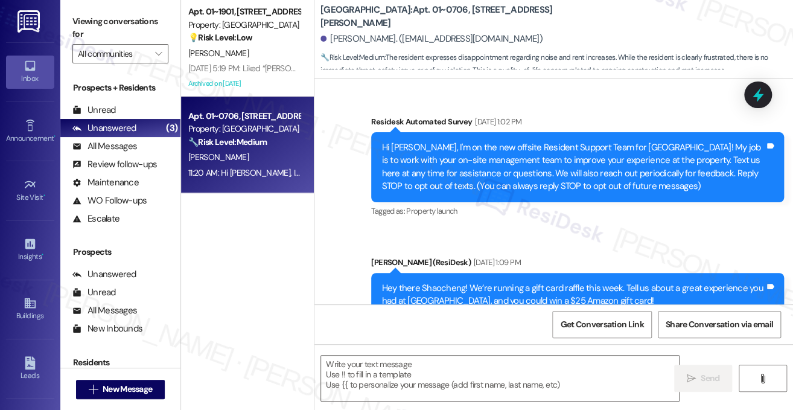
type textarea "Fetching suggested responses. Please feel free to read through the conversation…"
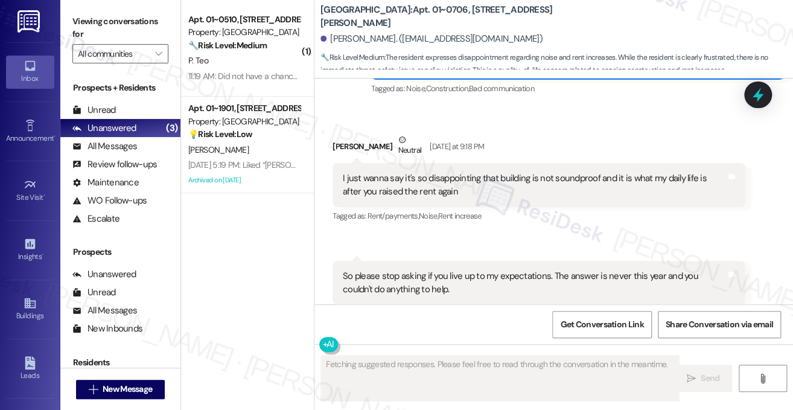
scroll to position [10029, 0]
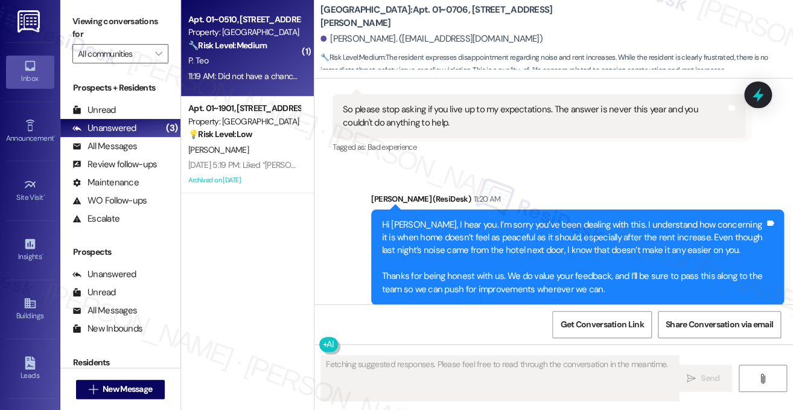
click at [234, 72] on div "11:19 AM: Did not have a chance to test it out yet 11:19 AM: Did not have a cha…" at bounding box center [270, 76] width 165 height 11
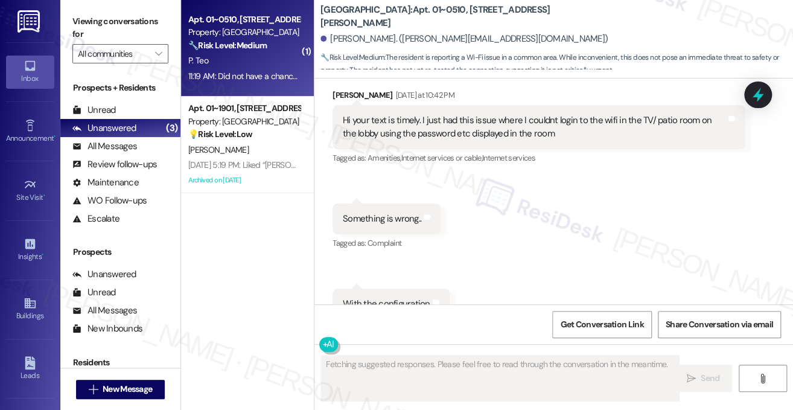
scroll to position [5798, 0]
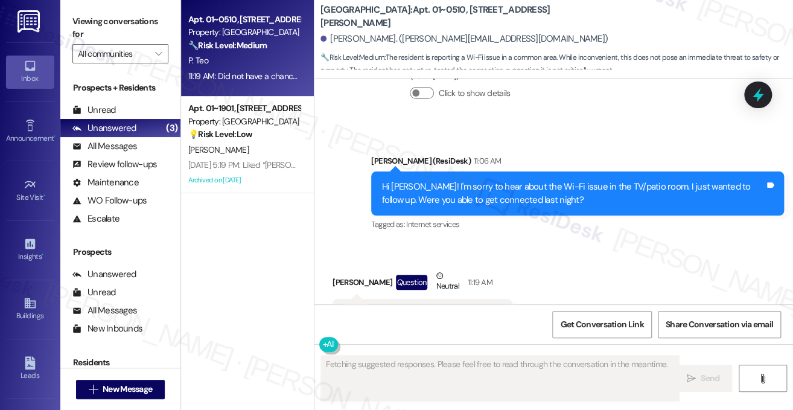
click at [453, 308] on div "Did not have a chance to test it out yet" at bounding box center [418, 314] width 150 height 13
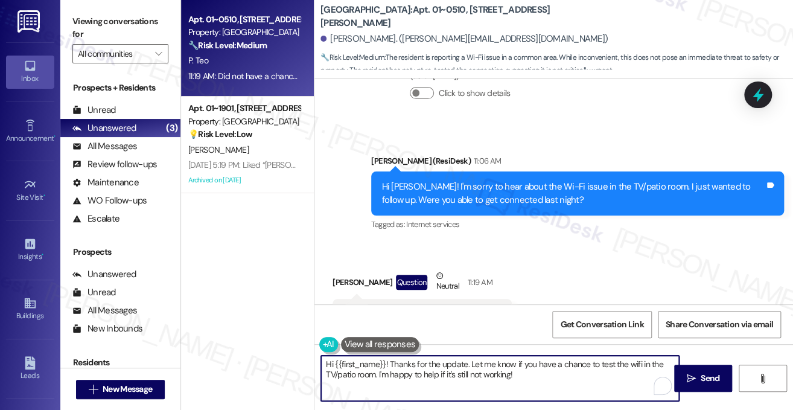
drag, startPoint x: 391, startPoint y: 364, endPoint x: 303, endPoint y: 359, distance: 88.3
click at [303, 359] on div "Apt. 01~0510, [GEOGRAPHIC_DATA][PERSON_NAME] Property: [GEOGRAPHIC_DATA] 🔧 Risk…" at bounding box center [487, 205] width 612 height 410
click at [501, 362] on textarea "Thanks for the update. Let me know if you have a chance to test the wifi in the…" at bounding box center [500, 378] width 358 height 45
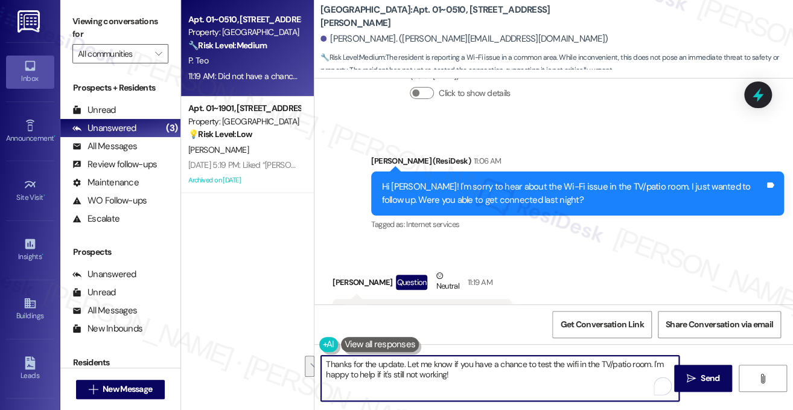
click at [556, 378] on textarea "Thanks for the update. Let me know if you have a chance to test the wifi in the…" at bounding box center [500, 378] width 358 height 45
click at [565, 383] on textarea "Thanks for the update. Let me know if you have a chance to test the wifi in the…" at bounding box center [500, 378] width 358 height 45
click at [494, 377] on textarea "Thanks for the update. Let me know if you have a chance to test the wifi in the…" at bounding box center [500, 378] width 358 height 45
type textarea "Thanks for the update. Let me know if you have a chance to test the wifi in the…"
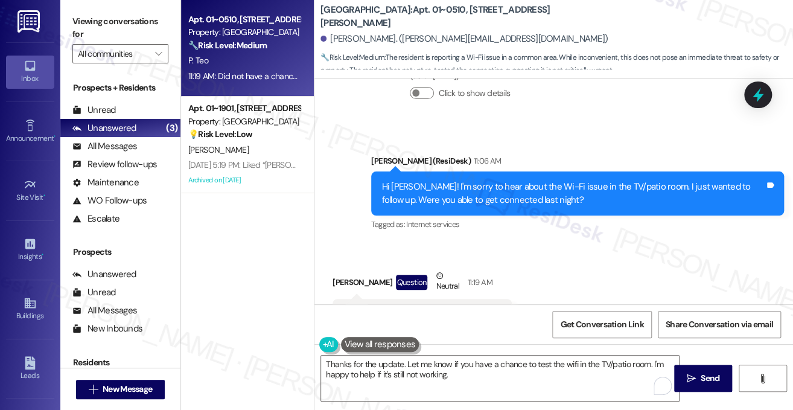
click at [121, 25] on label "Viewing conversations for" at bounding box center [120, 28] width 96 height 32
